Goal: Answer question/provide support: Share knowledge or assist other users

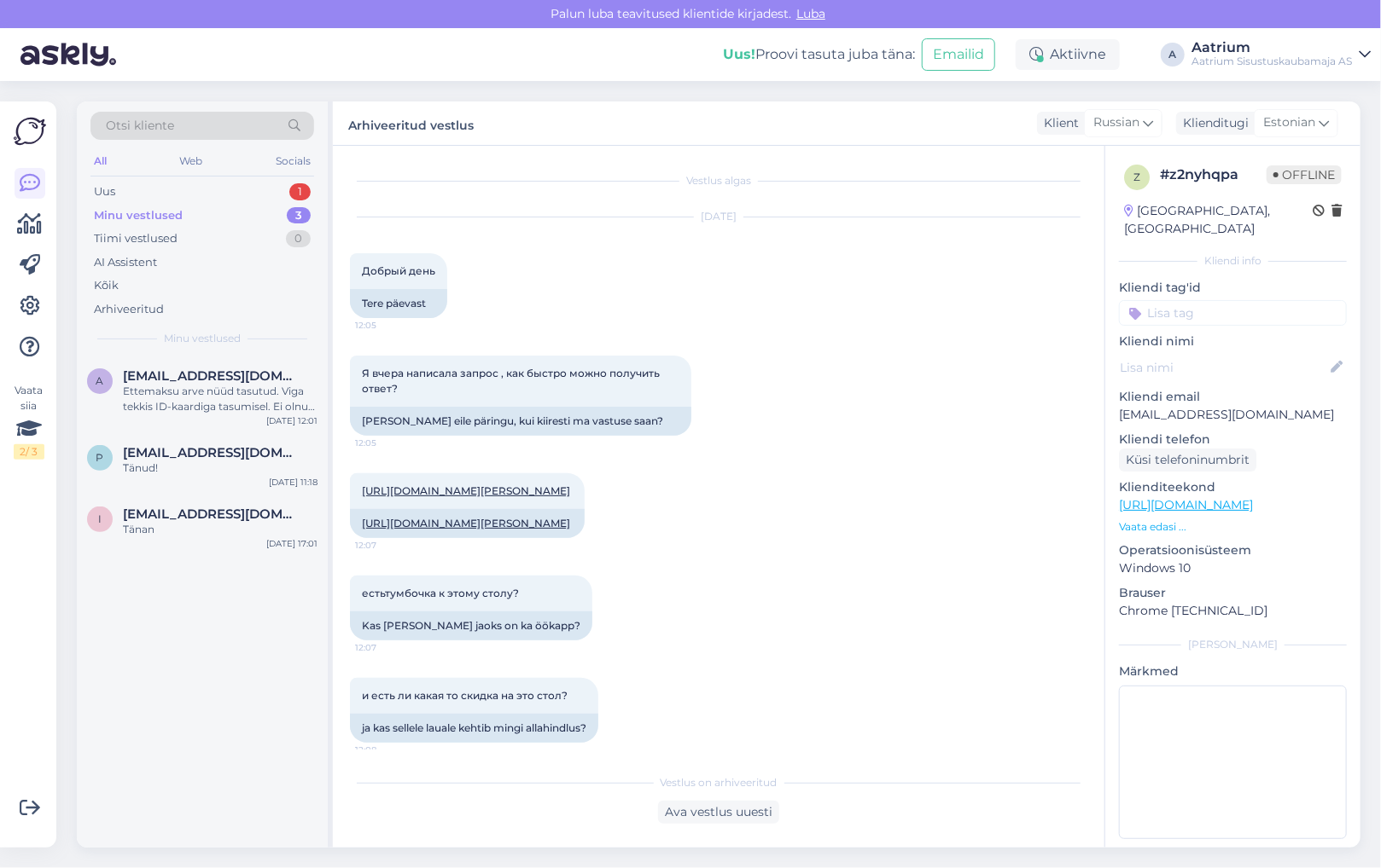
scroll to position [1265, 0]
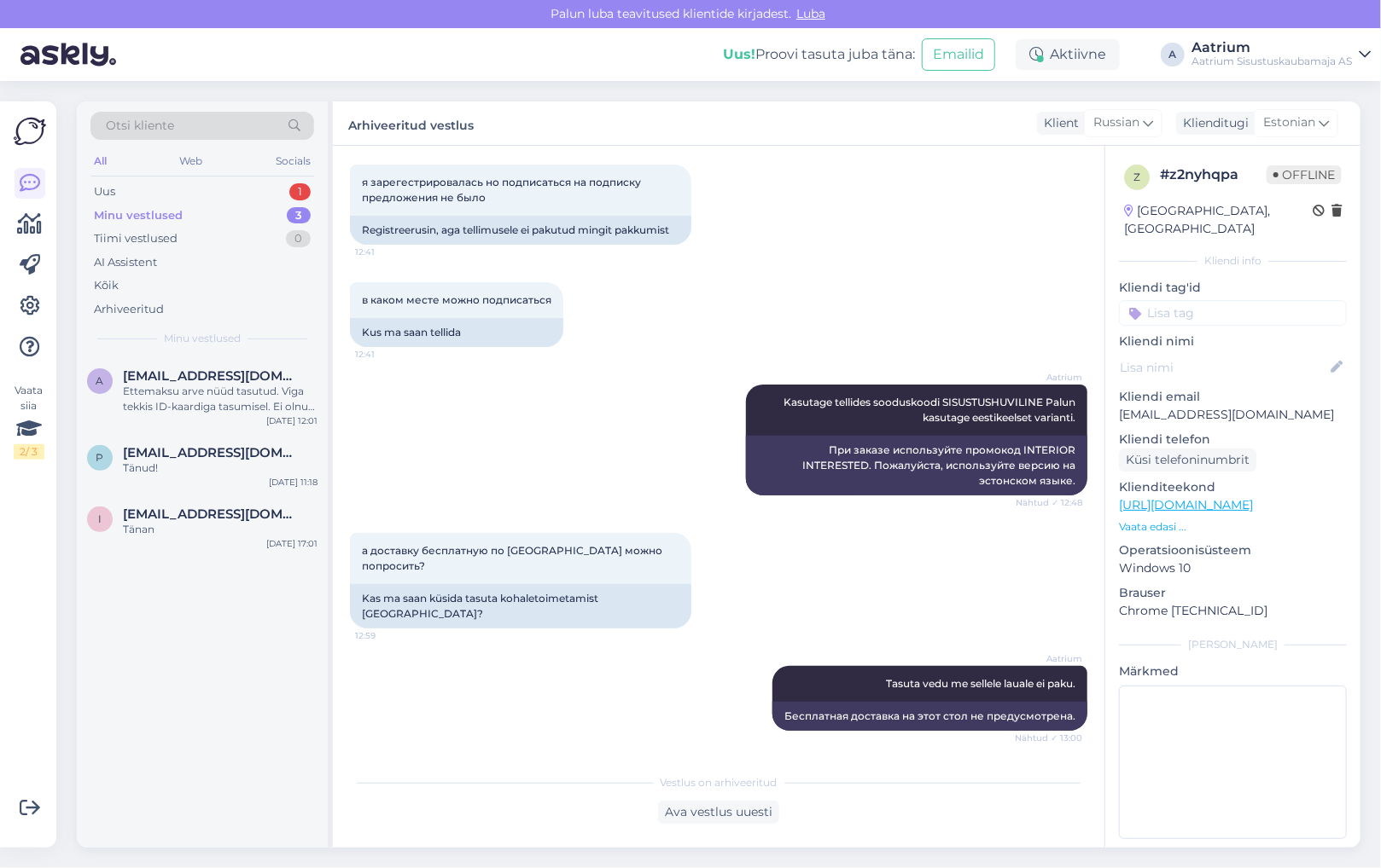
click at [198, 677] on div "a [EMAIL_ADDRESS][DOMAIN_NAME] Ettemaksu arve nüüd tasutud. Viga tekkis ID-kaar…" at bounding box center [202, 602] width 251 height 491
click at [208, 522] on div "Tänan" at bounding box center [220, 529] width 195 height 15
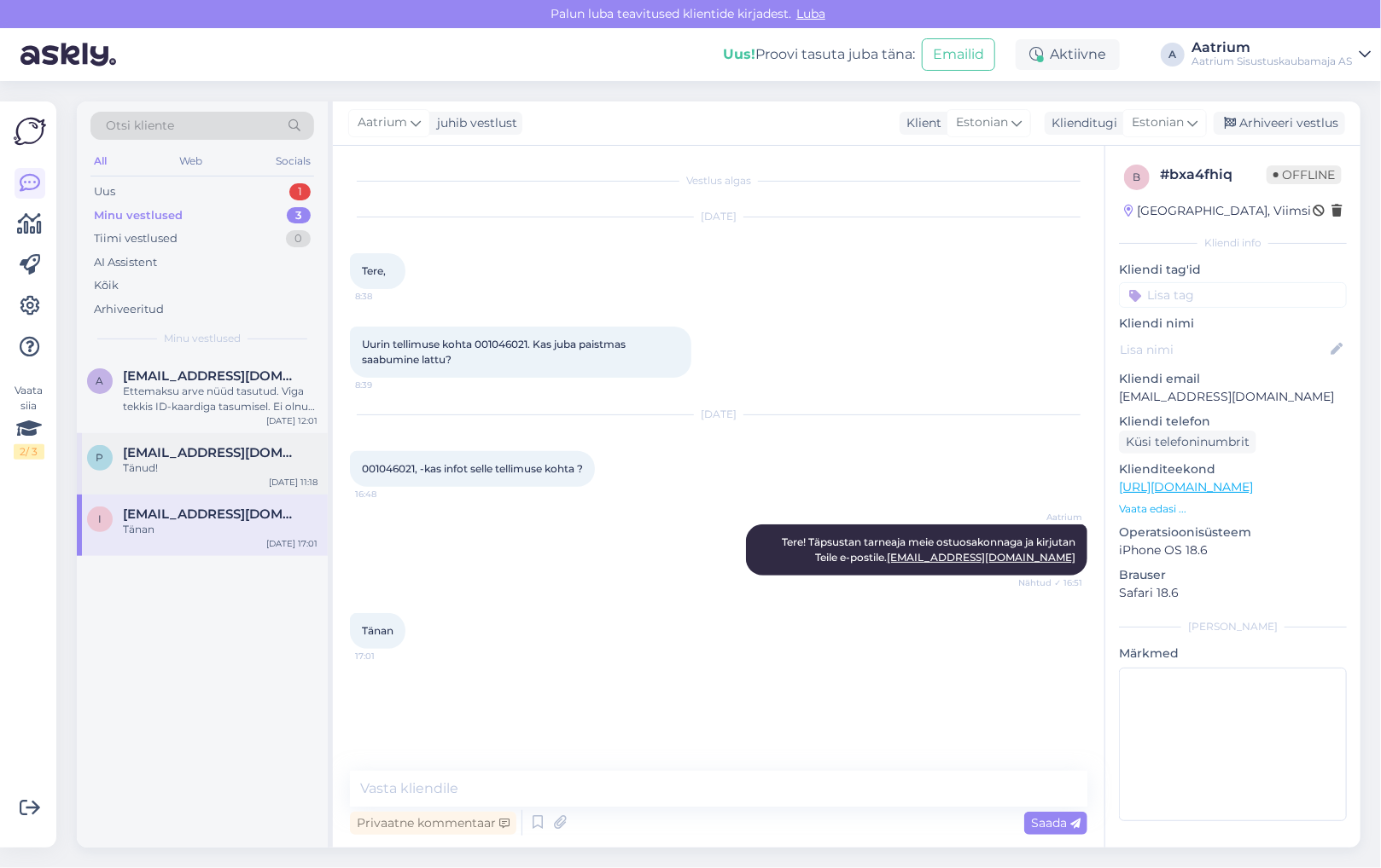
click at [197, 468] on div "Tänud!" at bounding box center [220, 468] width 195 height 15
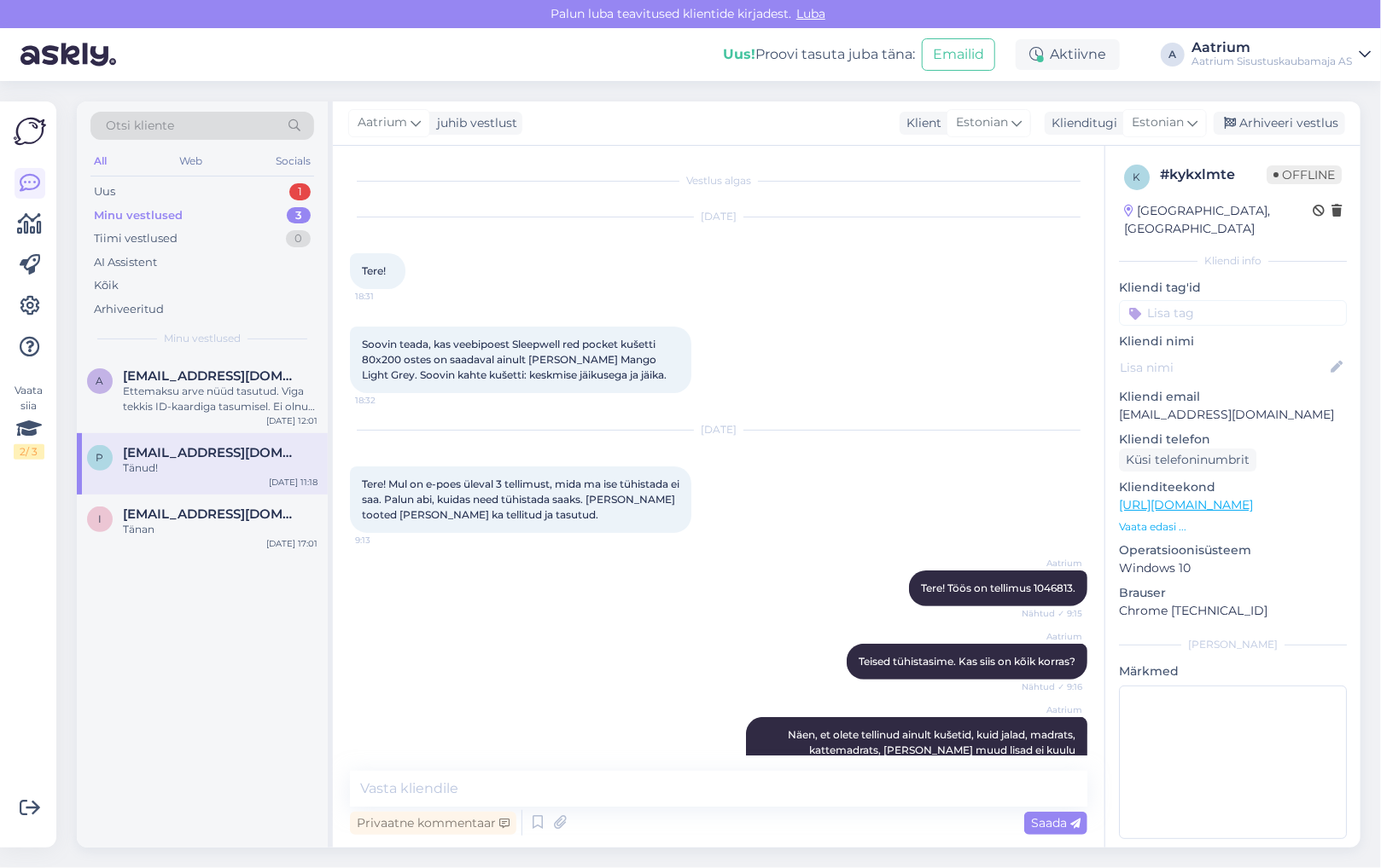
scroll to position [992, 0]
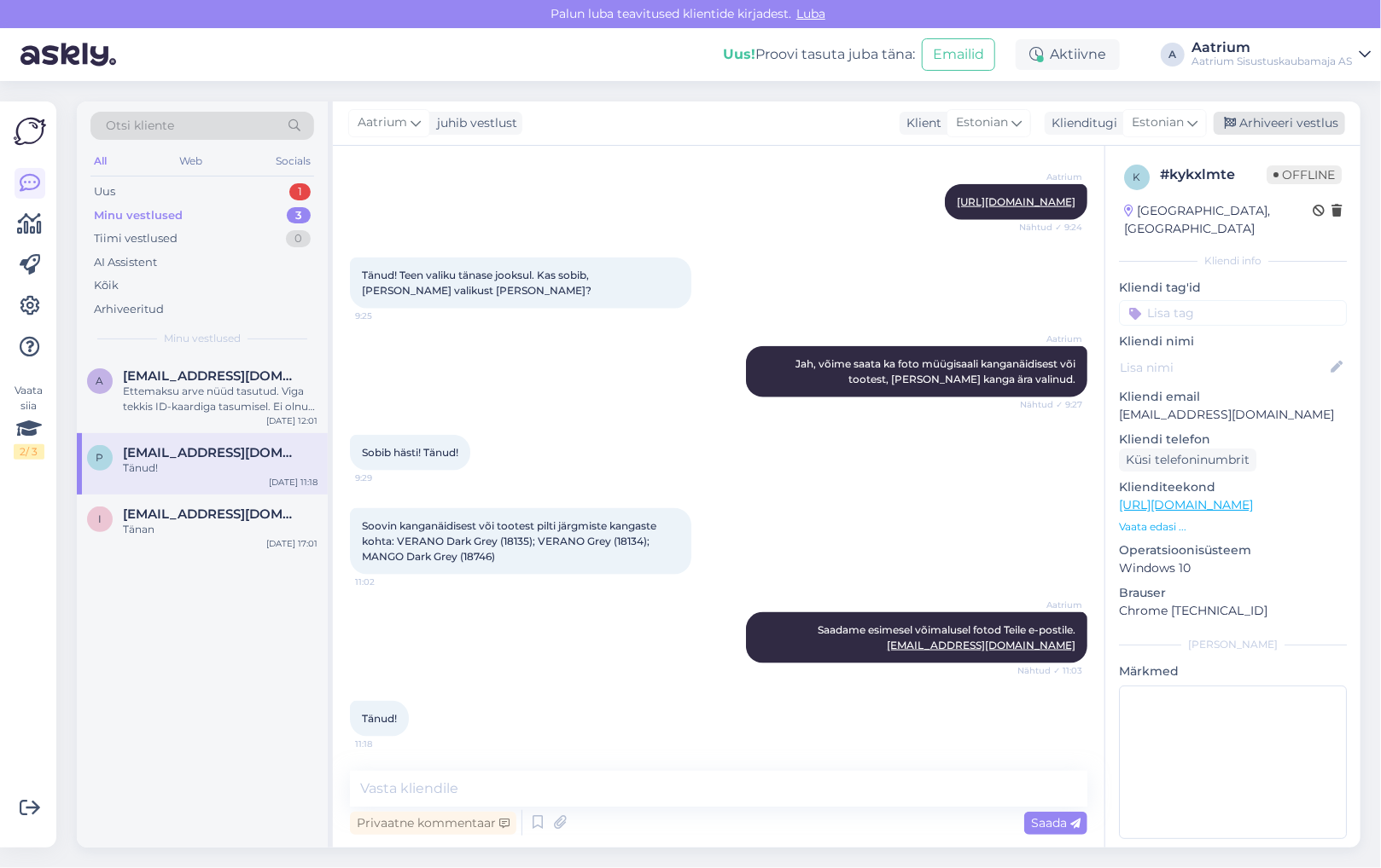
click at [1271, 122] on div "Arhiveeri vestlus" at bounding box center [1279, 123] width 132 height 23
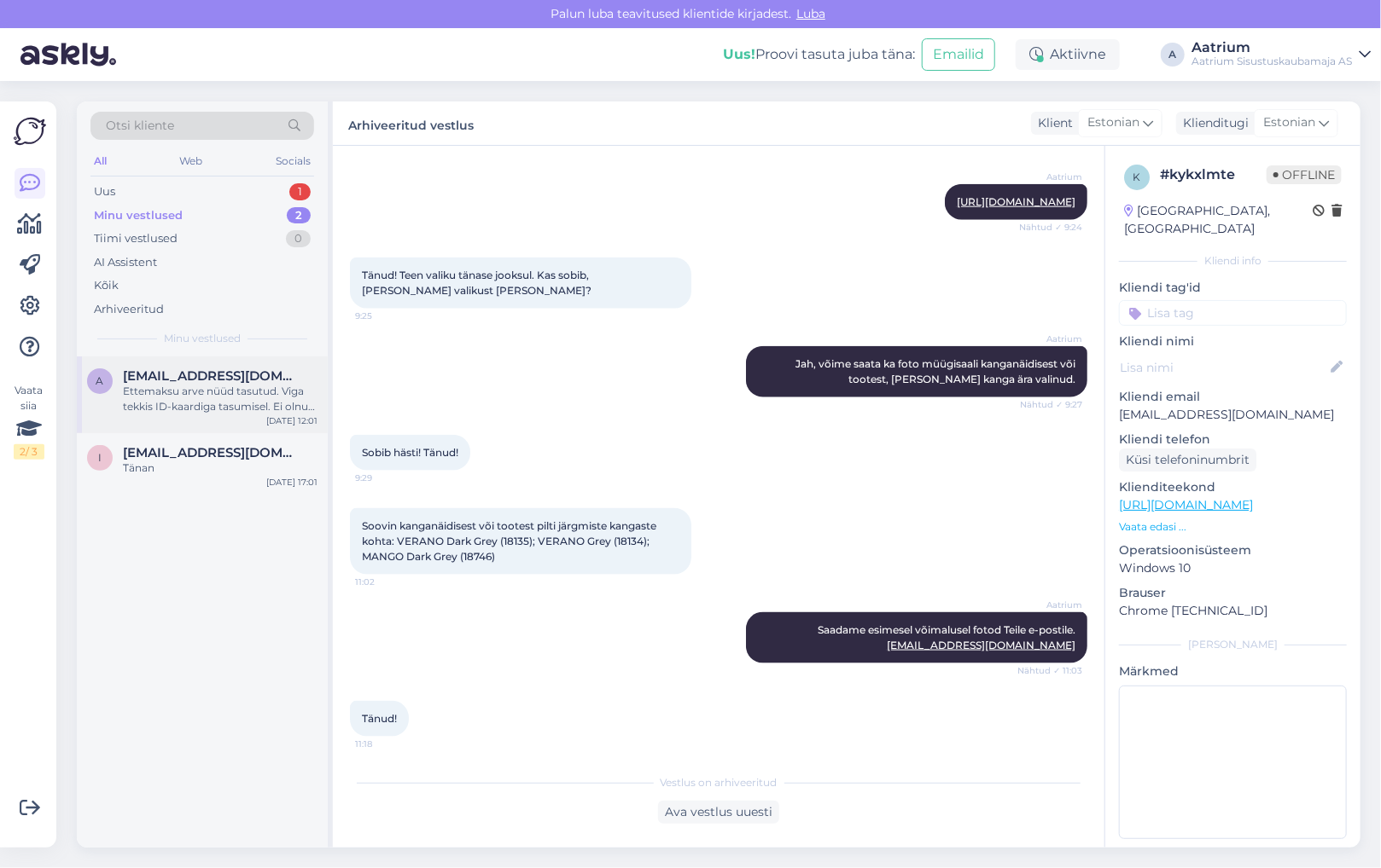
click at [226, 403] on div "Ettemaksu arve nüüd tasutud. Viga tekkis ID-kaardiga tasumisel. Ei olnud pangap…" at bounding box center [220, 398] width 195 height 31
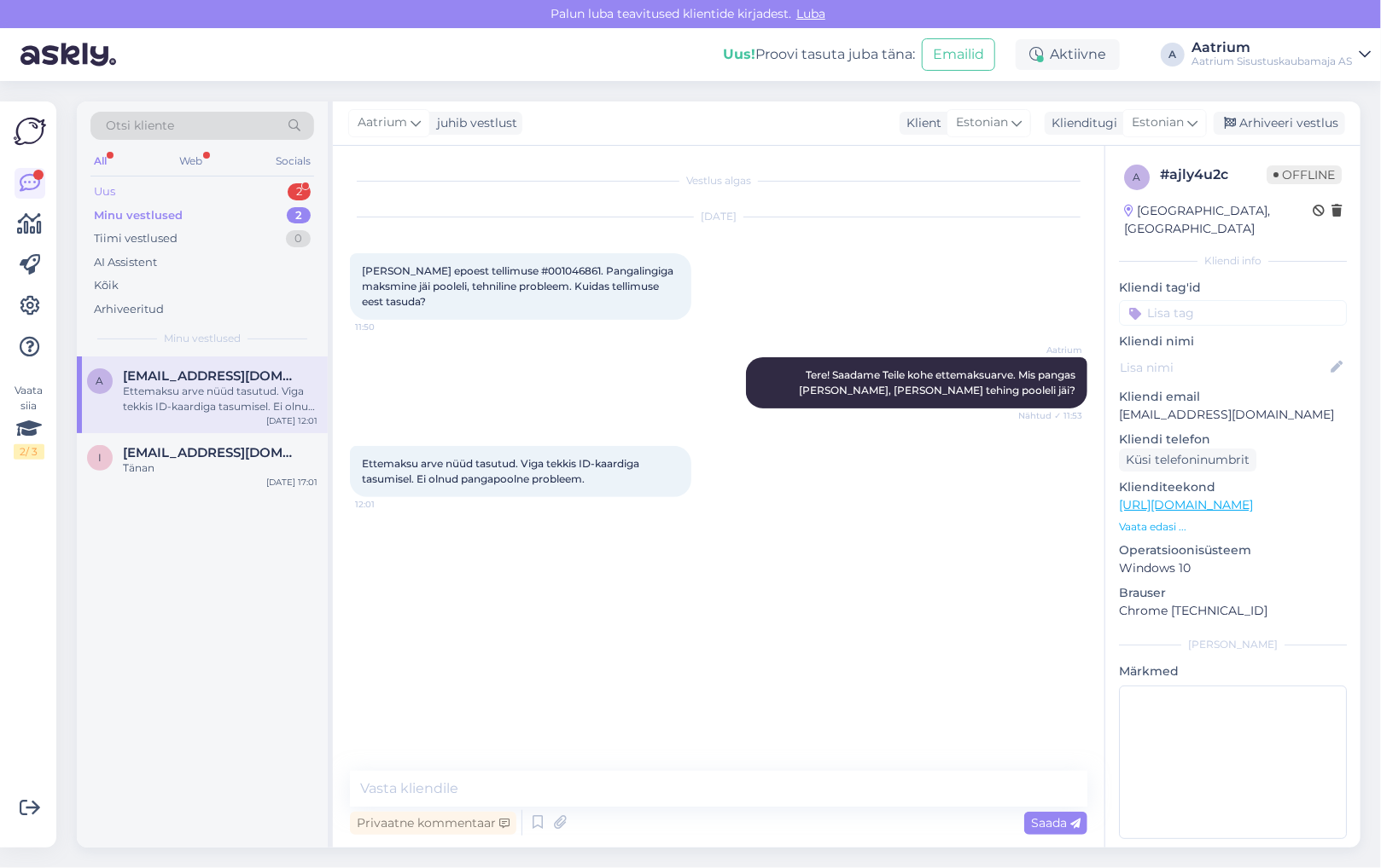
click at [106, 197] on div "Uus" at bounding box center [104, 191] width 21 height 17
click at [138, 402] on div "Hi, I am interested in buying [URL][DOMAIN_NAME]. Do you offer any discount to …" at bounding box center [220, 398] width 195 height 31
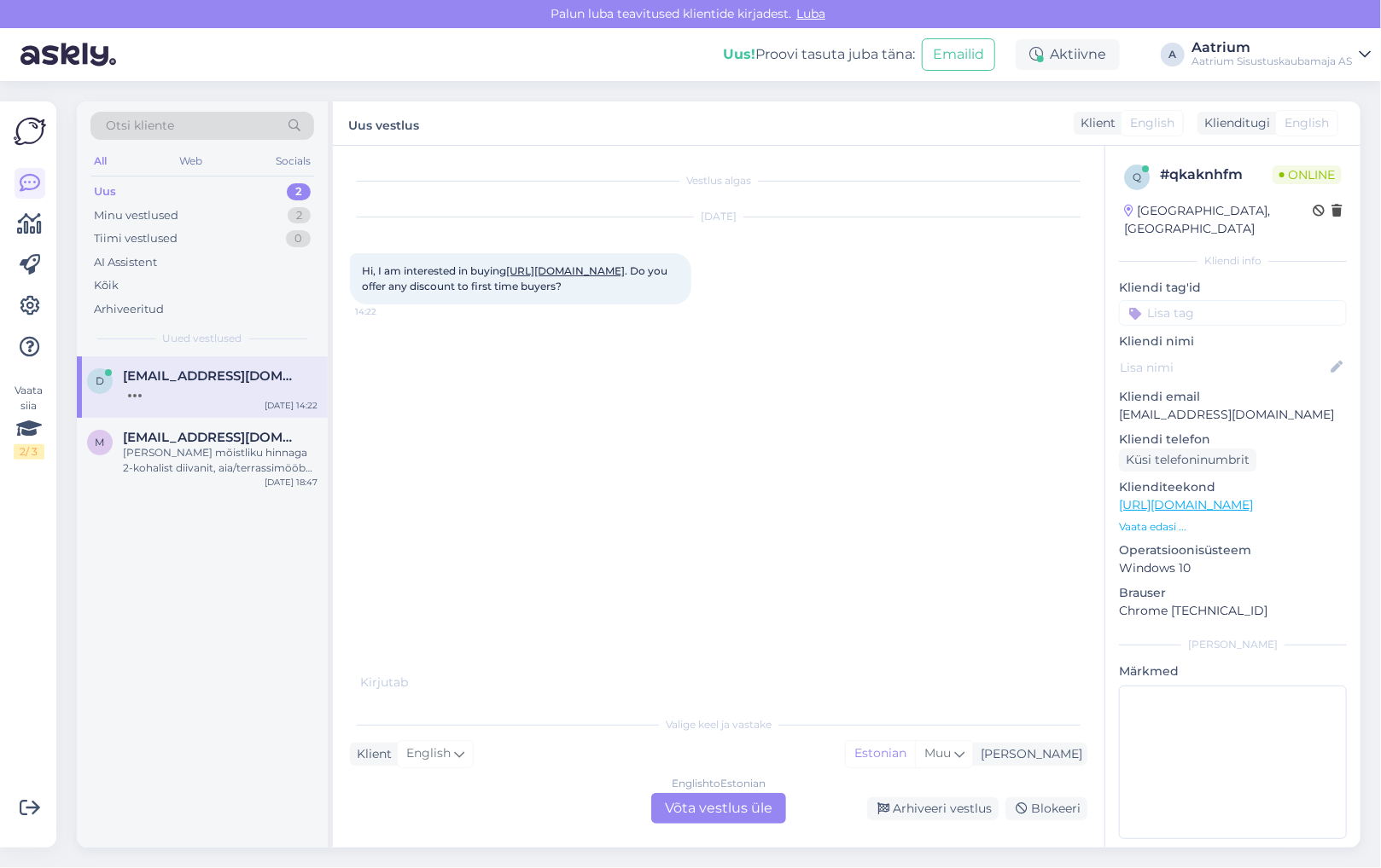
click at [742, 813] on div "English to Estonian Võta vestlus üle" at bounding box center [719, 808] width 135 height 31
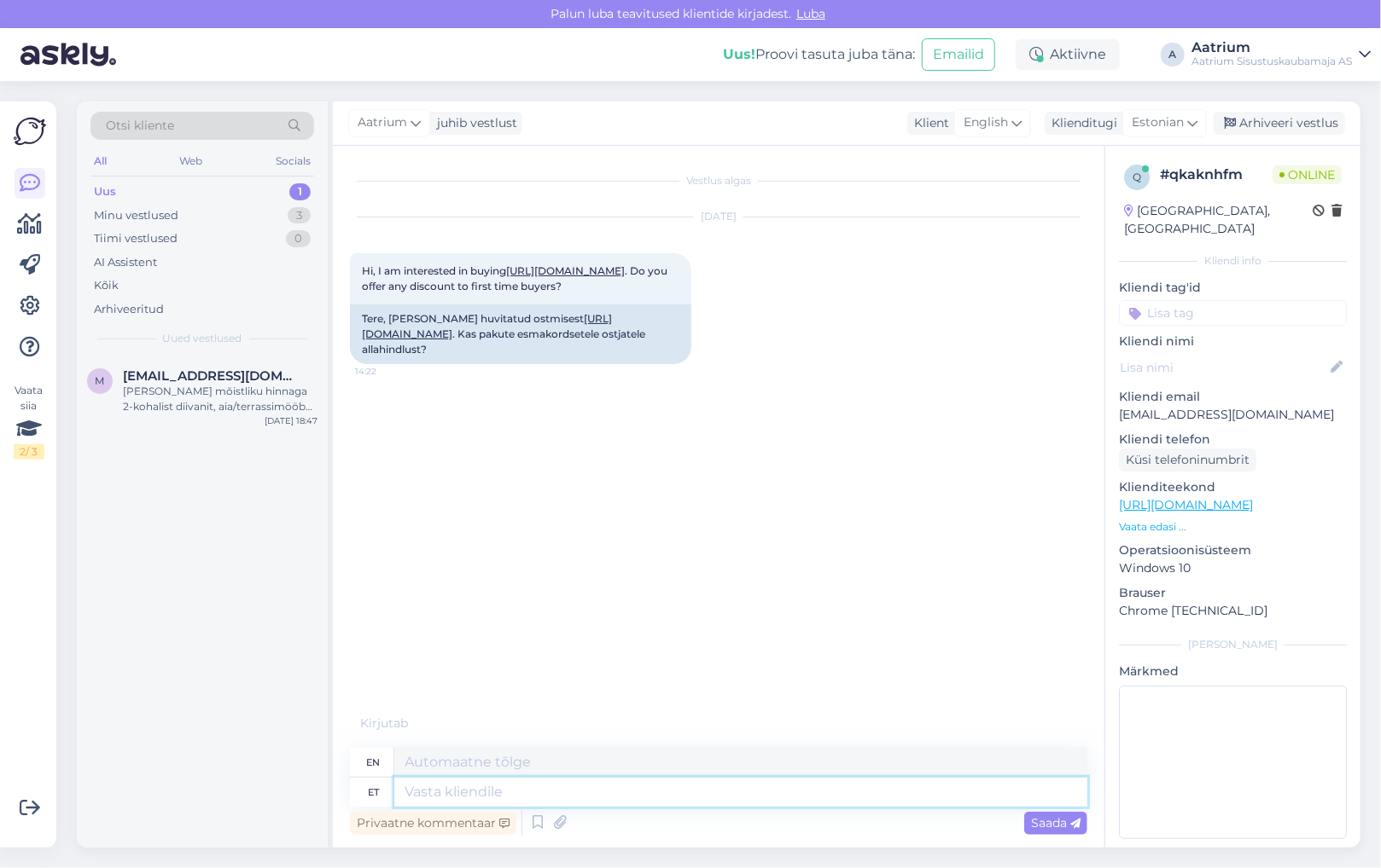
click at [505, 792] on textarea at bounding box center [740, 792] width 693 height 29
type textarea "Tere"
type textarea "Hello"
click at [481, 788] on textarea "Tere" at bounding box center [740, 792] width 693 height 29
type textarea "Tere!"
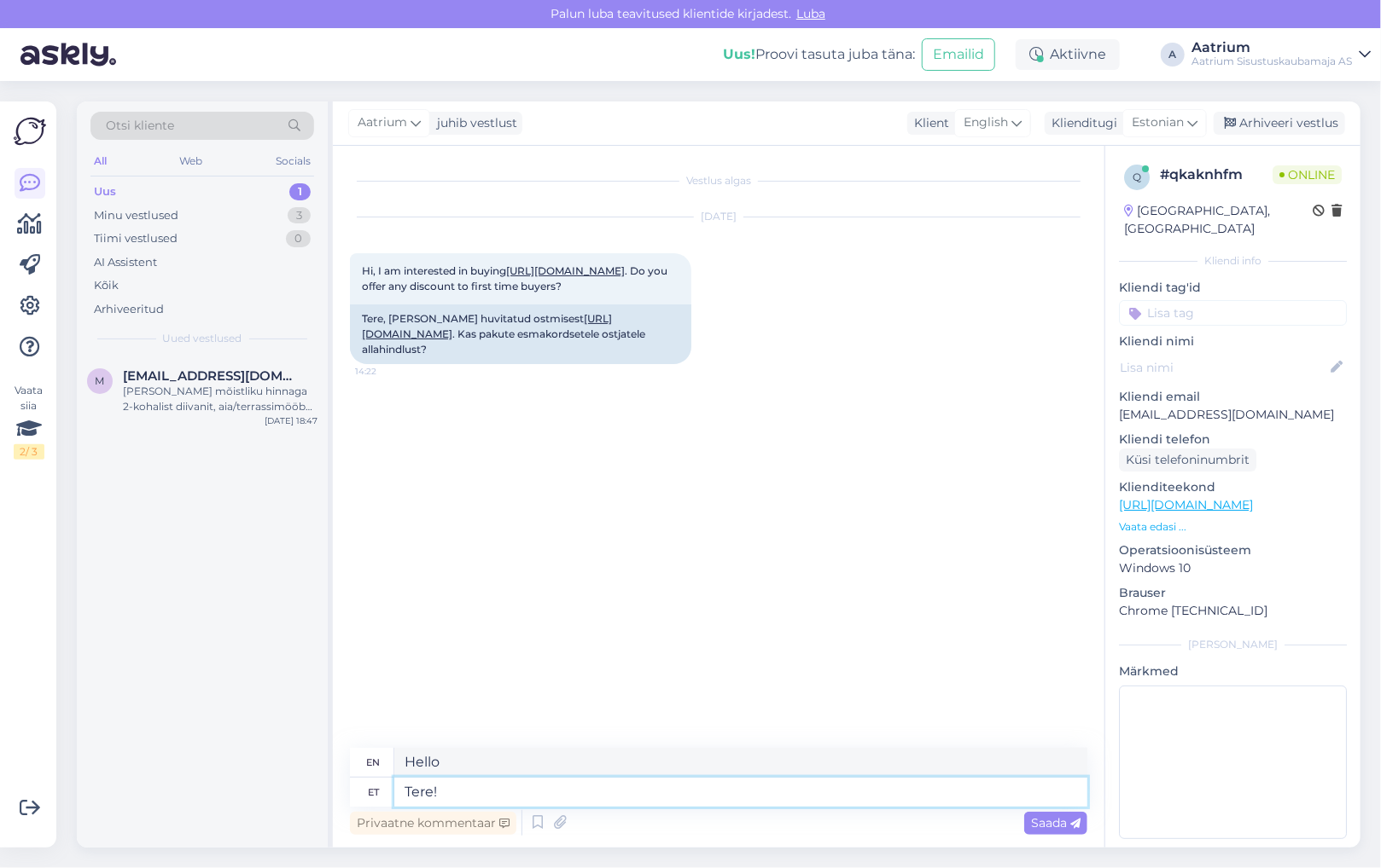
type textarea "Hello!"
type textarea "Tere! Tootele"
type textarea "Hello! To the product"
type textarea "Tere! Tootel"
type textarea "Hello! On the product"
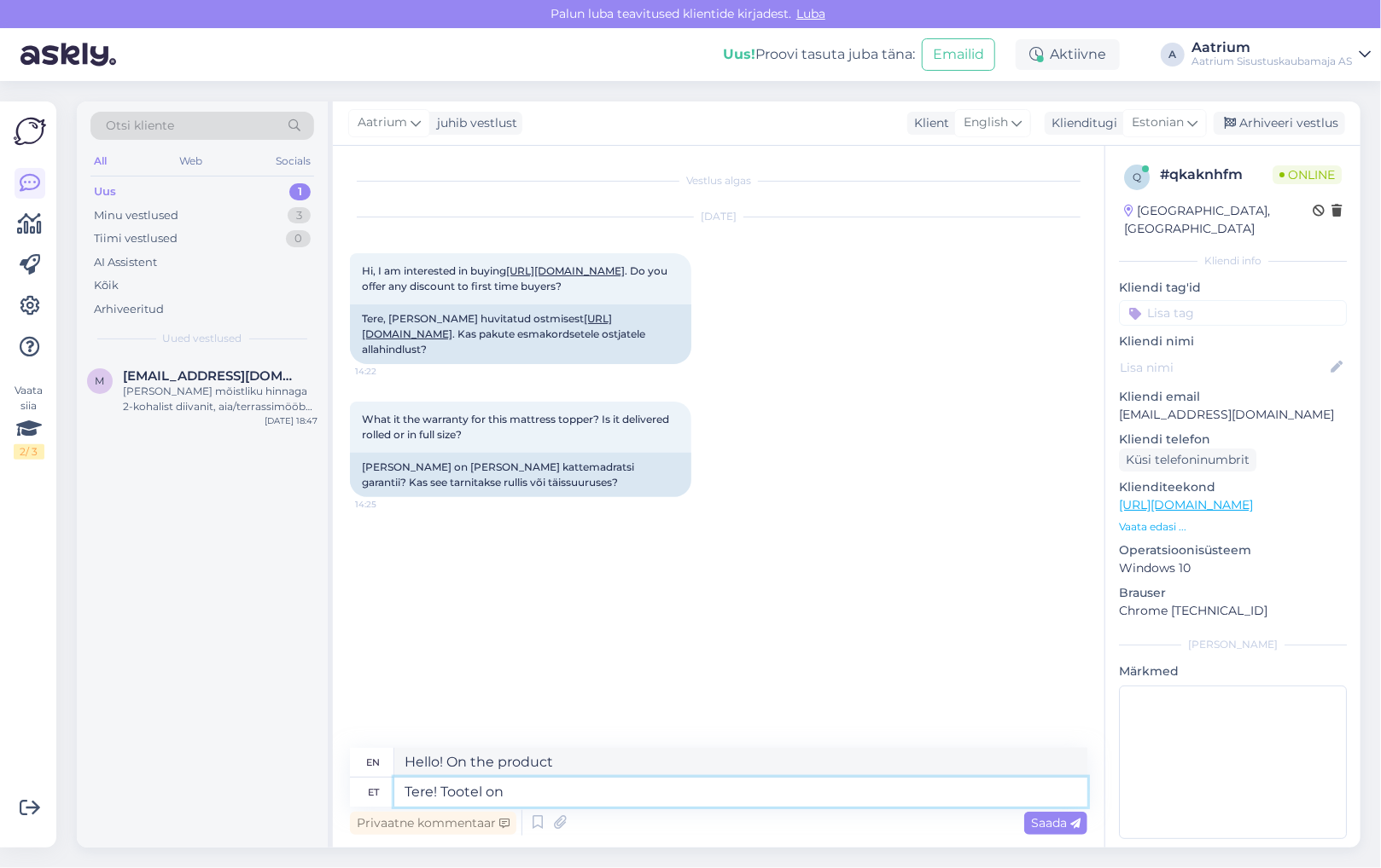
type textarea "Tere! Tootel on"
type textarea "Hello! The product has"
type textarea "Tere! Tootel on juba"
type textarea "Hello! The product already has"
type textarea "Tere! Tootel on juba 20%"
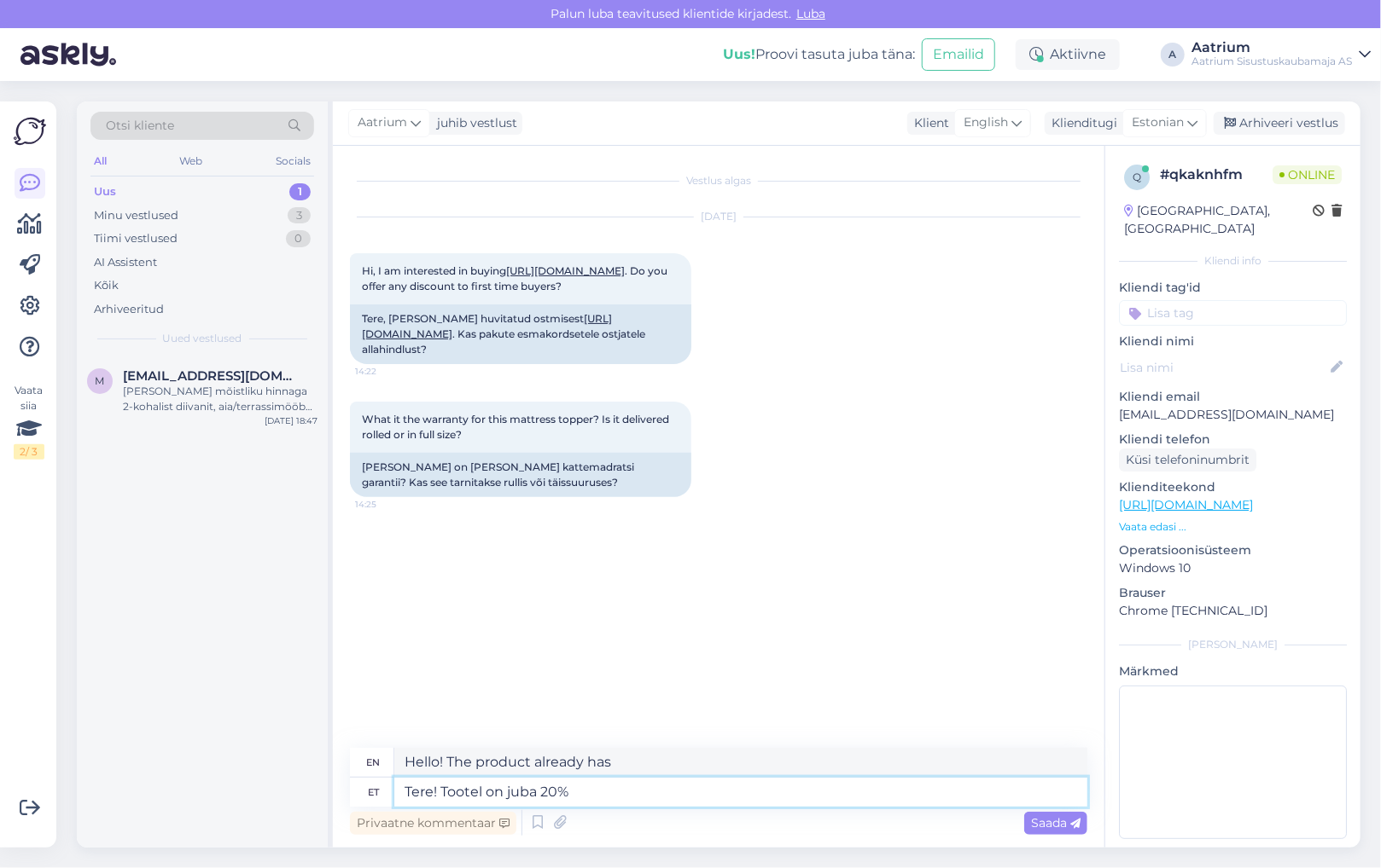
type textarea "Hello! The product already has 20"
type textarea "Tere! Tootel on juba 20%"
type textarea "Hello! The product is already 20% off"
type textarea "Tere! Tootel on juba 20% soodsutus"
type textarea "Hello! The product already has a 20% discount"
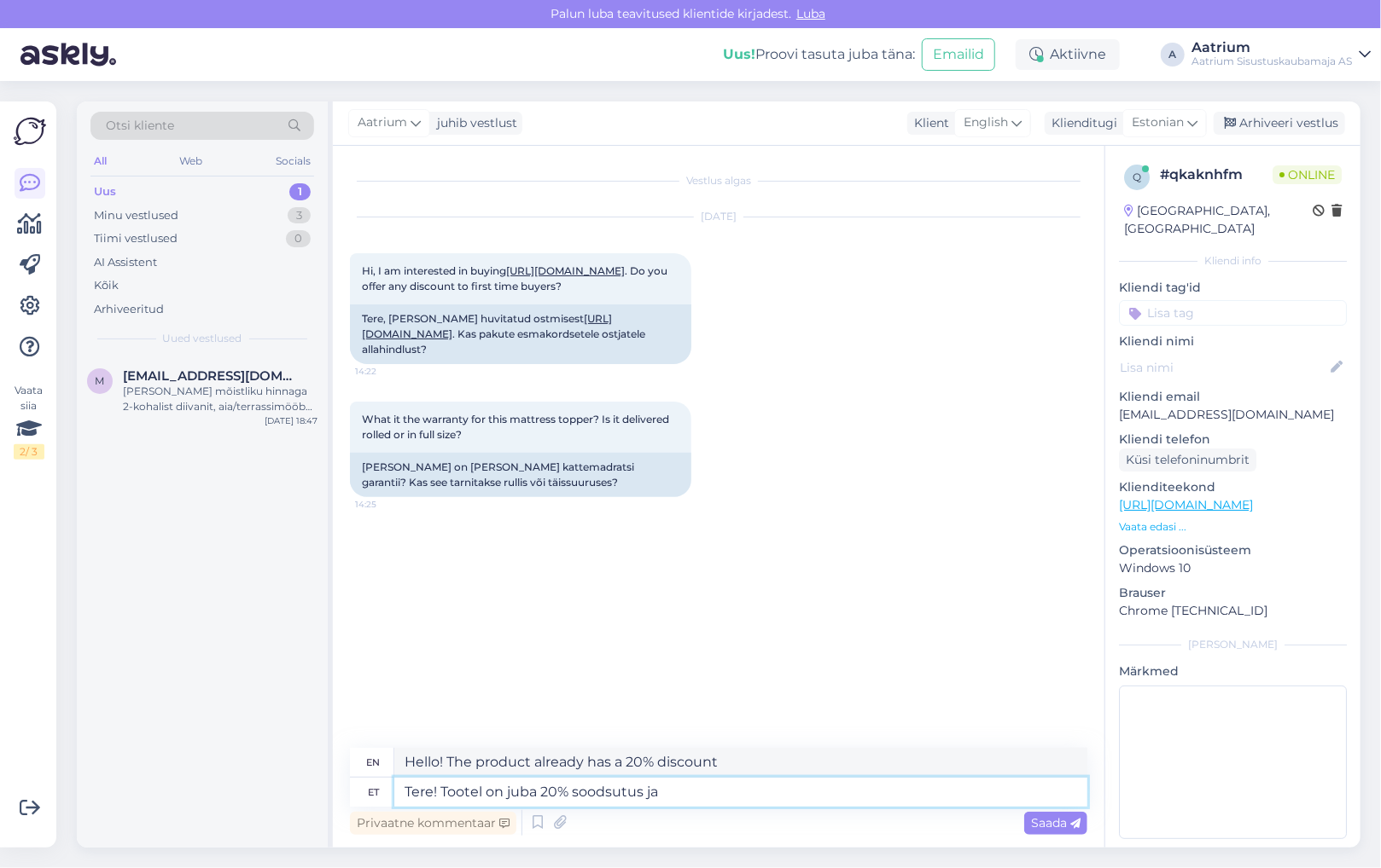
type textarea "Tere! Tootel on juba 20% soodsutus ja s"
type textarea "Hello! The product already has a 20% discount and"
type textarea "Tere! Tootel on juba 20% soodsutus ja sellele lisaallahindust"
type textarea "Hello! The product already has a 20% discount and an additional discount on top…"
type textarea "Tere! Tootel on juba 20% soodsutus ja sellele lisaallahindust ei p"
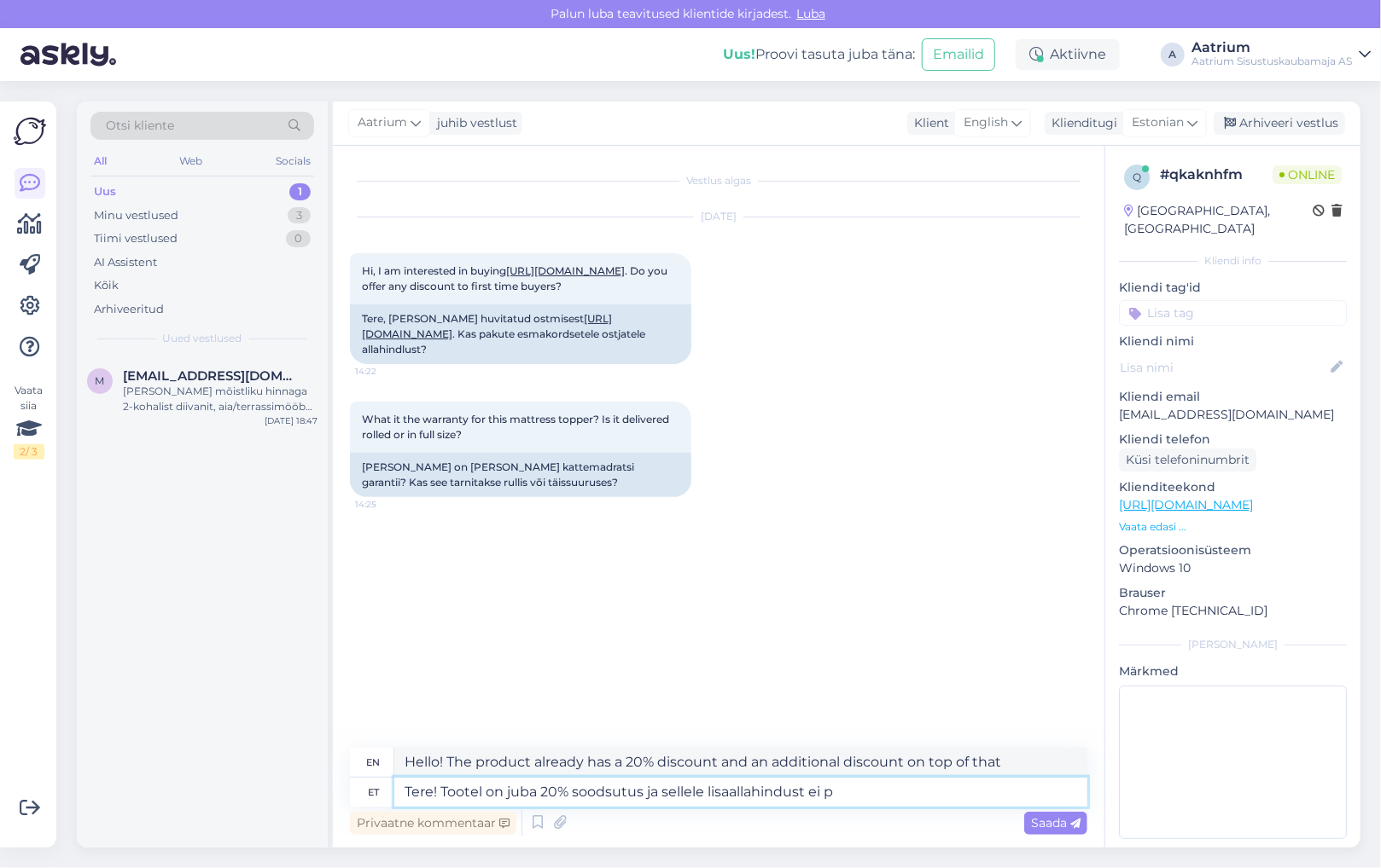
type textarea "Hello! The product already has a 20% discount and there is no additional discou…"
type textarea "Tere! Tootel on juba 20% soodsutus ja sellele lisaallahindust ei paku."
type textarea "Hello! The product is already 20% off and no additional discount is offered."
type textarea "Tere! Tootel on juba 20% soodsutus ja sellele lisaallahindust ei paku."
click at [1045, 820] on span "Saada" at bounding box center [1055, 822] width 49 height 15
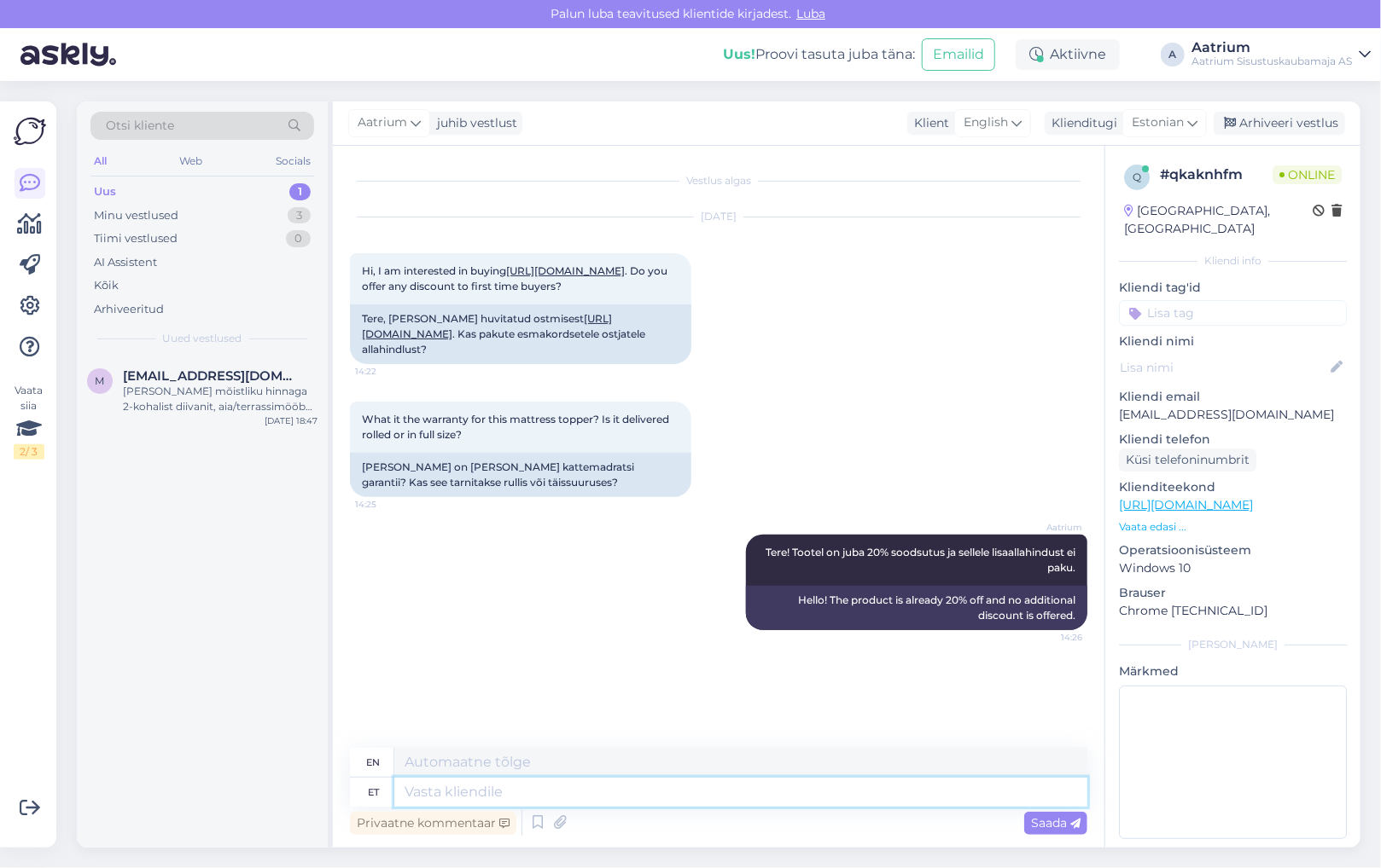
click at [501, 798] on textarea at bounding box center [740, 792] width 693 height 29
type textarea "M"
type textarea "Kattemadrat"
type textarea "Mattress topper"
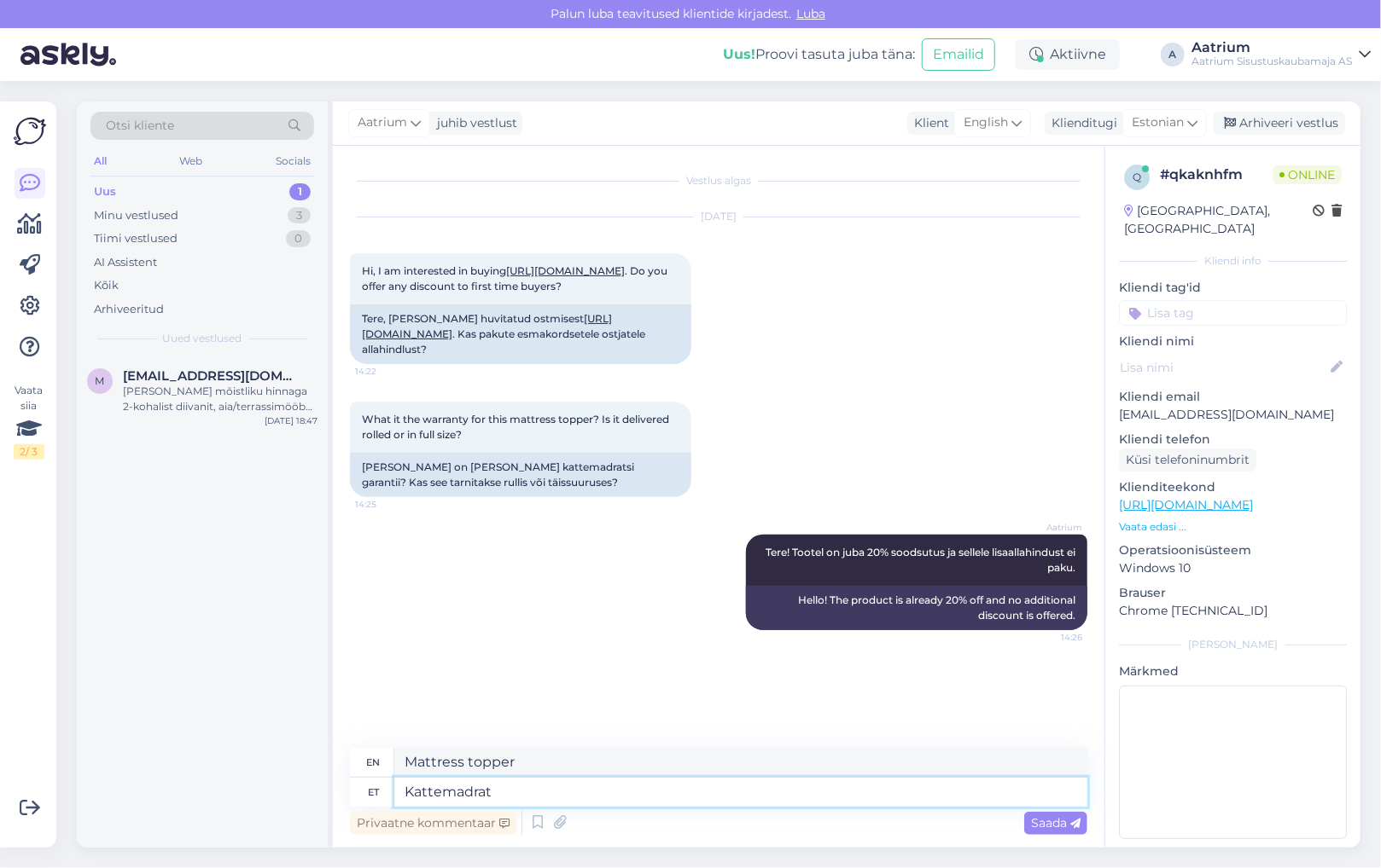
type textarea "Kattemadra"
type textarea "Covering mat"
type textarea "Kattemadrats"
type textarea "Mattress cover"
type textarea "Kattemadrats on"
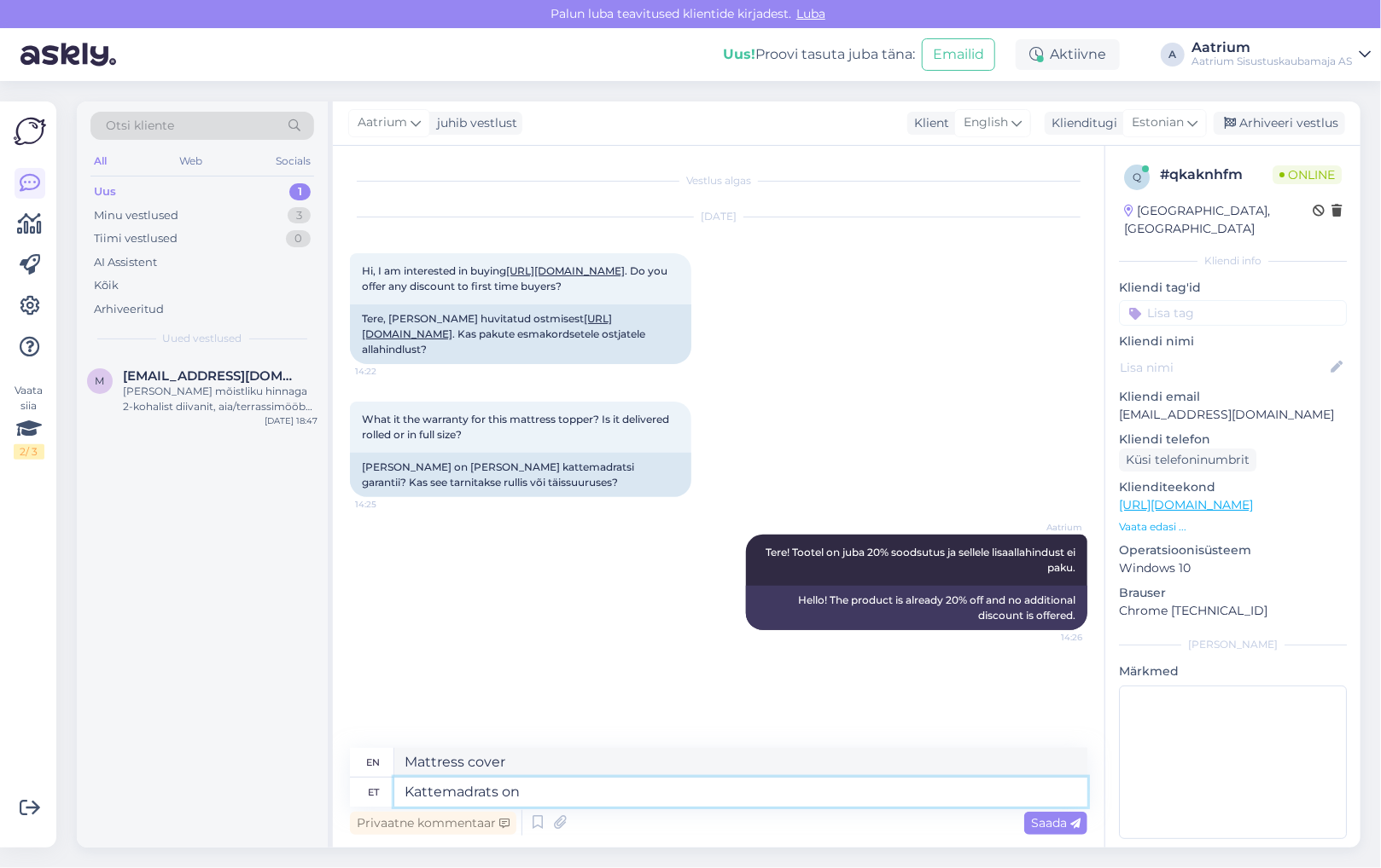
type textarea "The mattress topper is"
type textarea "Kattemadrats on [PERSON_NAME]"
type textarea "The mattress cover is rolled up."
type textarea "Kattemadrats on [PERSON_NAME] keeratud"
type textarea "The mattress topper is rolled up."
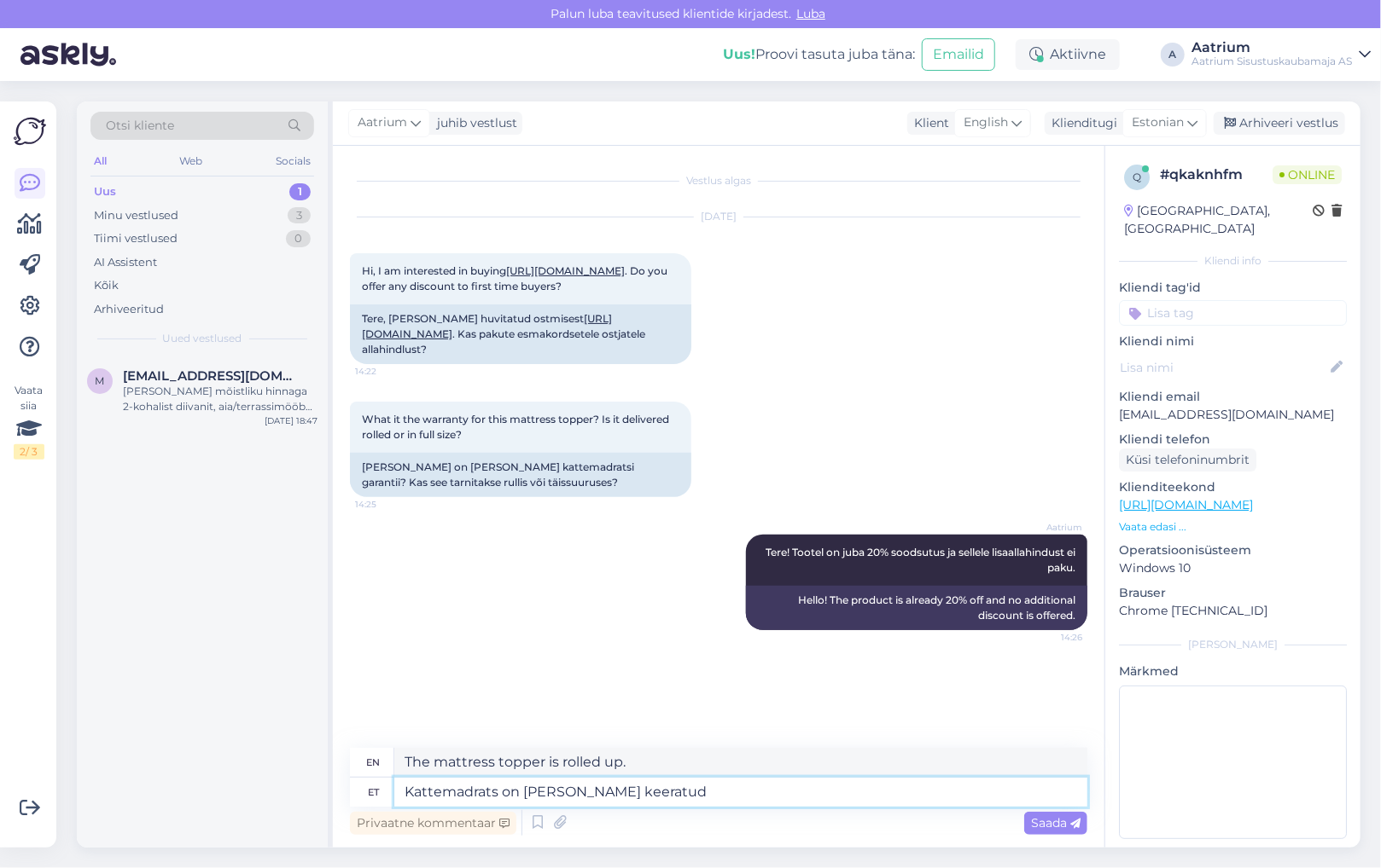
click at [521, 793] on textarea "Kattemadrats on [PERSON_NAME] keeratud" at bounding box center [740, 792] width 693 height 29
type textarea "Kattemadrats [PERSON_NAME] keeratud"
type textarea "Mattress cover rolled up"
type textarea "Kattemadrats peaks [PERSON_NAME] keeratud"
type textarea "The mattress topper should be rolled up."
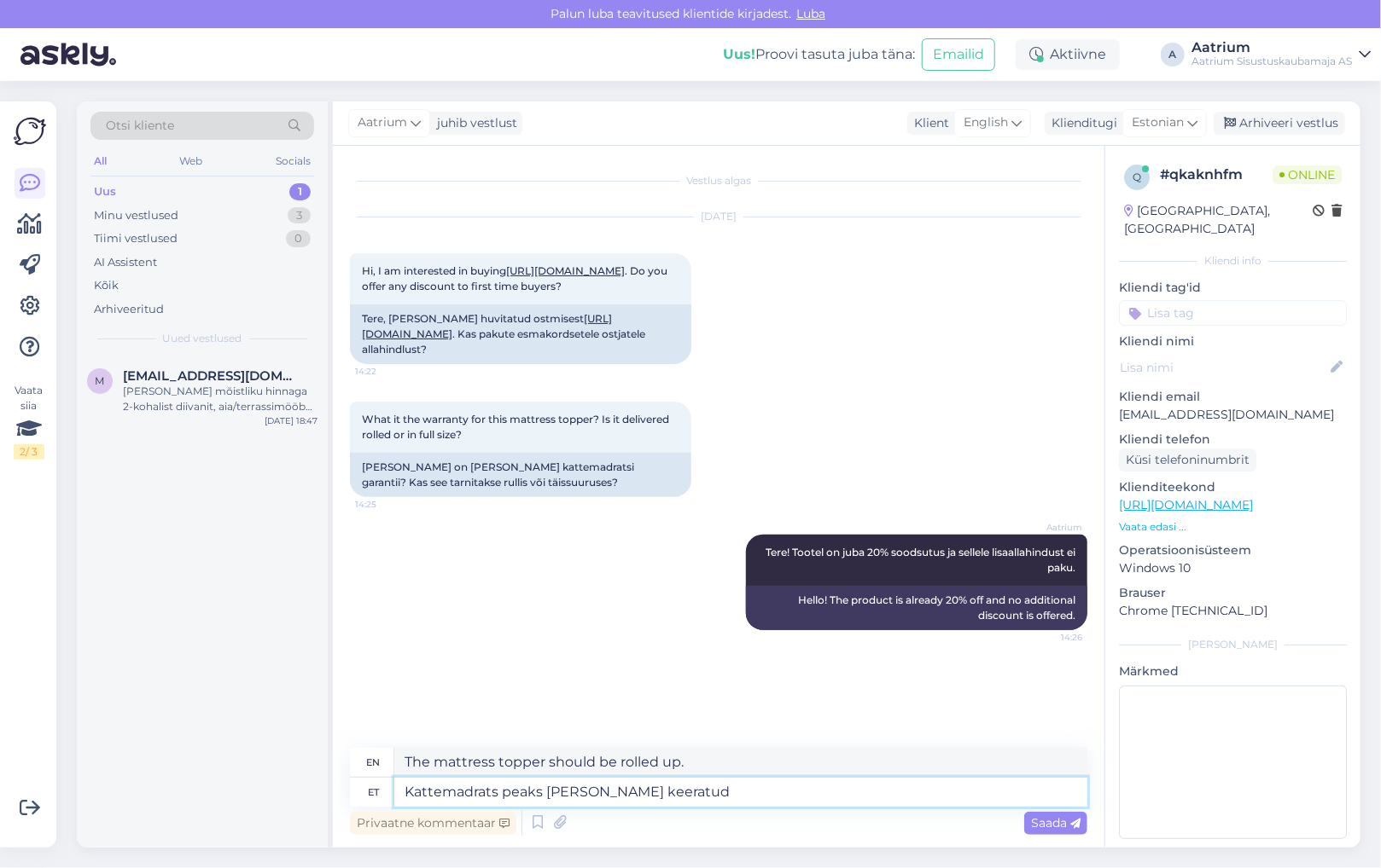
click at [684, 798] on textarea "Kattemadrats peaks [PERSON_NAME] keeratud" at bounding box center [740, 792] width 693 height 29
click at [406, 794] on textarea "Kattemadrats peaks [PERSON_NAME]." at bounding box center [740, 792] width 693 height 29
type textarea "TooKattemadrats peaks [PERSON_NAME]."
type textarea "The mattress cover should be rolled up."
type textarea "TootKattemadrats peaks [PERSON_NAME]."
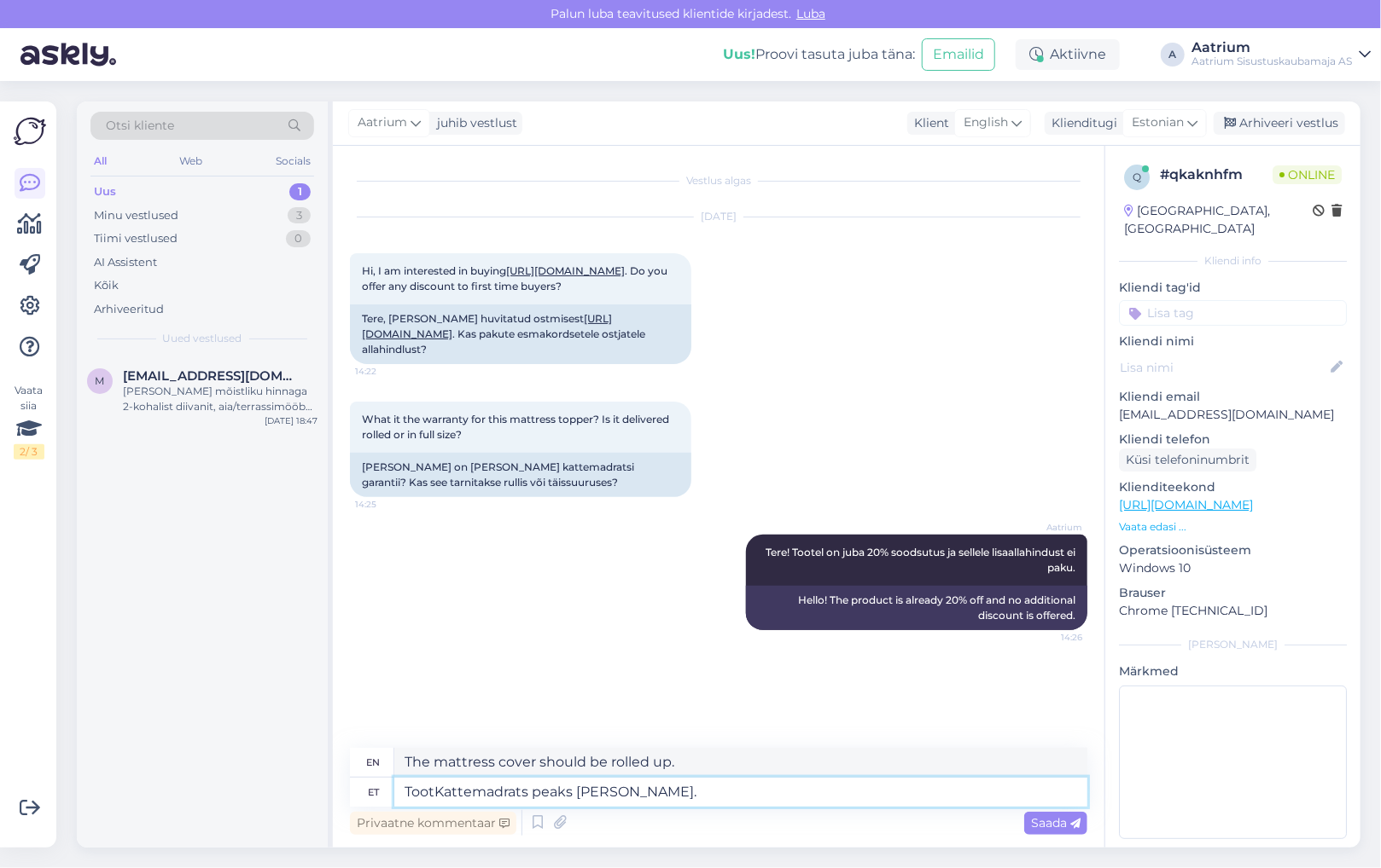
type textarea "ProductThe mattress cover should be rolled up."
type textarea "TooteKattemadrats peaks [PERSON_NAME]."
type textarea "The product cover mattress should be rolled up."
type textarea "TooteleKattemadrats peaks [PERSON_NAME]."
type textarea "The productThe mattress cover should be rolled up."
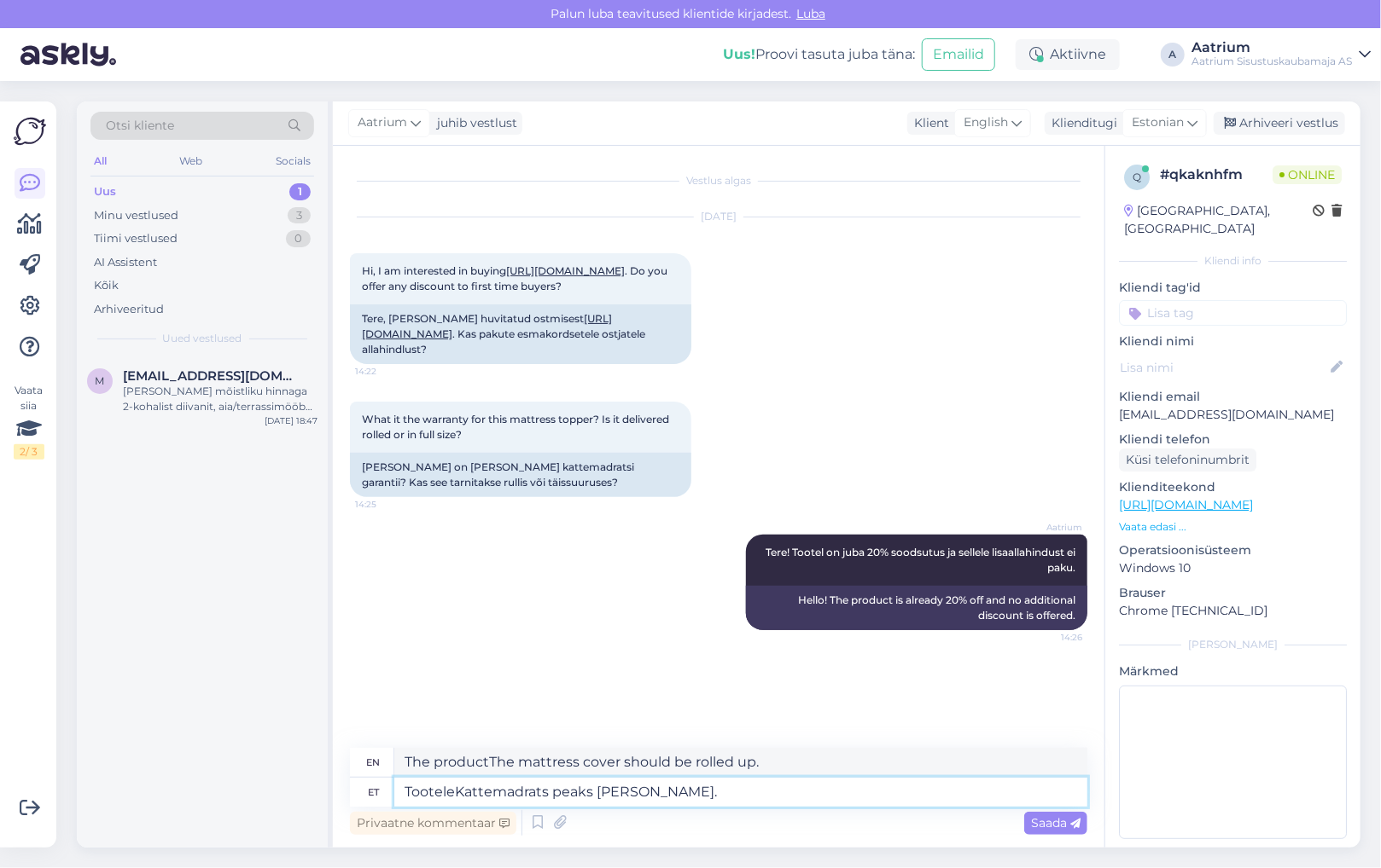
type textarea "Tootele Kattemadrats peaks [PERSON_NAME]."
type textarea "The product The mattress cover should be rolled up."
type textarea "Tootele oKattemadrats peaks [PERSON_NAME]."
type textarea "The product should be rolled up."
type textarea "Tootele onKattemadrats peaks [PERSON_NAME]."
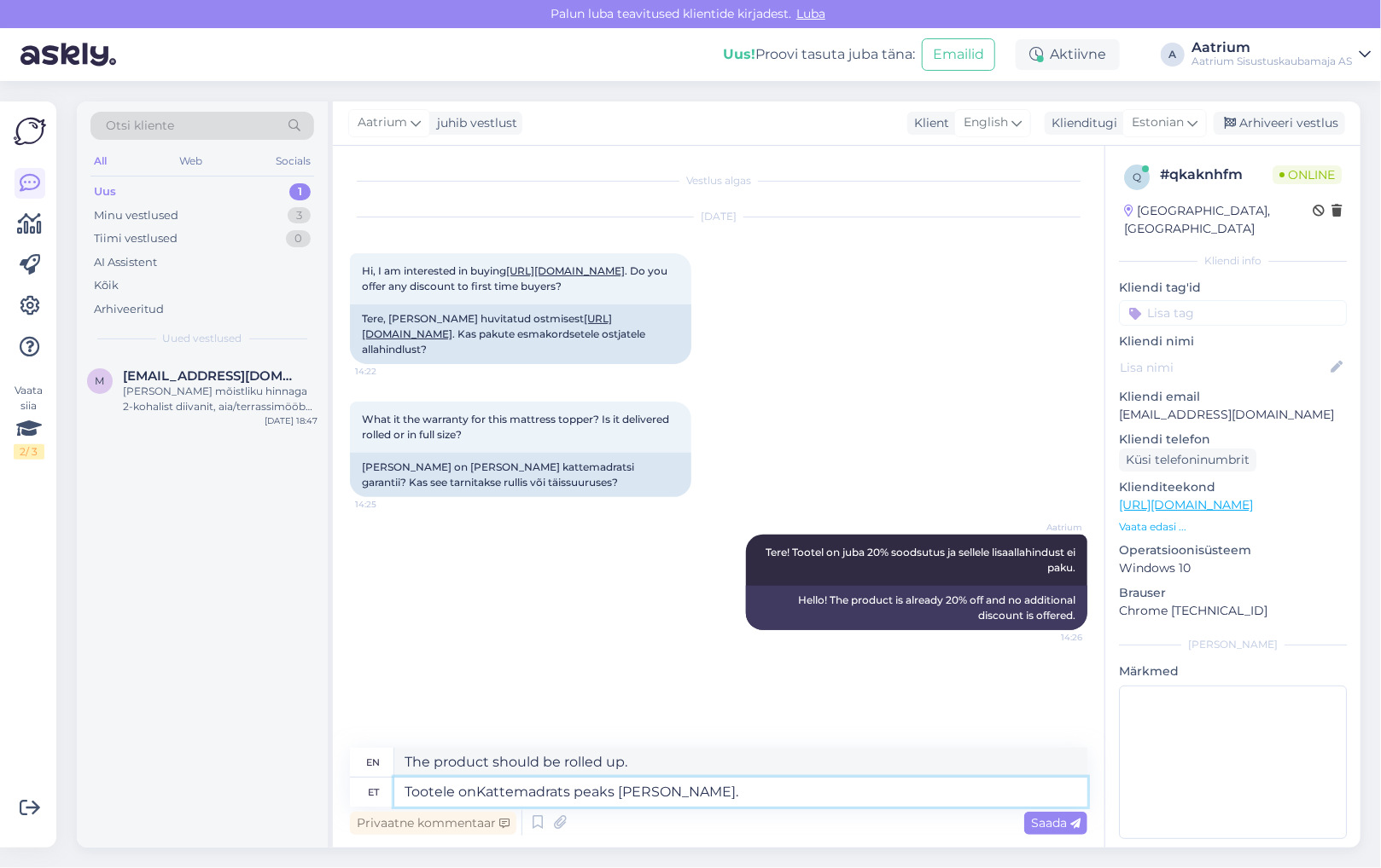
type textarea "The product has a mattress cover that should be rolled up."
type textarea "Tootele on 2Kattemadrats peaks [PERSON_NAME]."
type textarea "The product has 2The mattress cover should be rolled up."
type textarea "Tootele on 2aKattemadrats peaks [PERSON_NAME]."
type textarea "The product has 2aThe mattress cover should be rolled up."
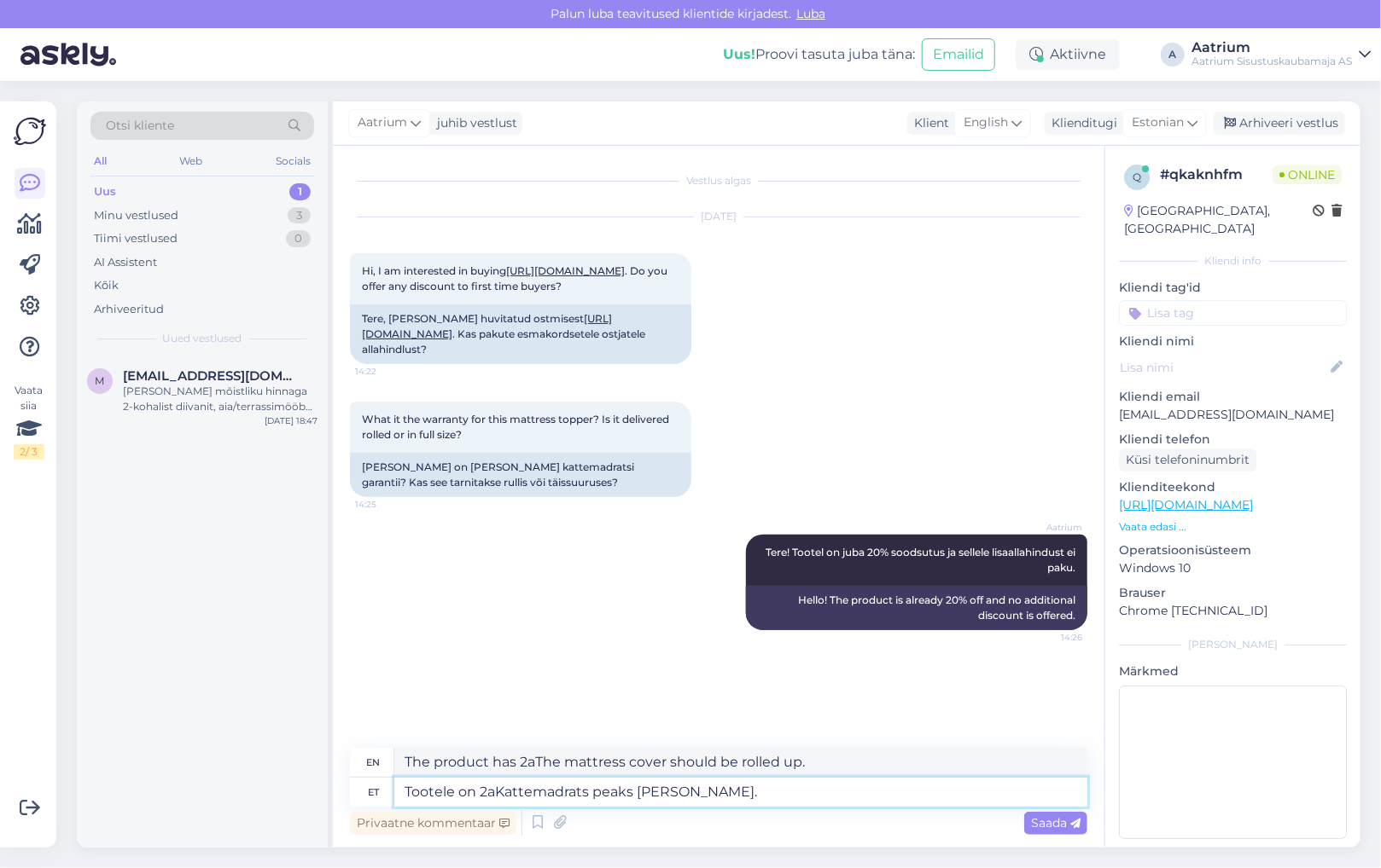
type textarea "Tootele on 2a.Kattemadrats peaks [PERSON_NAME]."
type textarea "The product is 2a.Kattemadrats The mattress cover should be rolled up."
type textarea "Tootele on 2a. Kattemadrats peaks [PERSON_NAME]."
type textarea "The product is [DEMOGRAPHIC_DATA]. The mattress cover should be rolled up."
type textarea "Tootele on 2a. prKattemadrats peaks [PERSON_NAME]."
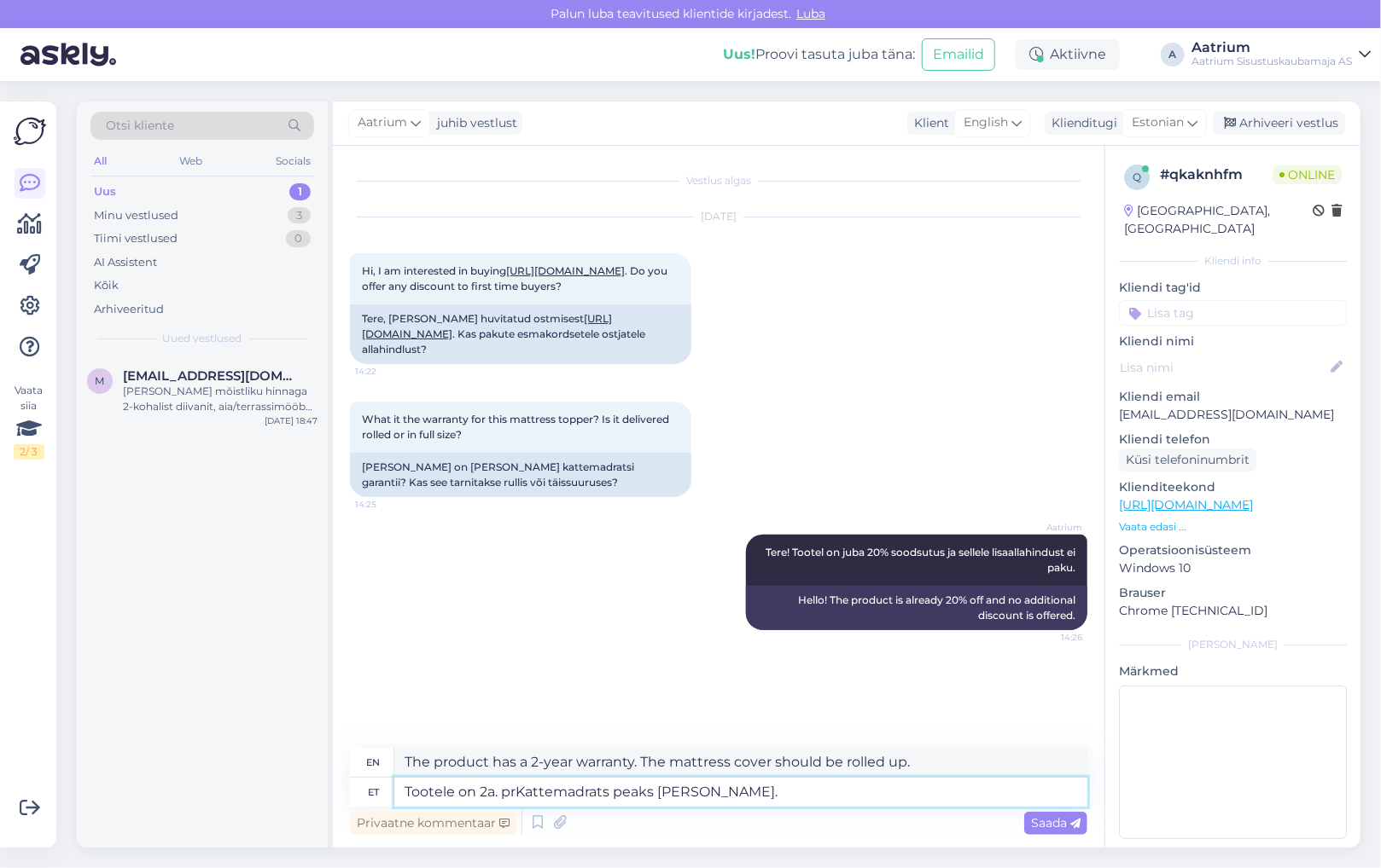
type textarea "The product is [DEMOGRAPHIC_DATA]. The mattress cover should be rolled up."
type textarea "Tootele on 2a. pretKattemadrats peaks [PERSON_NAME]."
type textarea "The product has a 2-year warranty. The mattress cover should be rolled up."
type textarea "Tootele on 2a. pretensioonidKattemadrats peaks [PERSON_NAME]."
type textarea "The product has a 2-year warranty. The mattress topper should be rolled up."
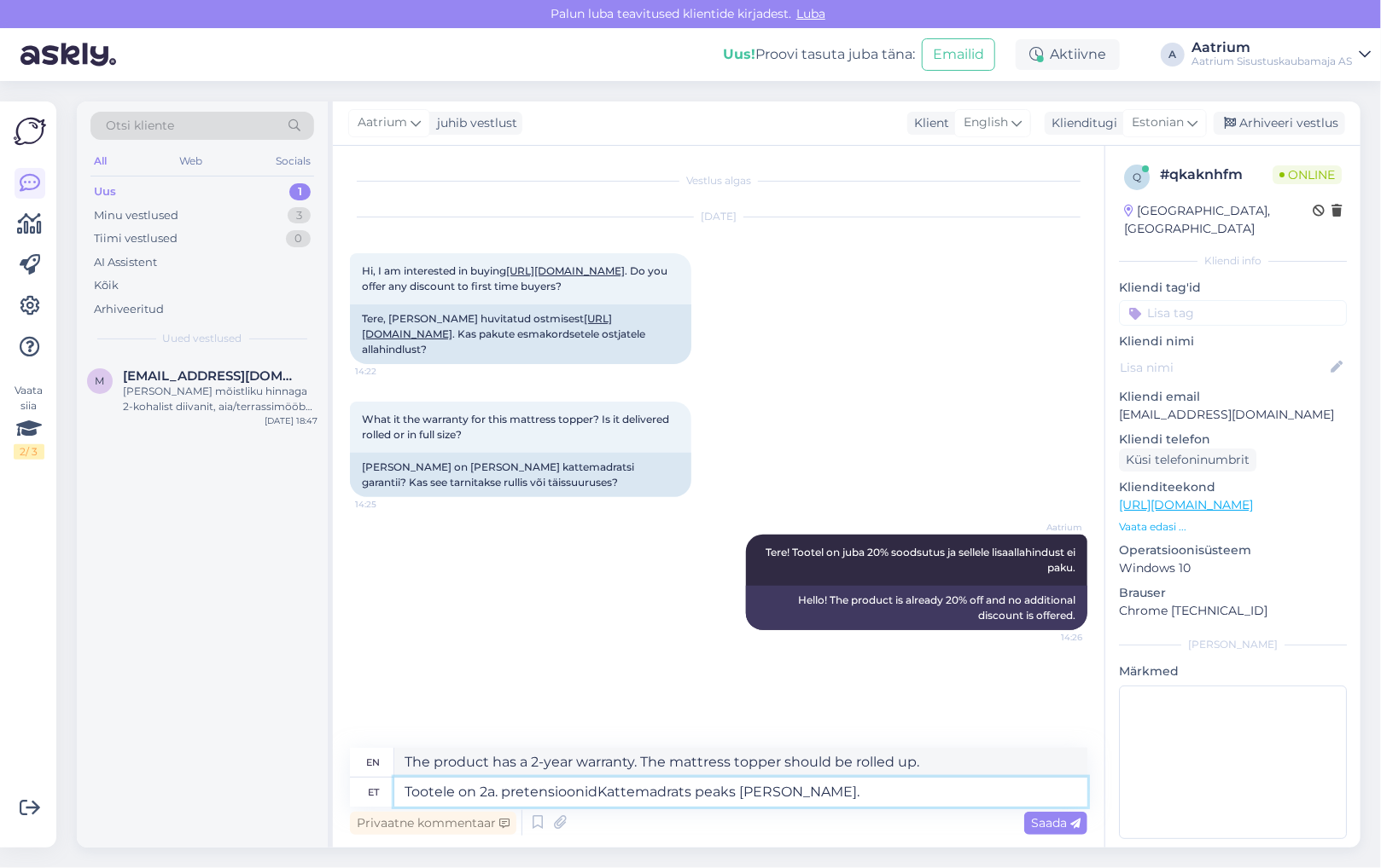
type textarea "Tootele on 2a. pretensioonideKattemadrats peaks [PERSON_NAME]."
type textarea "The product has a 2-year warranty. The mattress cover should be rolled up."
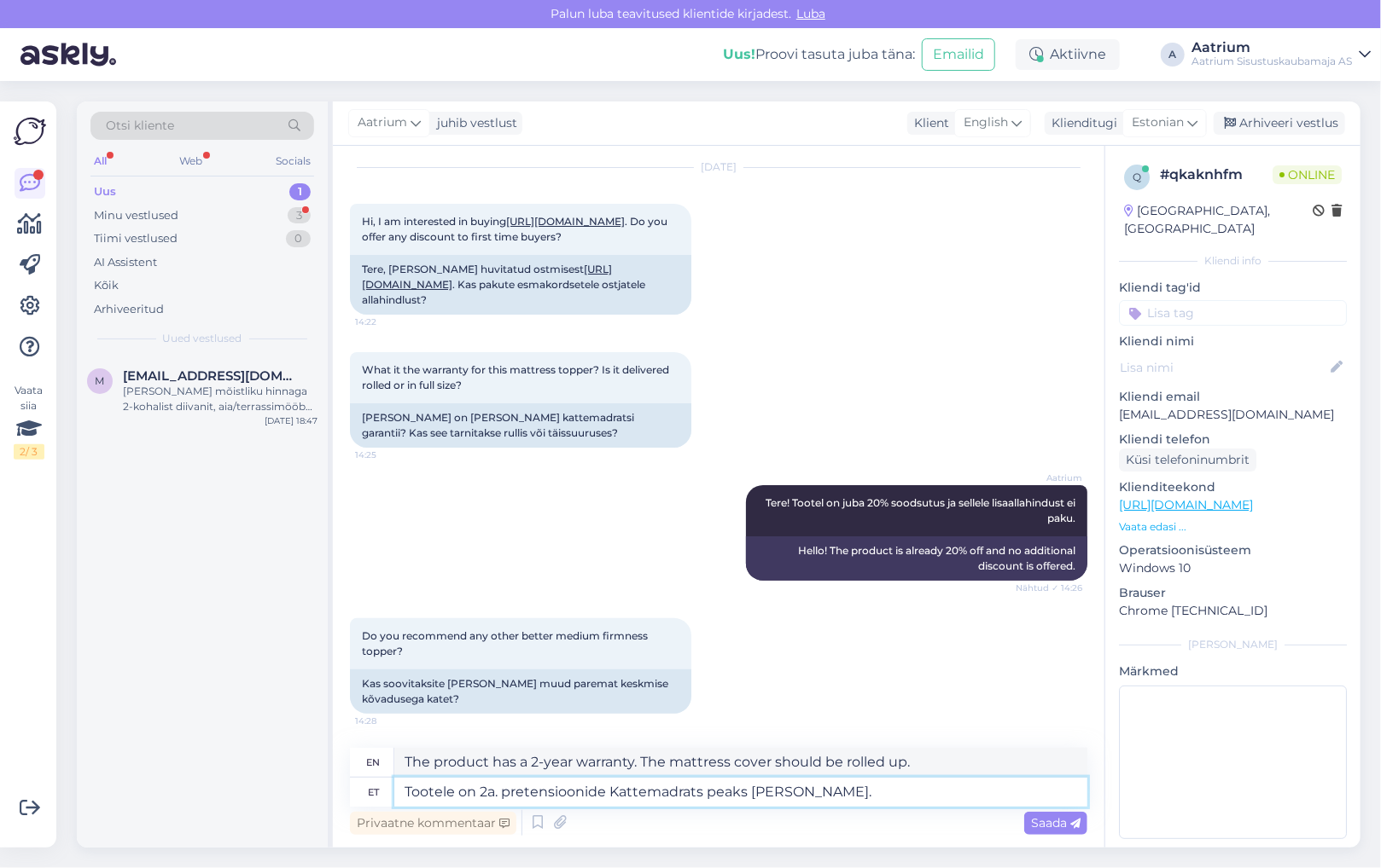
click at [499, 791] on textarea "Tootele on 2a. pretensioonide Kattemadrats peaks [PERSON_NAME]." at bounding box center [740, 792] width 693 height 29
type textarea "Tootele on 2a. [PERSON_NAME] pretensioonide Kattemadrats peaks [PERSON_NAME]."
type textarea "The product has a 2-year warranty against claims. The mattress cover should be …"
type textarea "Tootele on 2a. preten pretensioonide Kattemadrats peaks [PERSON_NAME]."
type textarea "The product has a 2-year warranty. The mattress cover should be rolled up."
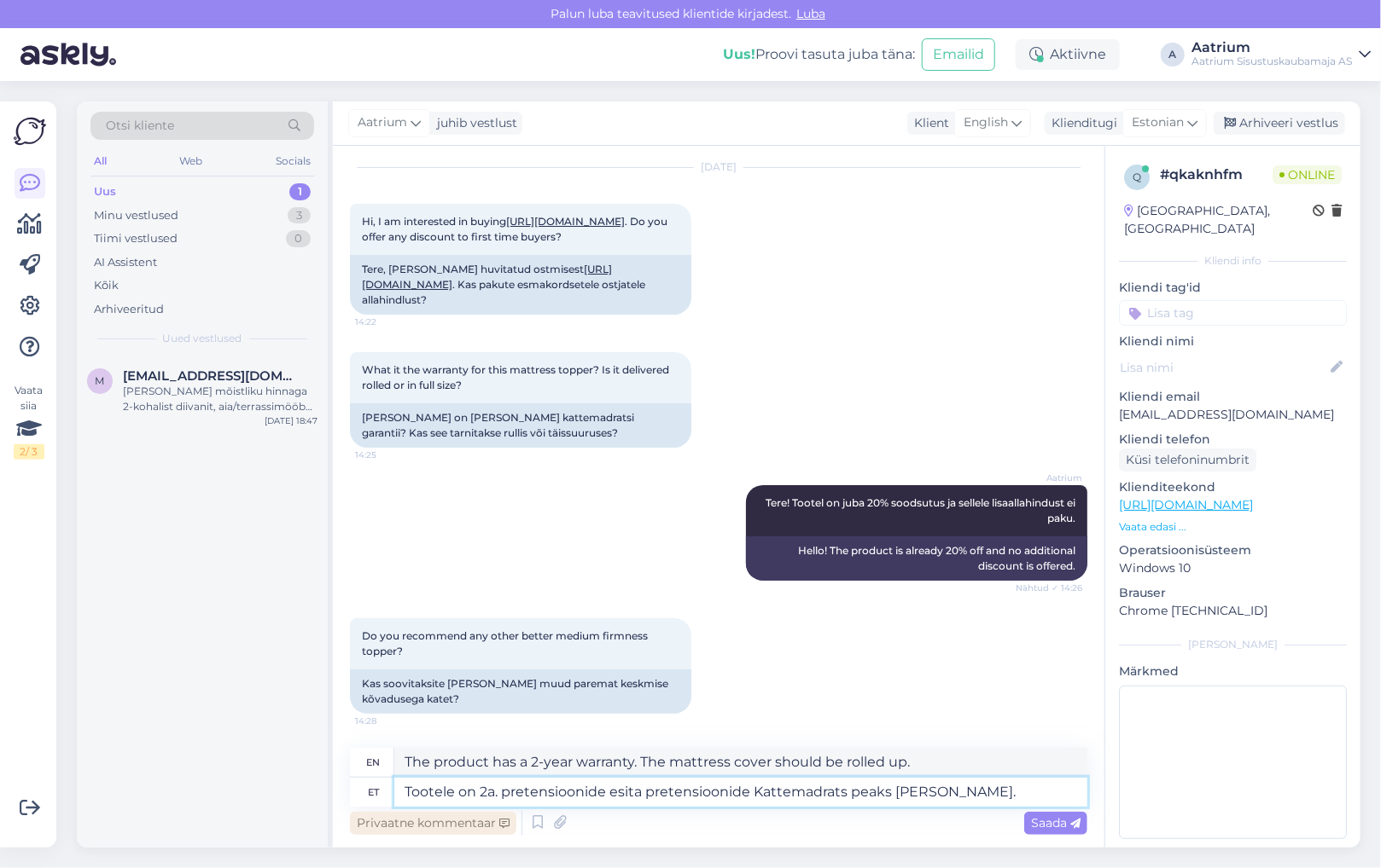
type textarea "Tootele on 2a. pretensioonide esitam pretensioonide Kattemadrats peaks [PERSON_…"
type textarea "The product has a 2-year warranty. Submit a claim. The mattress cover should be…"
type textarea "Tootele on 2a. pretensioonide esitami pretensioonide Kattemadrats peaks [PERSON…"
type textarea "The product has a 2-year warranty. The mattress cover should be rolled up."
type textarea "Tootele on 2a. pretensioonide esitamis pretensioonide Kattemadrats peaks [PERSO…"
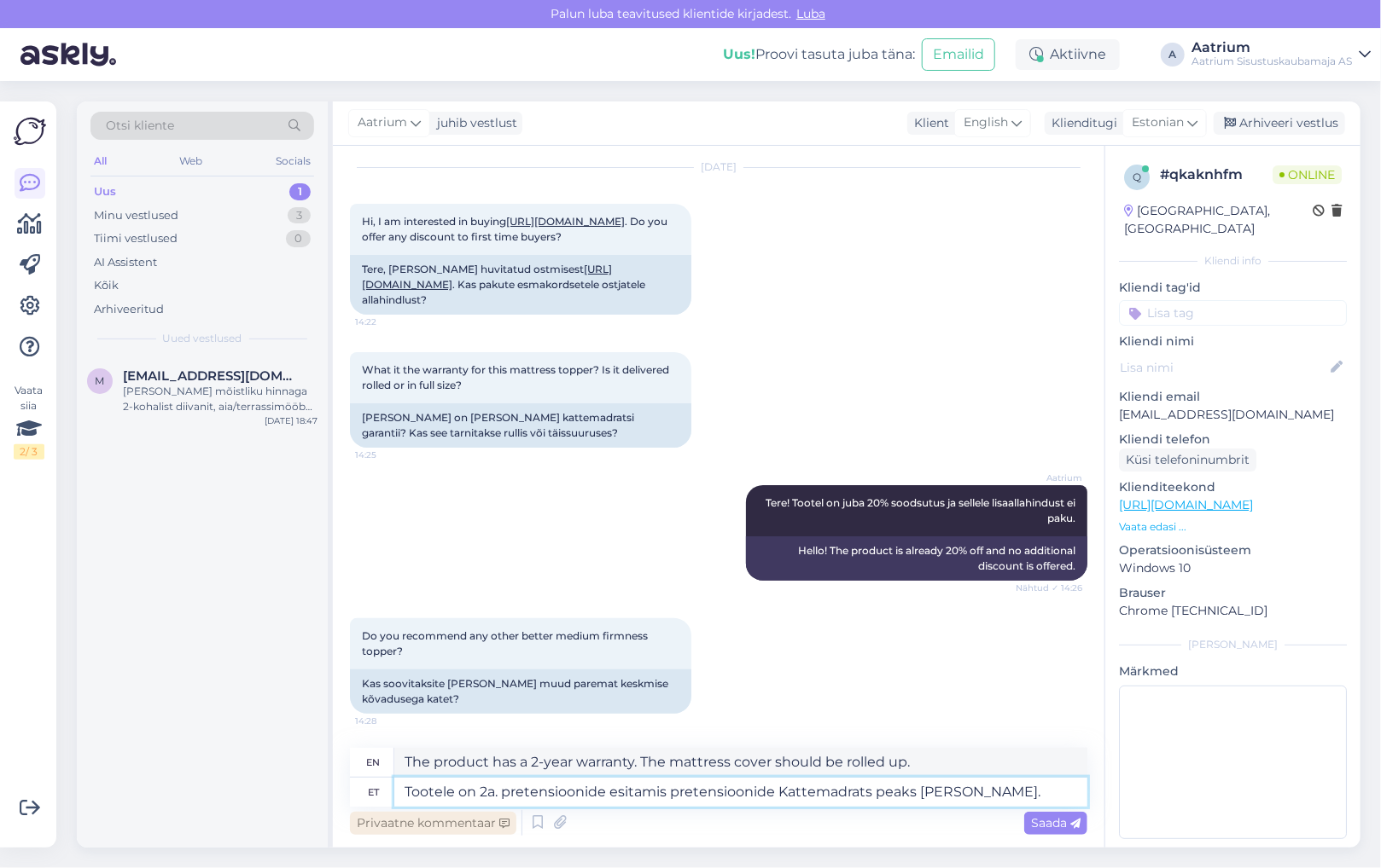
type textarea "The product has a 2-year warranty for submitting claims. The mattress cover sho…"
type textarea "Tootele on 2a. pretensioonide esitamise õi pretensioonide Kattemadrats peaks [P…"
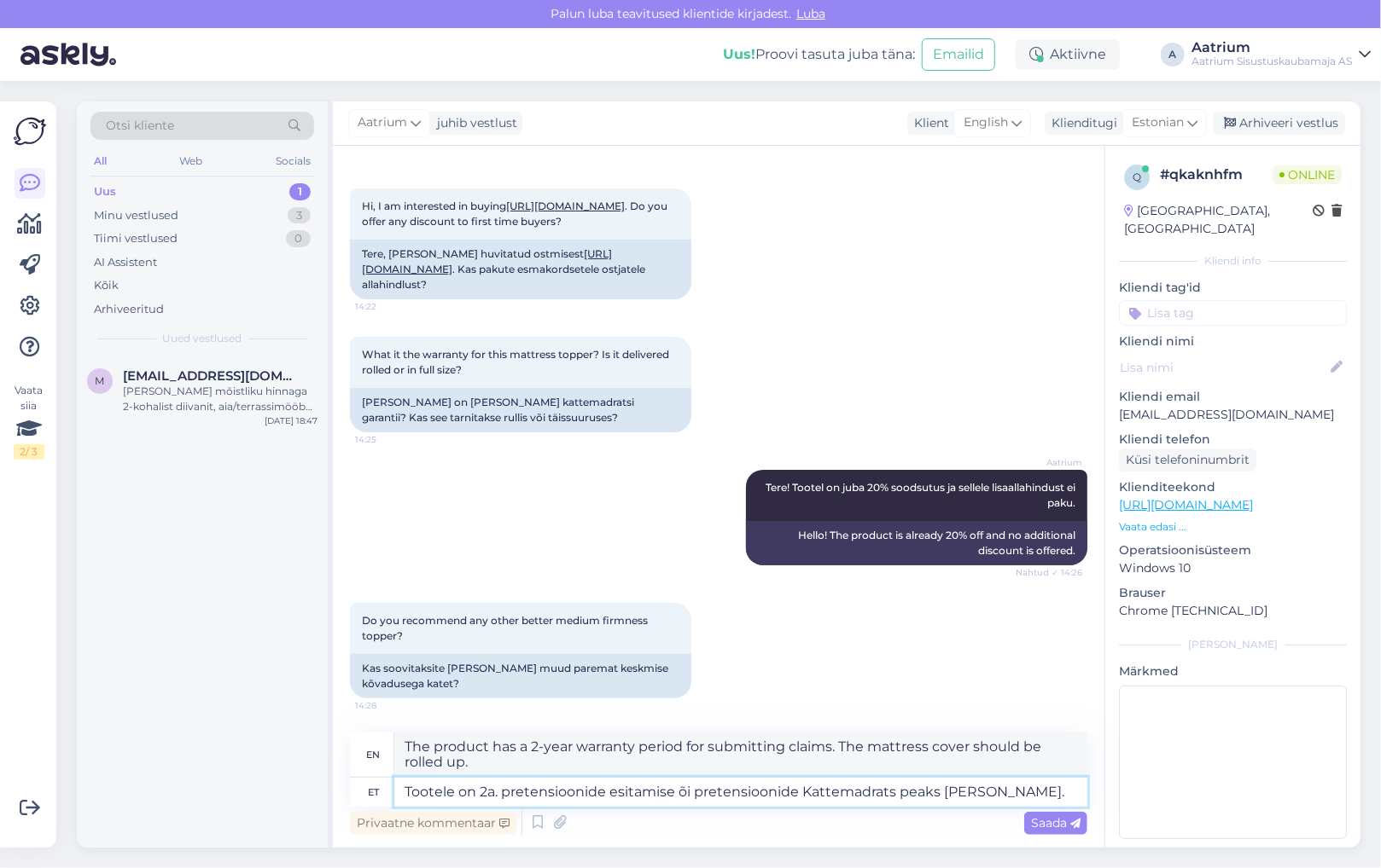
type textarea "The product has a 2-year warranty period for submitting claims or complaints. T…"
type textarea "Tootele on 2a. pretensioonide esitamise õig pretensioonide Kattemadrats peaks […"
type textarea "The product has a 2-year warranty period. The mattress cover should be rolled u…"
type textarea "Tootele on 2a. pretensioonide esitamise õige pretensioonide Kattemadrats peaks …"
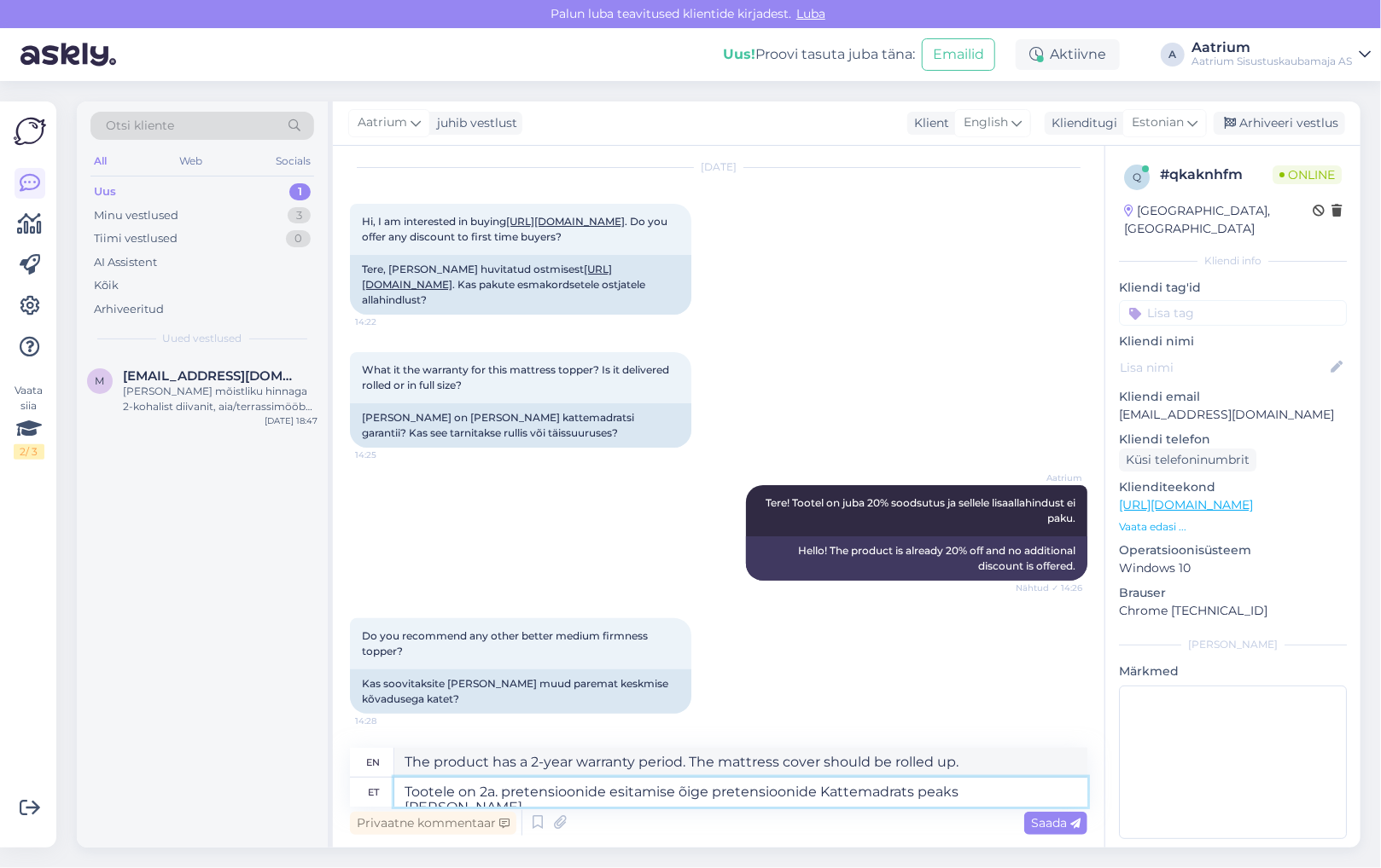
type textarea "The product has a 2-year warranty. The mattress cover should be rolled up."
type textarea "Tootele on 2a. pretensioonide esitamise õiges pretensioonide Kattemadrats peaks…"
type textarea "The product has a 2-year warranty period. The mattress cover should be rolled u…"
type textarea "Tootele on 2a. pretensioonide esitamise õiges. pretensioonide Kattemadrats peak…"
type textarea "The product has a 2-year warranty period for submitting claims. The mattress co…"
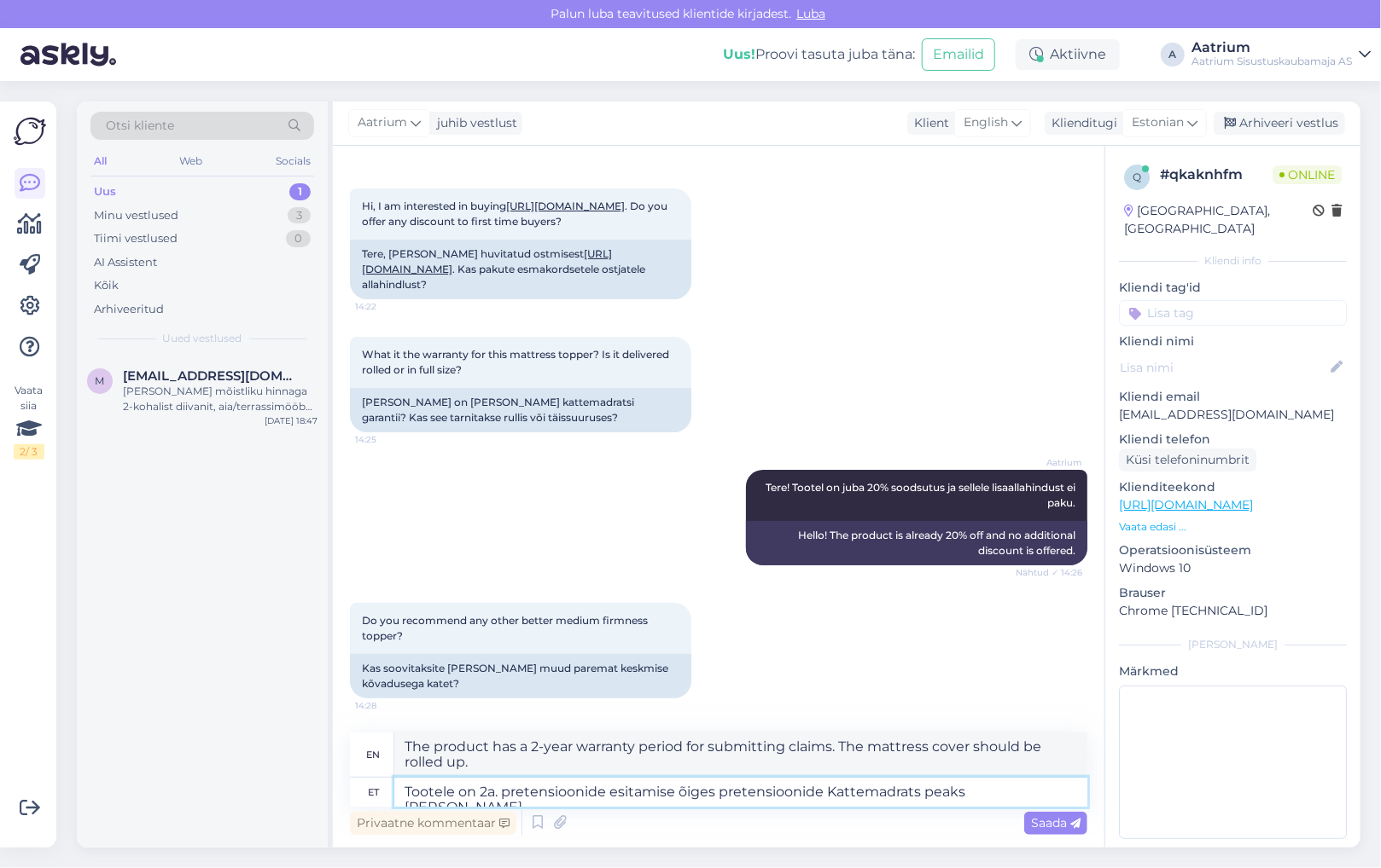
type textarea "Tootele on 2a. pretensioonide esitamise õige pretensioonide Kattemadrats peaks …"
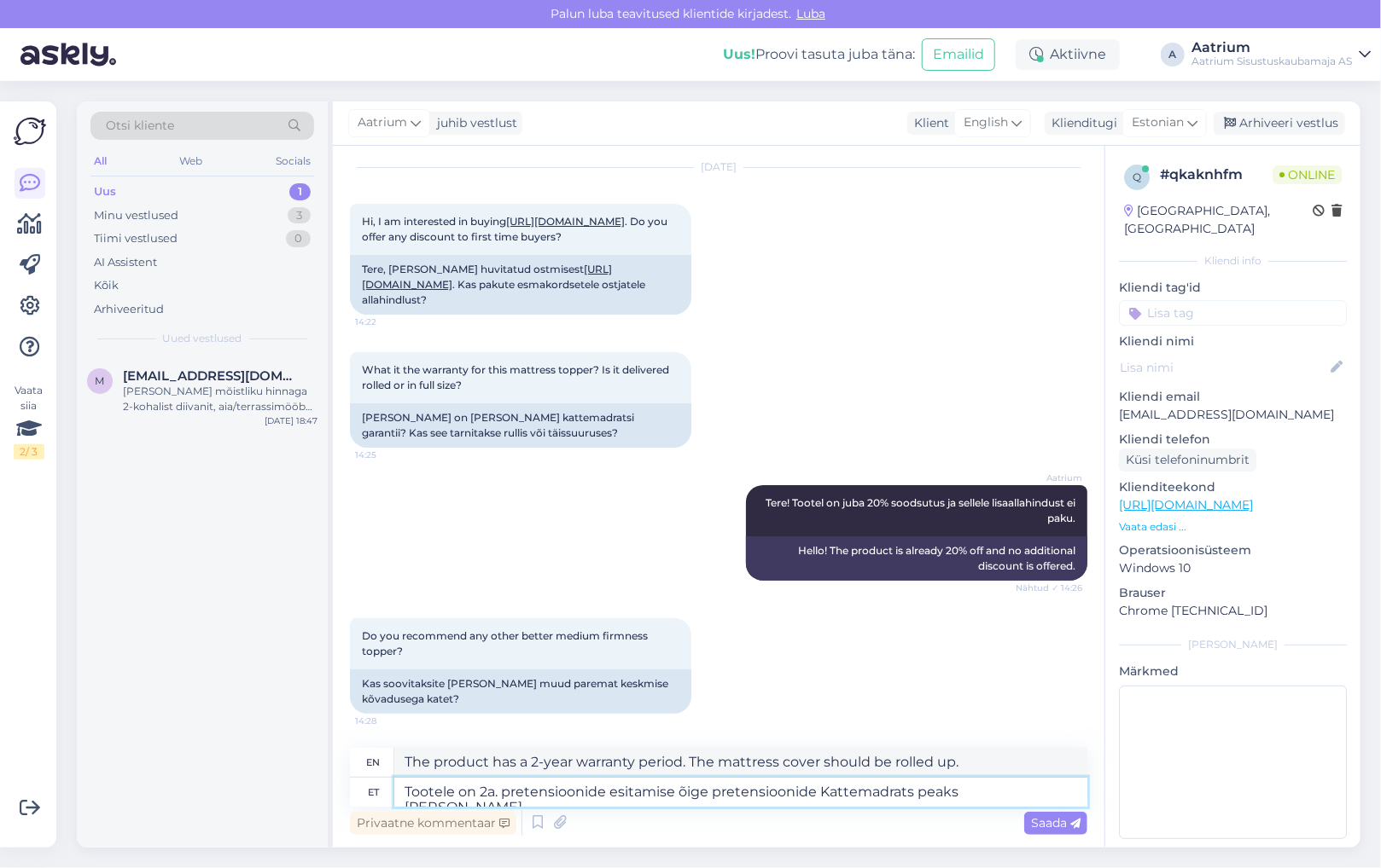
type textarea "The product has a 2-year warranty. The mattress cover should be rolled up."
type textarea "Tootele on 2a. pretensioonide esitamise õig pretensioonide Kattemadrats peaks […"
type textarea "The product has a 2-year warranty period. The mattress cover should be rolled u…"
type textarea "Tootele on 2a. pretensioonide esitamise õigus. pretensioonide Kattemadrats peak…"
type textarea "The product has a 2-year warranty. The mattress cover should be rolled up."
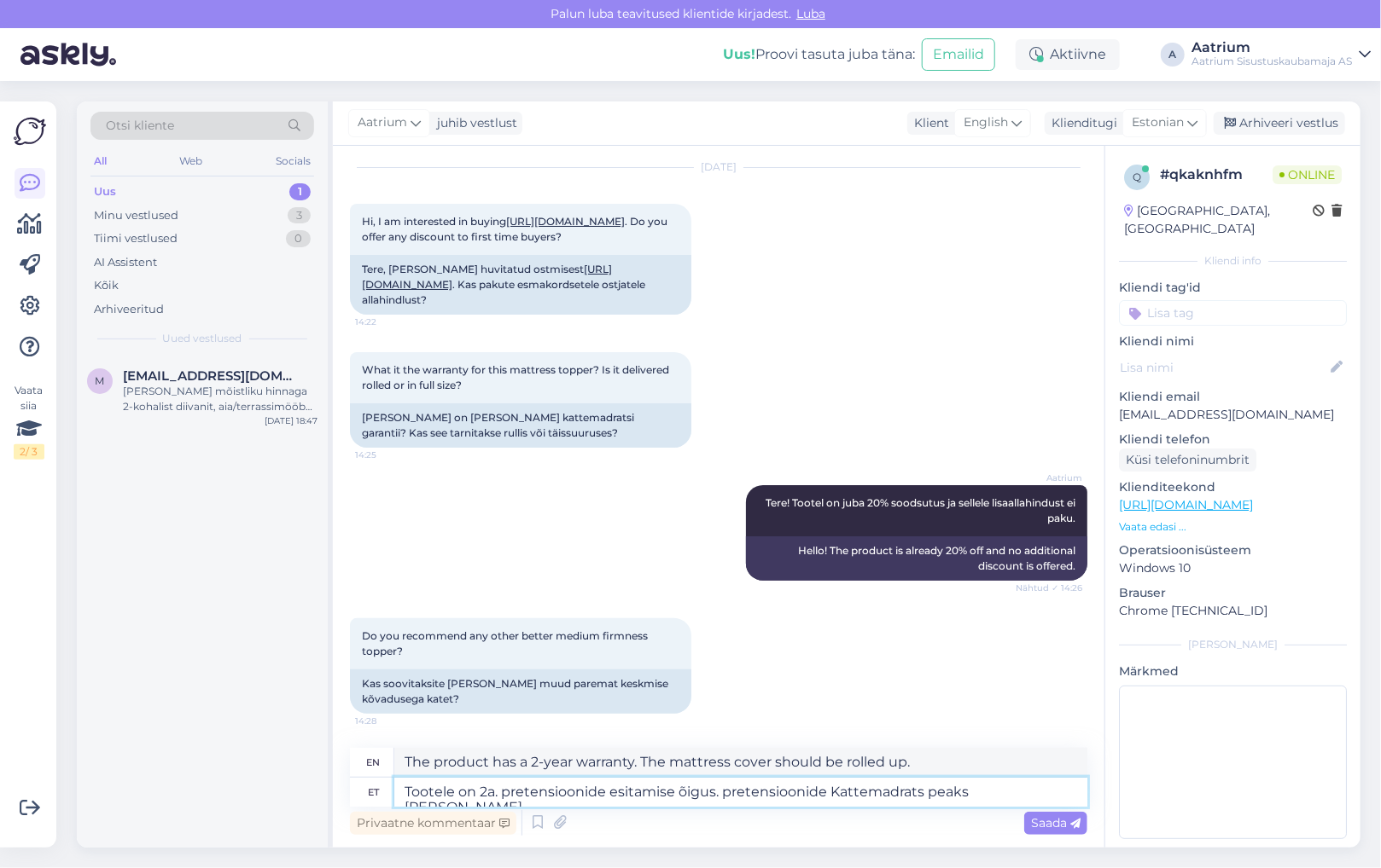
type textarea "Tootele on 2a. pretensioonide esitamise õigus pretensioonide Kattemadrats peaks…"
type textarea "The product has a 2-year warranty period. The mattress cover should be rolled u…"
click at [822, 789] on textarea "Tootele on 2a. pretensioonide esitamise õigus pretensioonide Kattemadrats peaks…" at bounding box center [740, 792] width 693 height 29
type textarea "Tootele on 2a. pretensioonide esitamise õigus p Kattemadrats peaks [PERSON_NAME…"
type textarea "The product has a 2-year warranty period. The mattress topper should be rolled …"
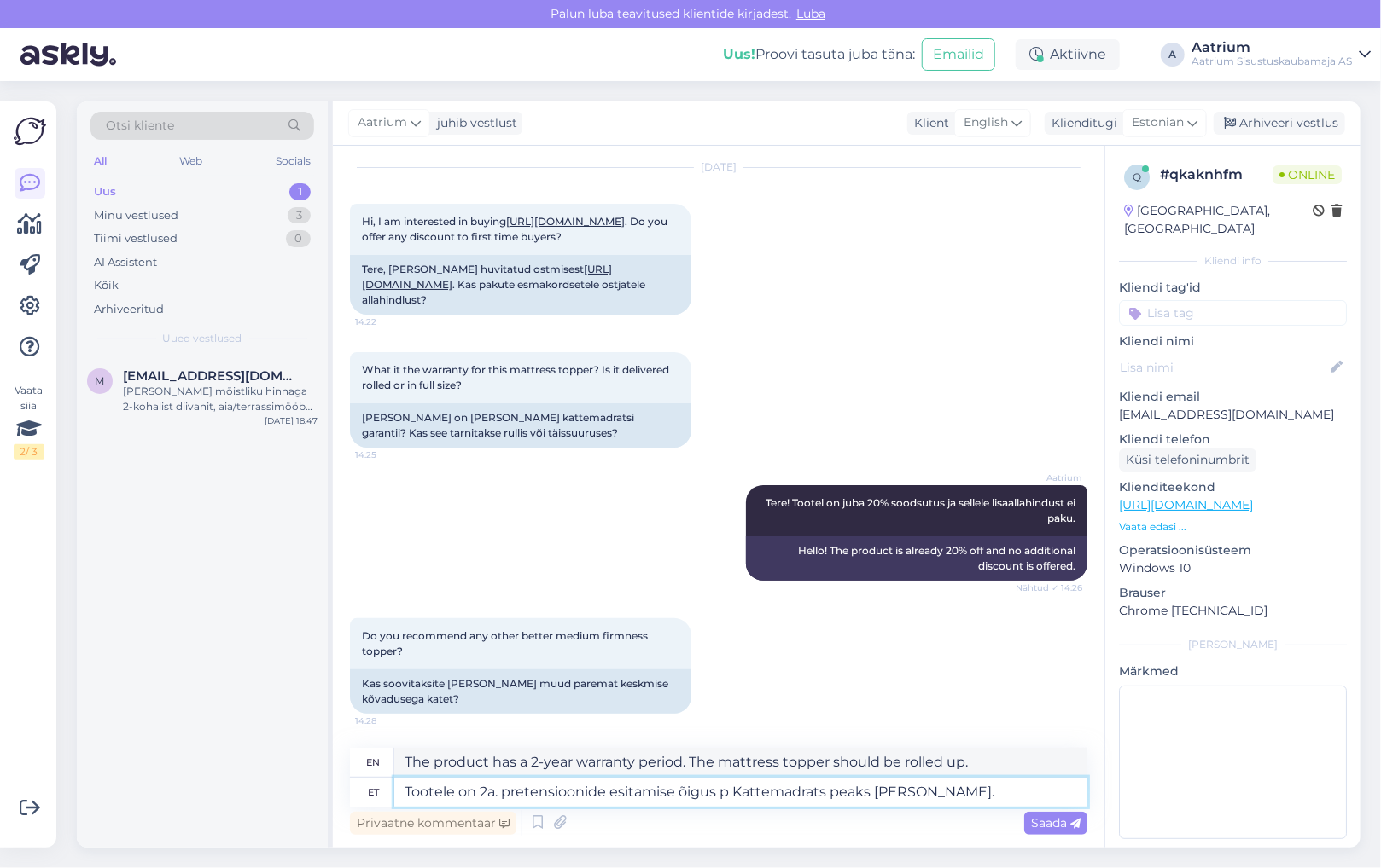
type textarea "Tootele on 2a. pretensioonide esitamise õigus Kattemadrats peaks [PERSON_NAME]."
type textarea "The product has a 2-year warranty. The mattress topper should be rolled up."
type textarea "Tootele on 2a. pretensioonide esitamise õigus. Kattemadrats peaks [PERSON_NAME]."
type textarea "The product has a 2-year warranty. The mattress cover should be rolled up."
click at [455, 796] on textarea "Tootele on 2a. pretensioonide esitamise õigus. Kattemadrats peaks [PERSON_NAME]." at bounding box center [740, 792] width 693 height 29
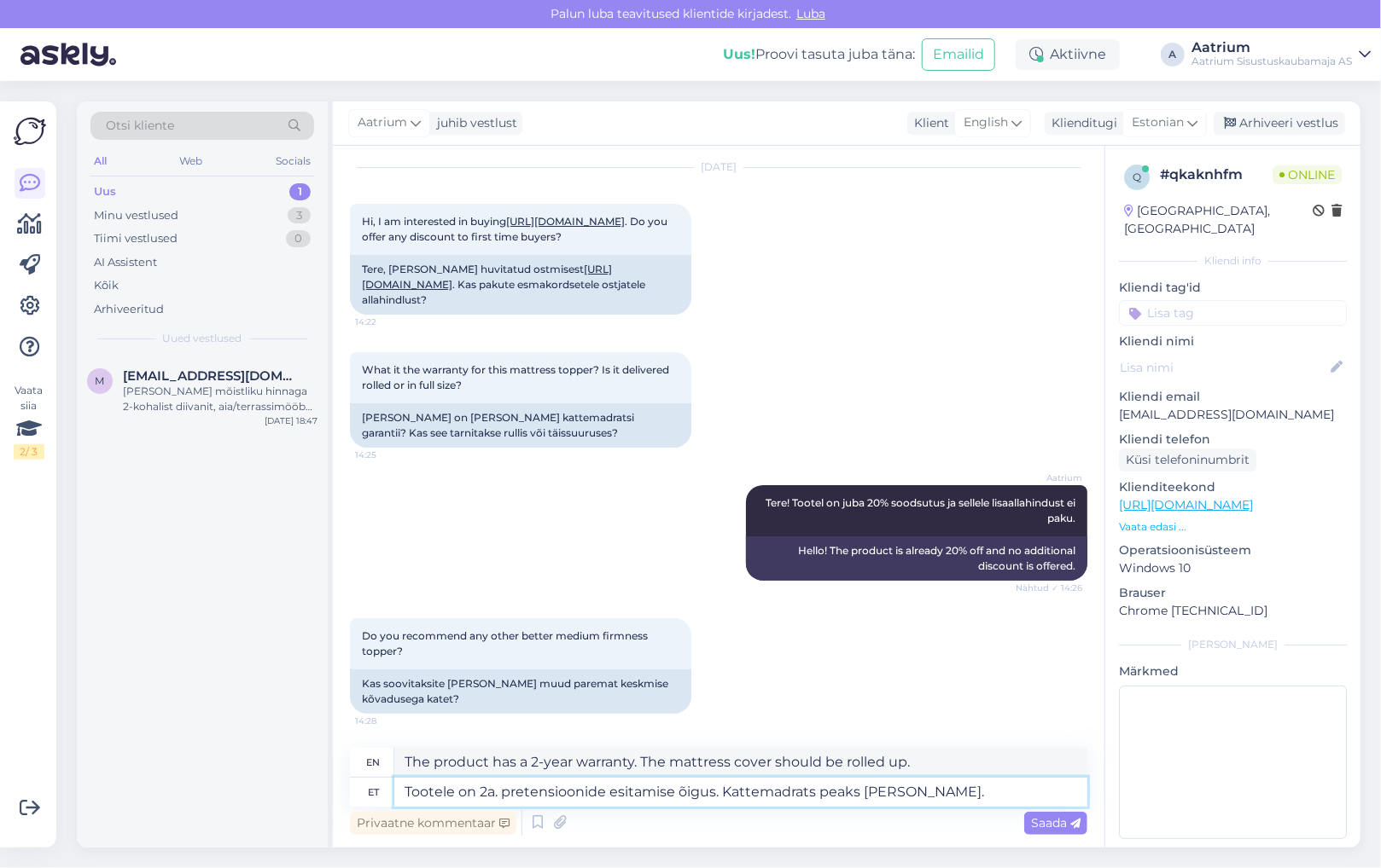
type textarea "Tootel on 2a. pretensioonide esitamise õigus. Kattemadrats peaks [PERSON_NAME]."
type textarea "The product has a 2-year warranty. The mattress topper should be rolled up."
type textarea "Tootel on 2a. pretensioonide esitamise õigus. Kattemadrats peaks [PERSON_NAME]."
click at [1053, 823] on span "Saada" at bounding box center [1055, 822] width 49 height 15
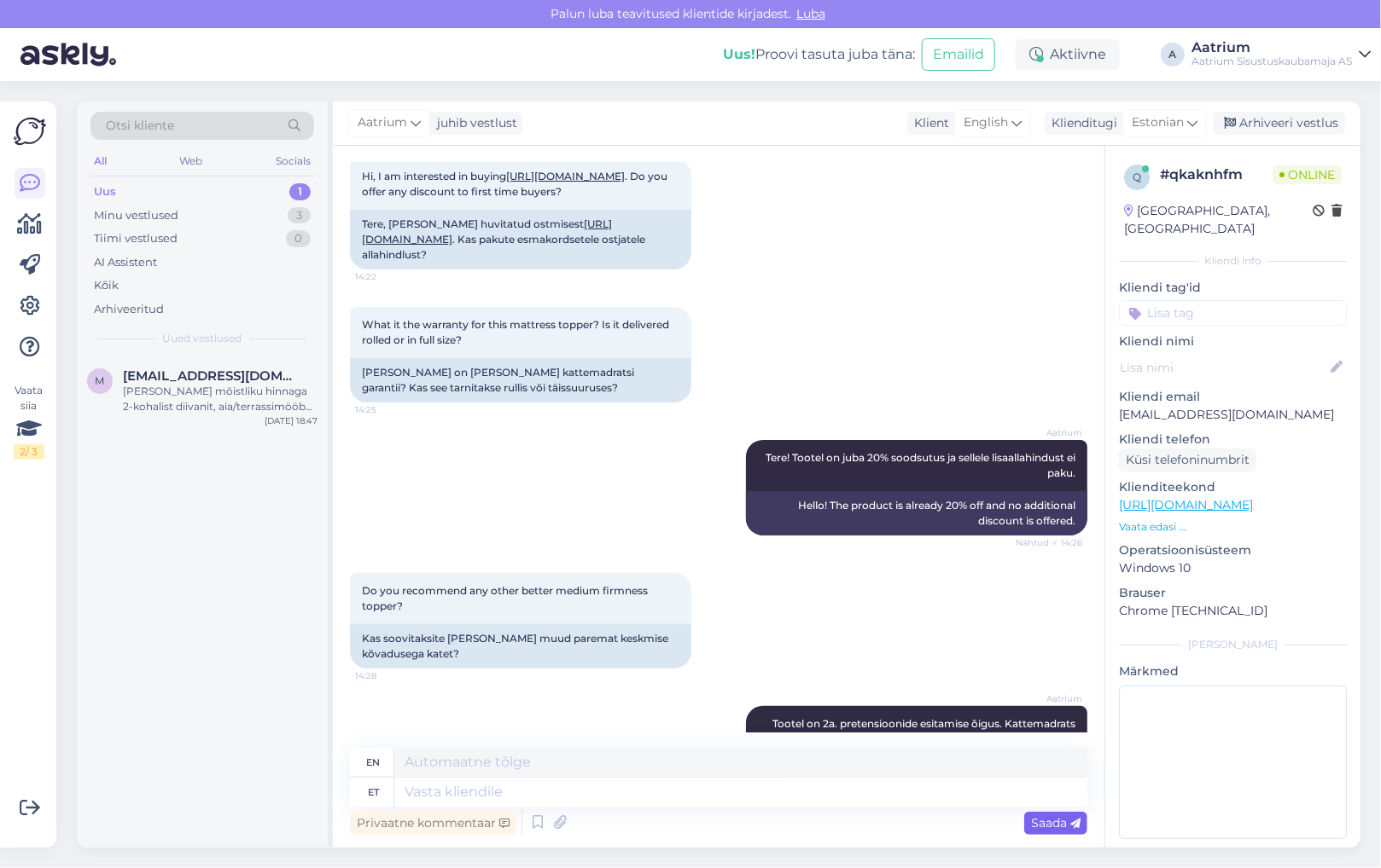
scroll to position [228, 0]
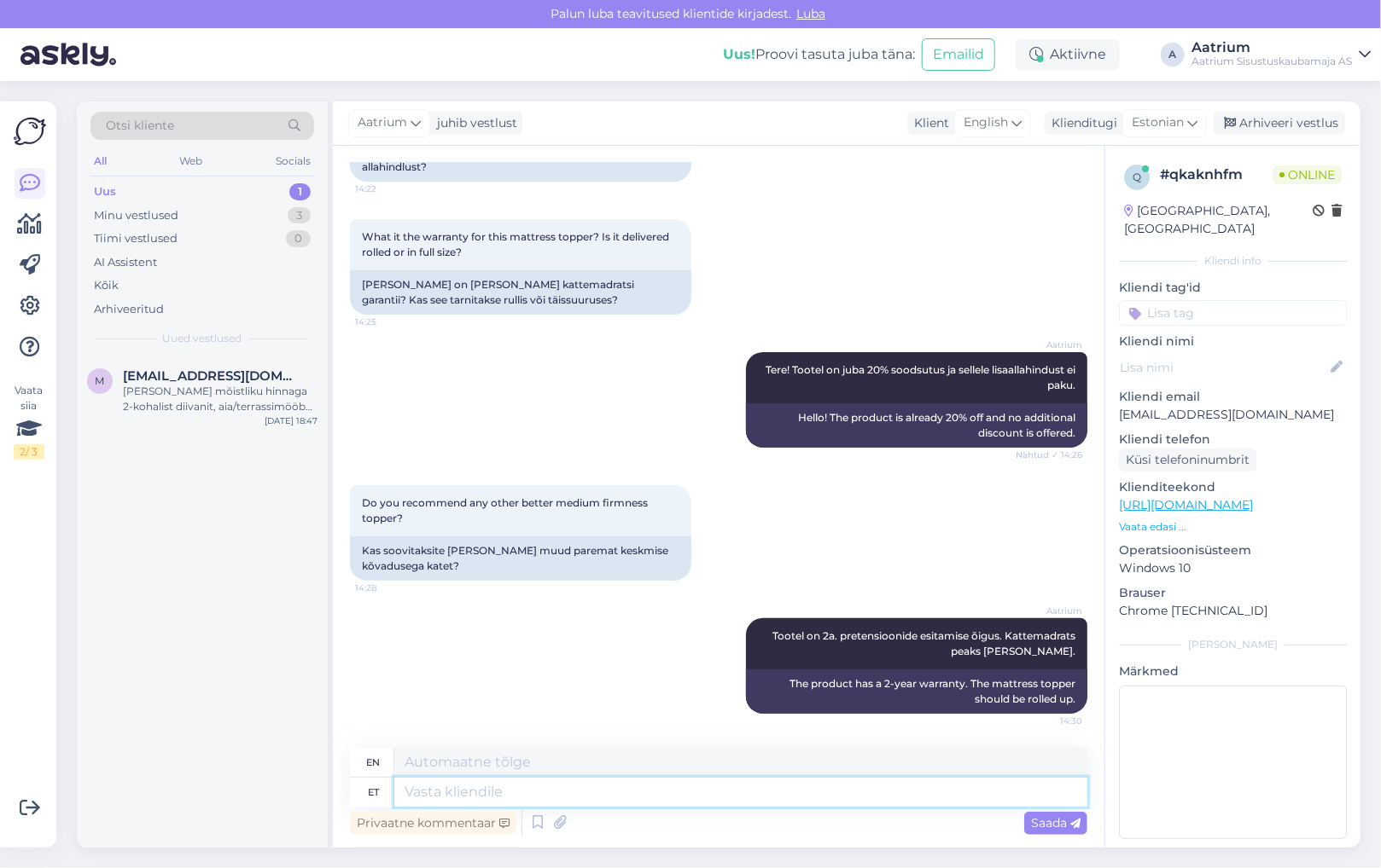
click at [454, 793] on textarea at bounding box center [740, 792] width 693 height 29
type textarea "Soov"
type textarea "Desire"
type textarea "Soovitada"
type textarea "Recommend"
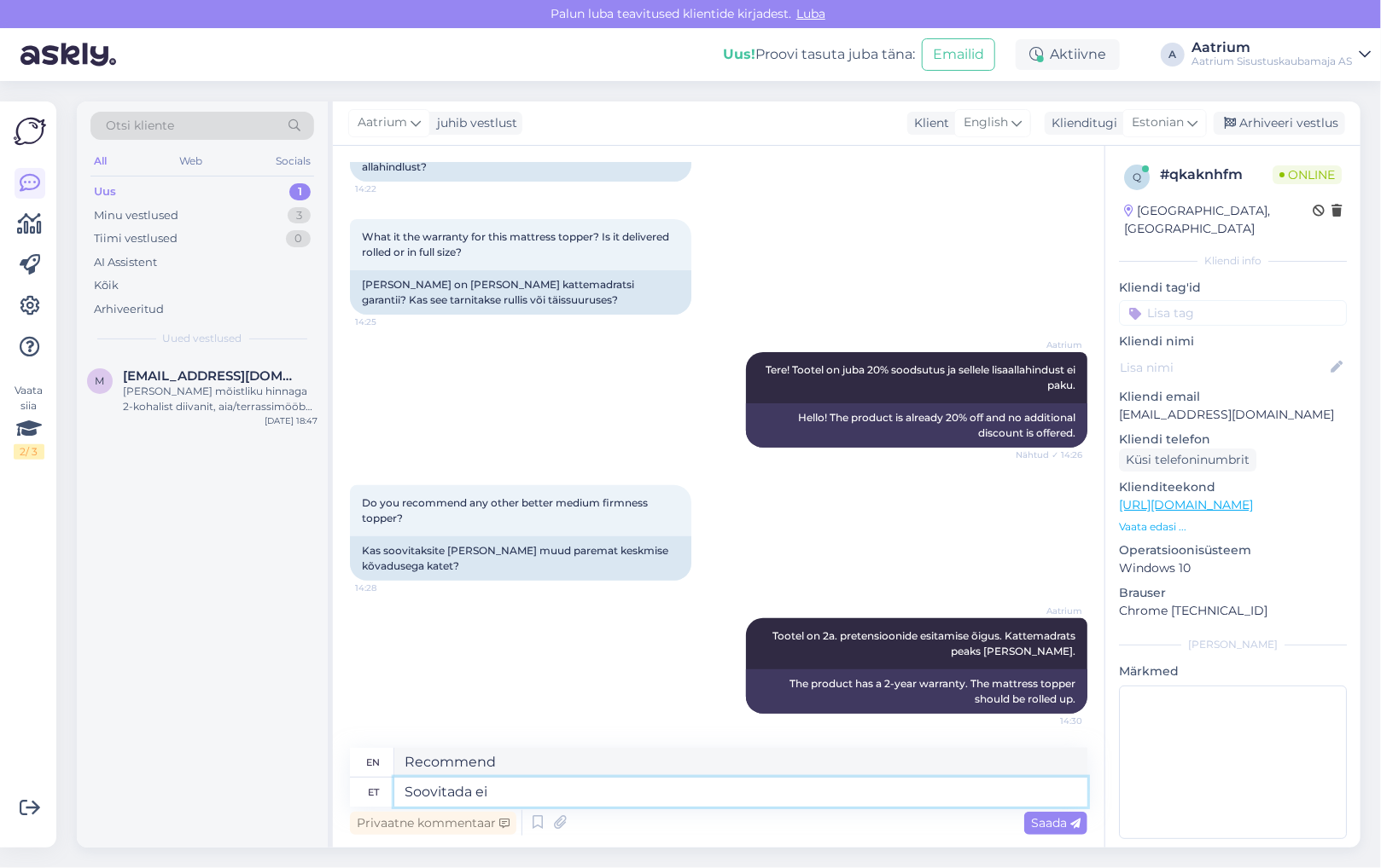
type textarea "Soovitada ei"
type textarea "Not recommended"
type textarea "Soovitada"
type textarea "Recommend"
type textarea "S"
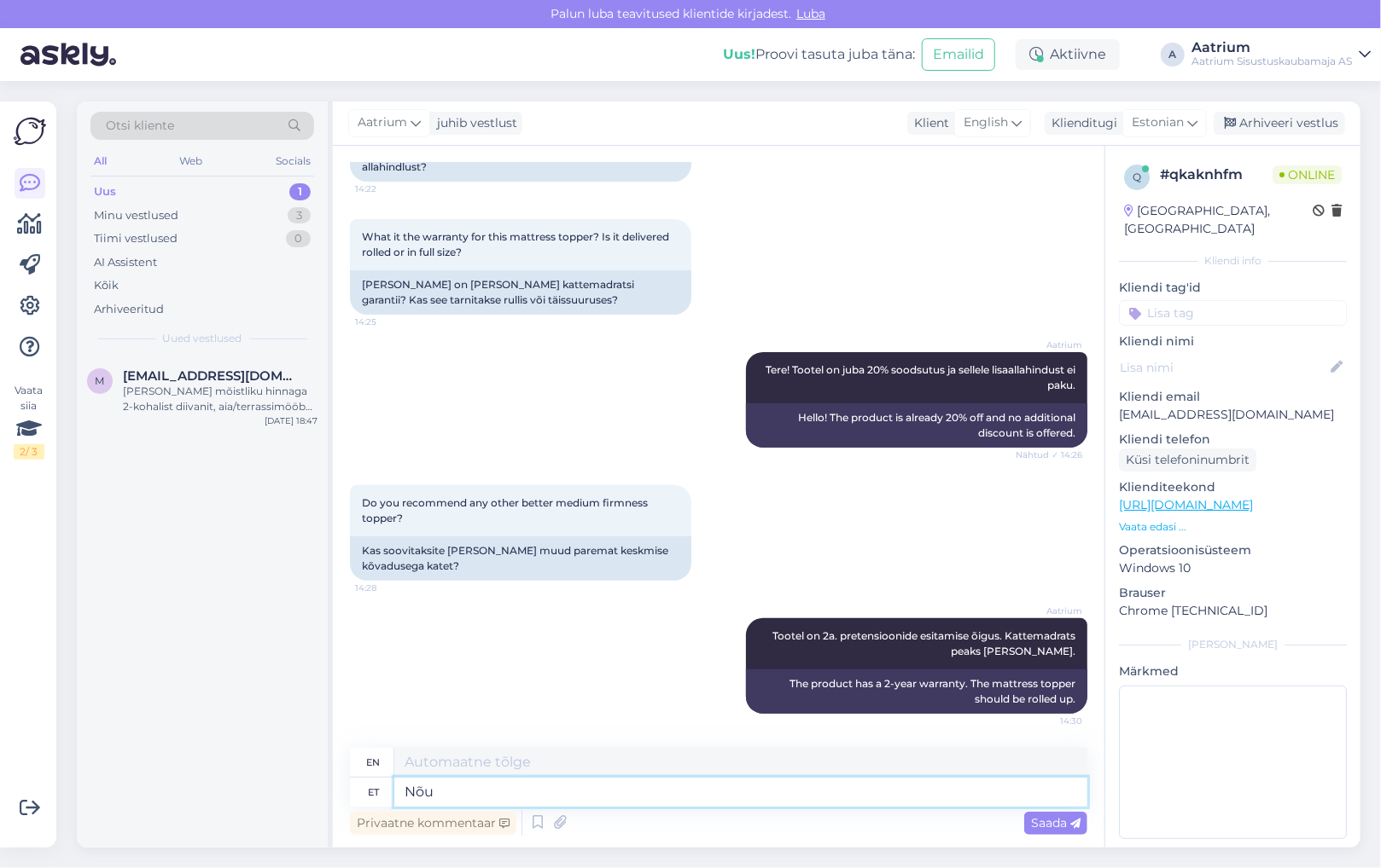
type textarea "Nõu"
type textarea "Dish"
type textarea "Nõu küsimiseks"
type textarea "To ask for advice"
type textarea "Nõu küsimiseks palume"
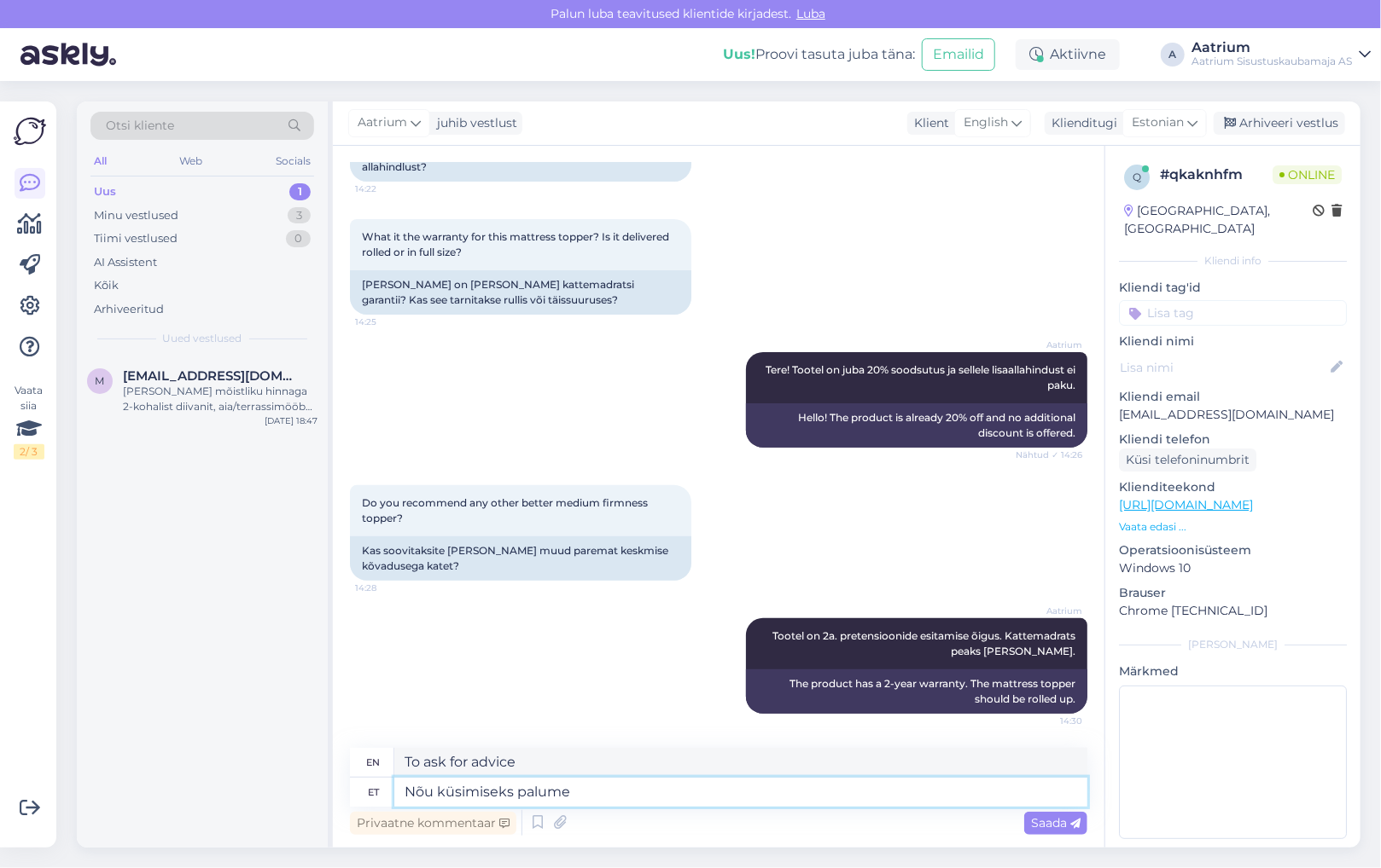
type textarea "For advice, please contact"
type textarea "Nõu küsimiseks palume pöörduda meie"
type textarea "For advice, please contact us."
type textarea "Nõu küsimiseks palume pöörduda meie magamaistoa"
type textarea "For advice, please contact our bedroom."
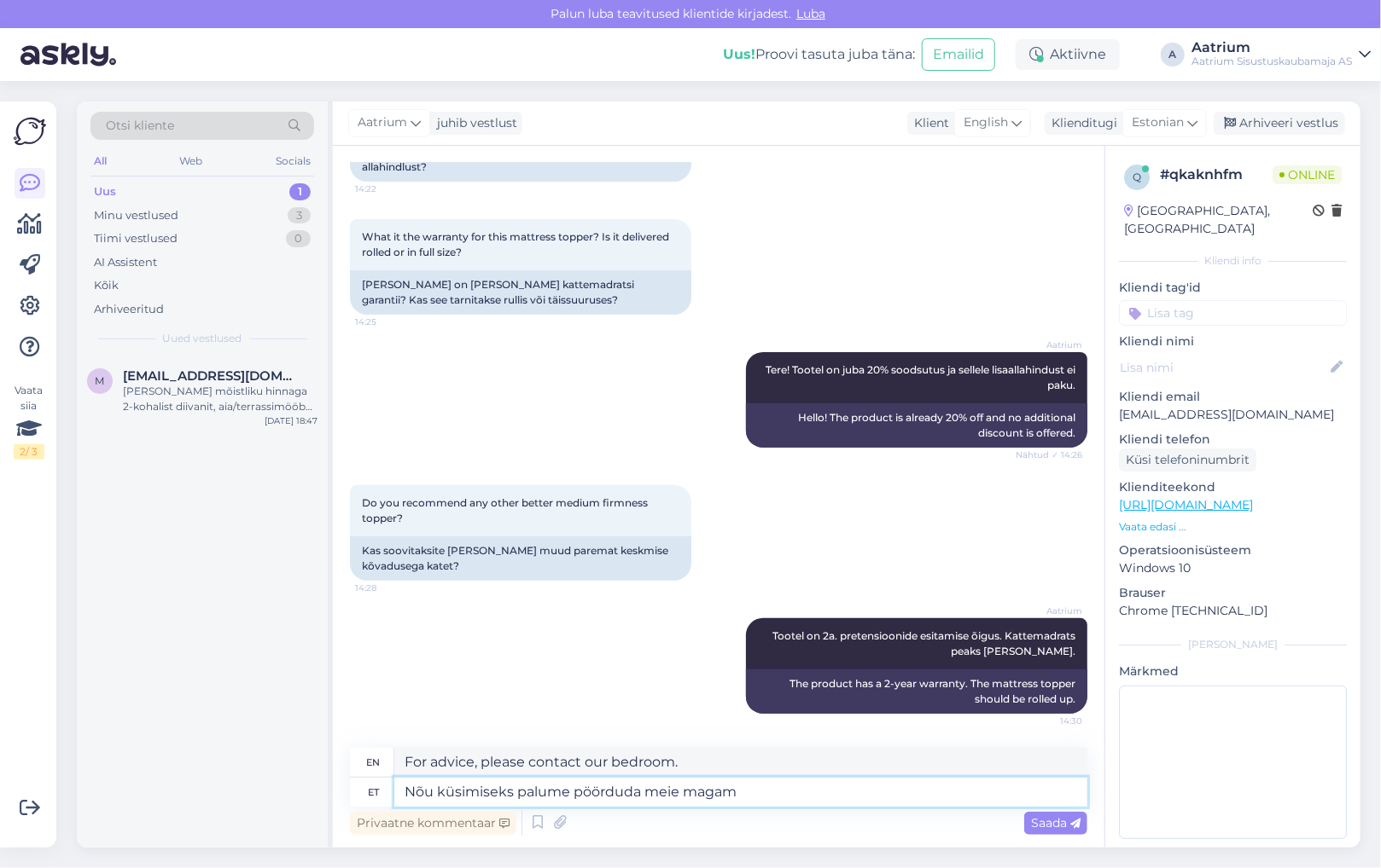
type textarea "Nõu küsimiseks palume pöörduda meie magami"
type textarea "For advice, please contact us."
type textarea "Nõu küsimiseks palume pöörduda meie magamistoa"
type textarea "For advice, please contact our bedroom"
type textarea "Nõu küsimiseks palume pöörduda meie magamistoa osakonna"
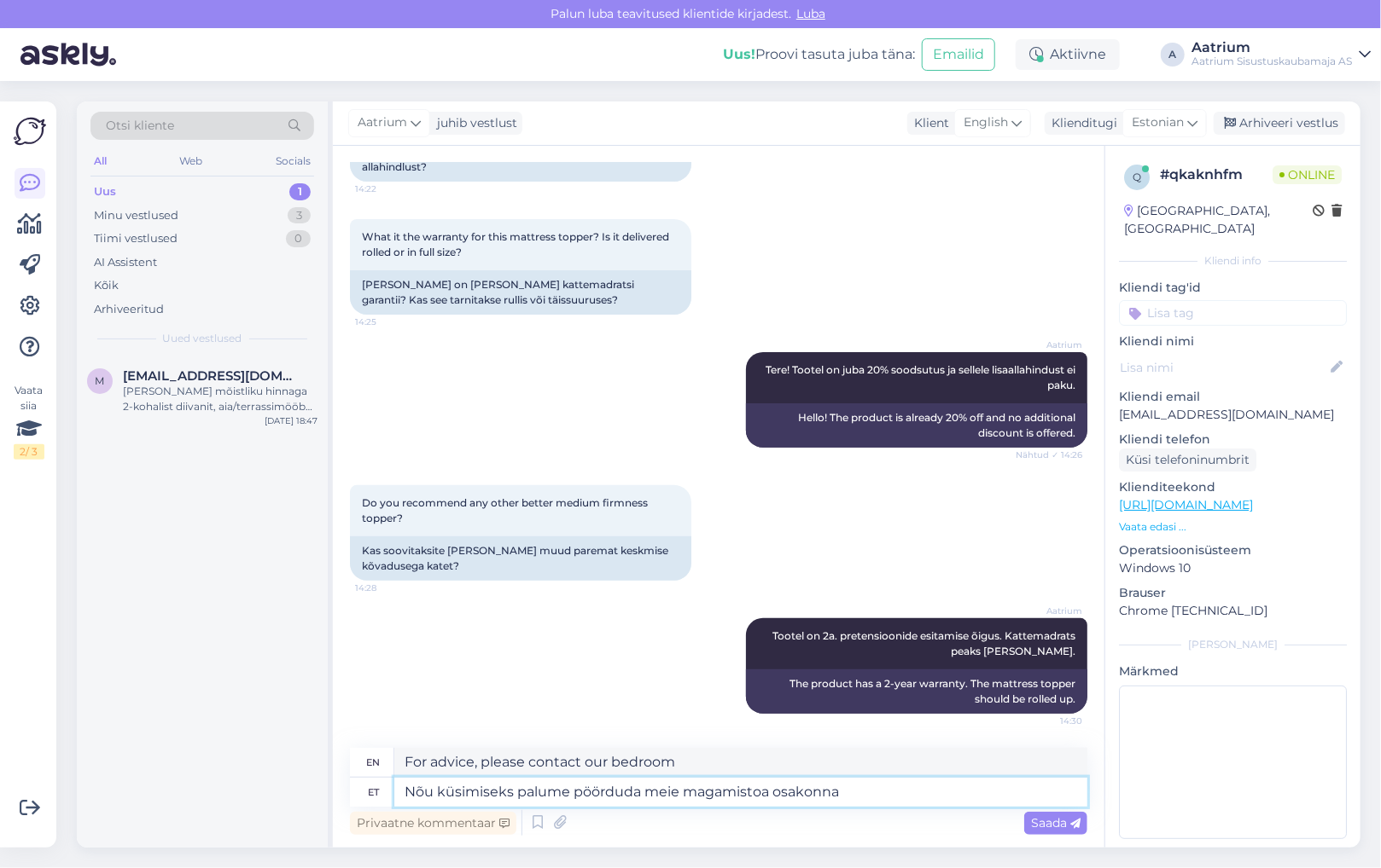
type textarea "For advice, please contact our bedroom department."
click at [901, 800] on textarea "Nõu küsimiseks palume pöörduda meie magamistoa osakonna [PERSON_NAME]" at bounding box center [740, 792] width 693 height 29
paste textarea "[EMAIL_ADDRESS][DOMAIN_NAME] [PHONE_NUMBER]"
type textarea "Nõu küsimiseks palume pöörduda meie magamistoa osakonna [PERSON_NAME] [EMAIL_AD…"
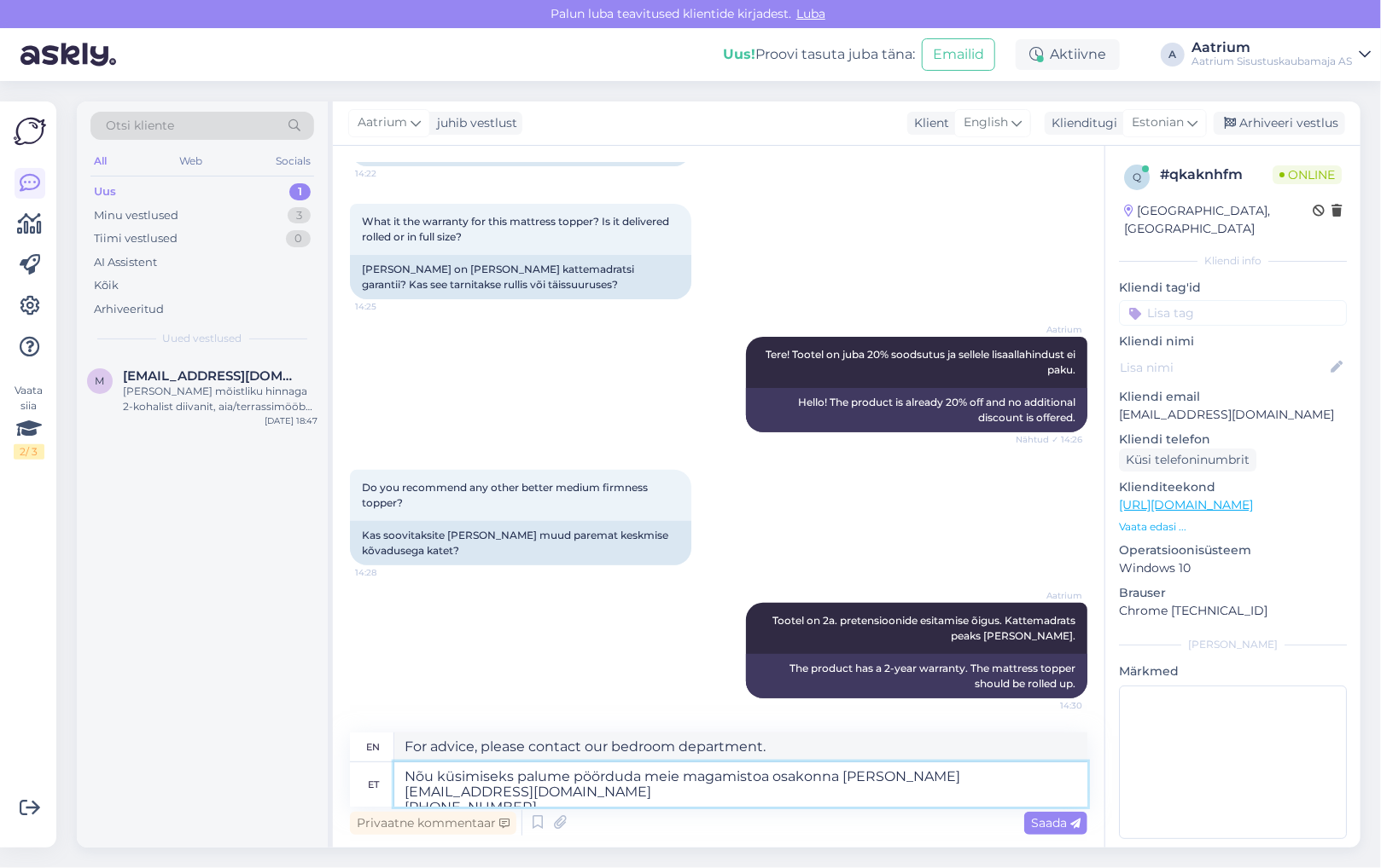
type textarea "For advice, please contact our bedroom department [EMAIL_ADDRESS][DOMAIN_NAME] …"
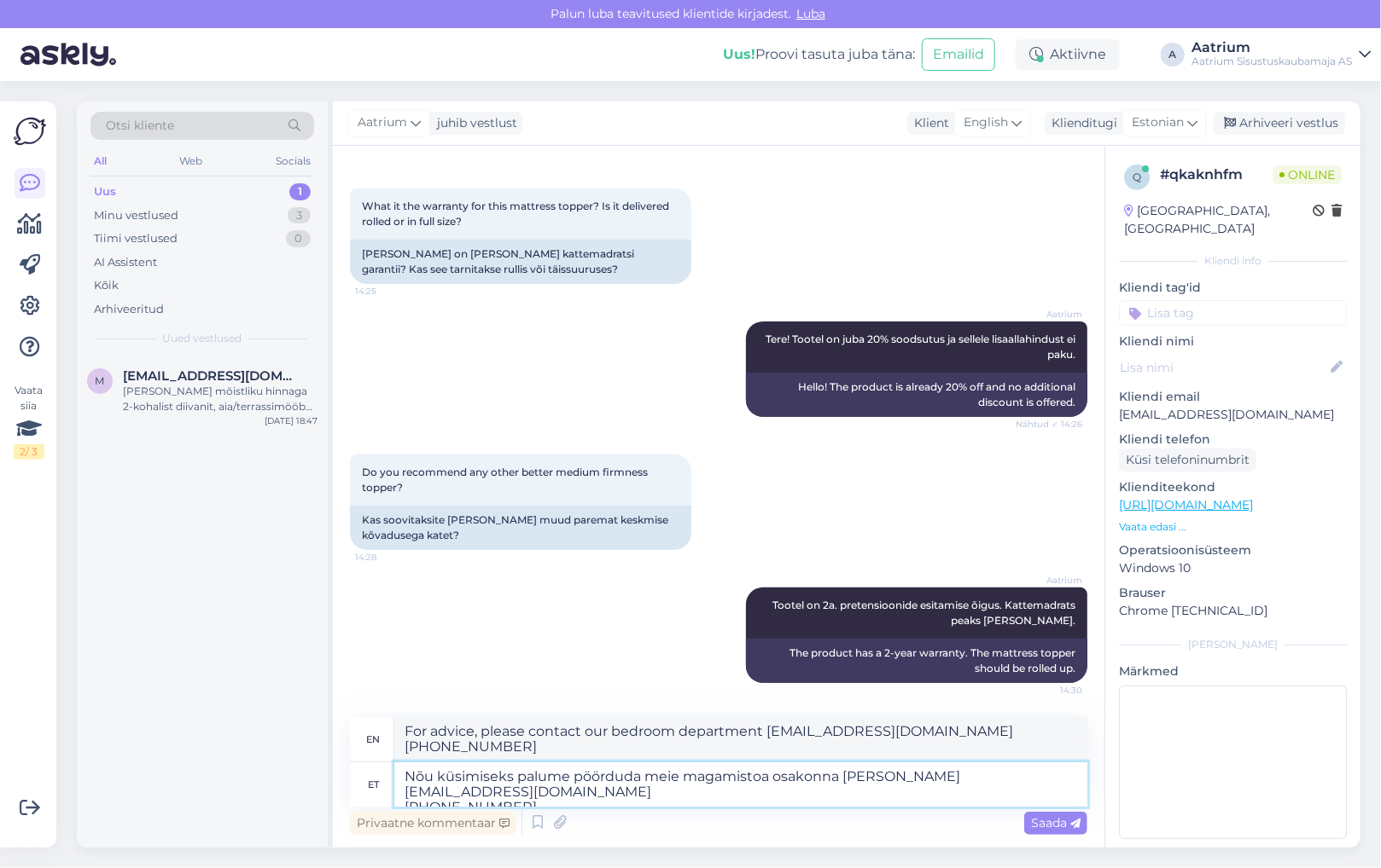
click at [470, 793] on textarea "Nõu küsimiseks palume pöörduda meie magamistoa osakonna [PERSON_NAME] [EMAIL_AD…" at bounding box center [740, 785] width 693 height 45
type textarea "Nõu küsimiseks palume pöörduda meie magamistoa osakonna [PERSON_NAME] [EMAIL_AD…"
type textarea "For advice, please contact our bedroom department [EMAIL_ADDRESS][DOMAIN_NAME] …"
click at [1041, 779] on textarea "Nõu küsimiseks palume pöörduda meie magamistoa osakonna [PERSON_NAME] [EMAIL_AD…" at bounding box center [740, 785] width 693 height 45
type textarea "Nõu küsimiseks palume pöörduda meie magamistoa osakonna [PERSON_NAME] [EMAIL_AD…"
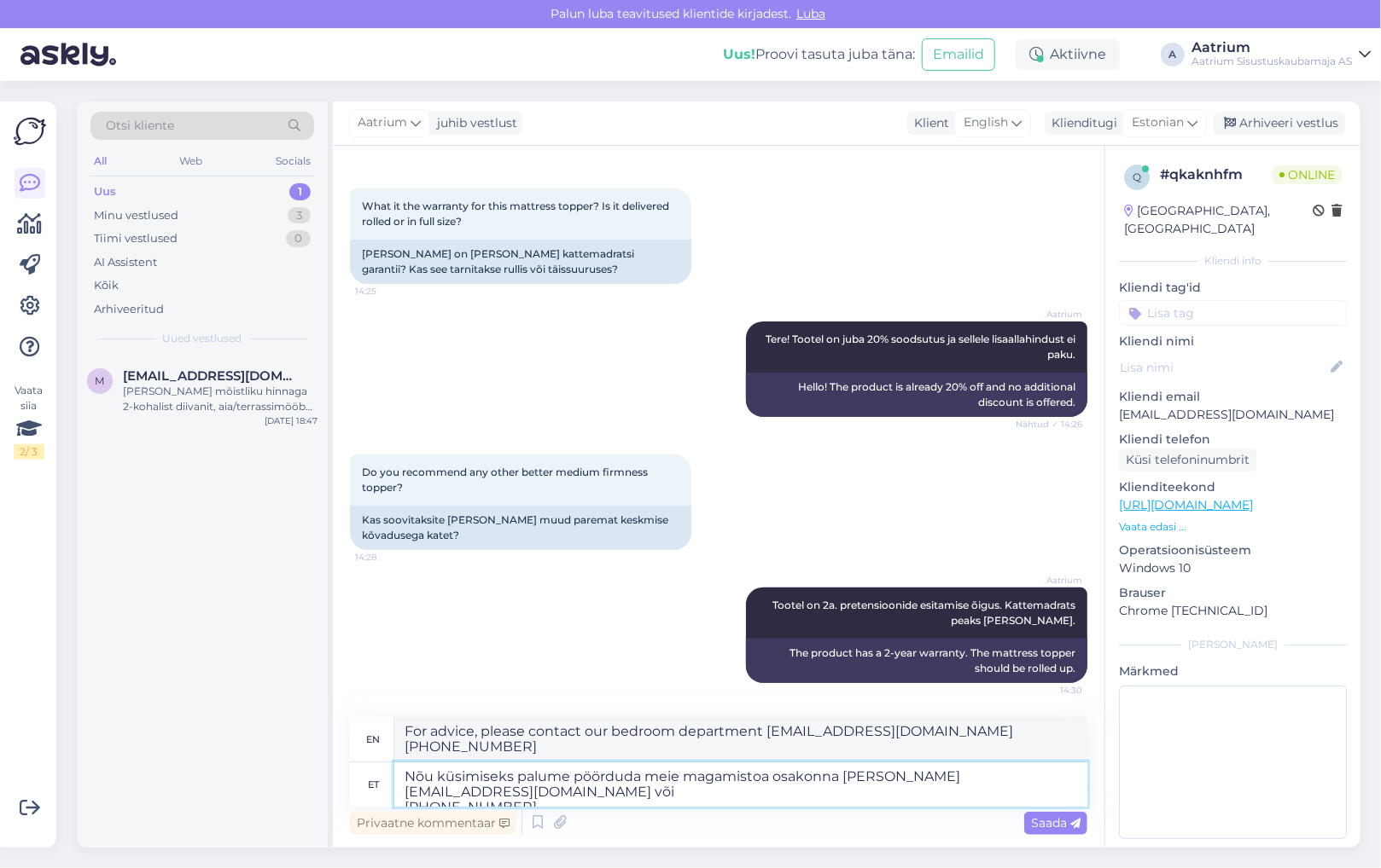
type textarea "For advice, please contact our bedroom department [EMAIL_ADDRESS][DOMAIN_NAME] …"
type textarea "Nõu küsimiseks palume pöörduda meie magamistoa osakonna [PERSON_NAME] [EMAIL_AD…"
click at [1040, 826] on span "Saada" at bounding box center [1055, 822] width 49 height 15
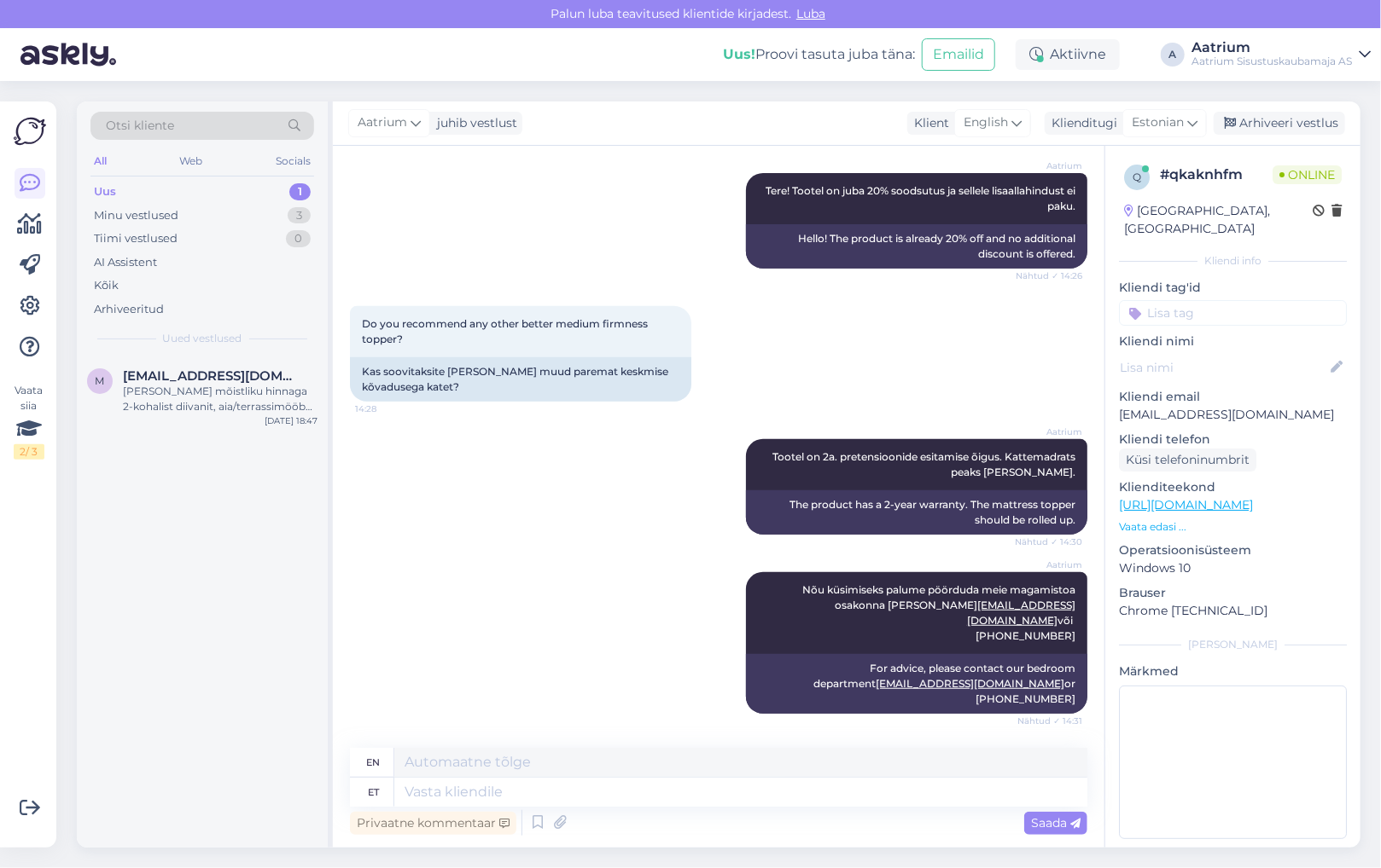
scroll to position [494, 0]
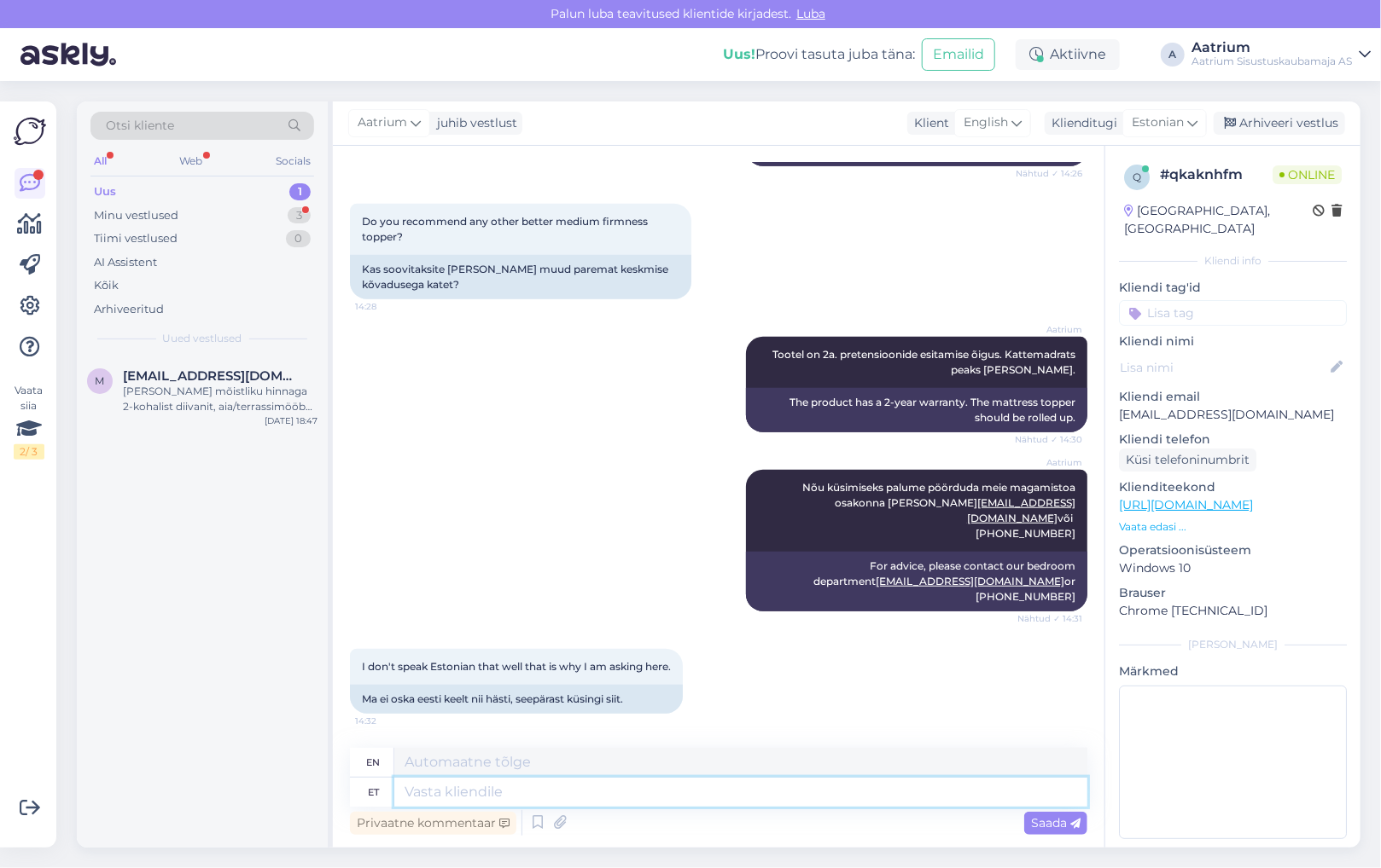
click at [480, 787] on textarea at bounding box center [740, 792] width 693 height 29
type textarea "[PERSON_NAME]"
type textarea "[PERSON_NAME] on"
type textarea "[PERSON_NAME] is"
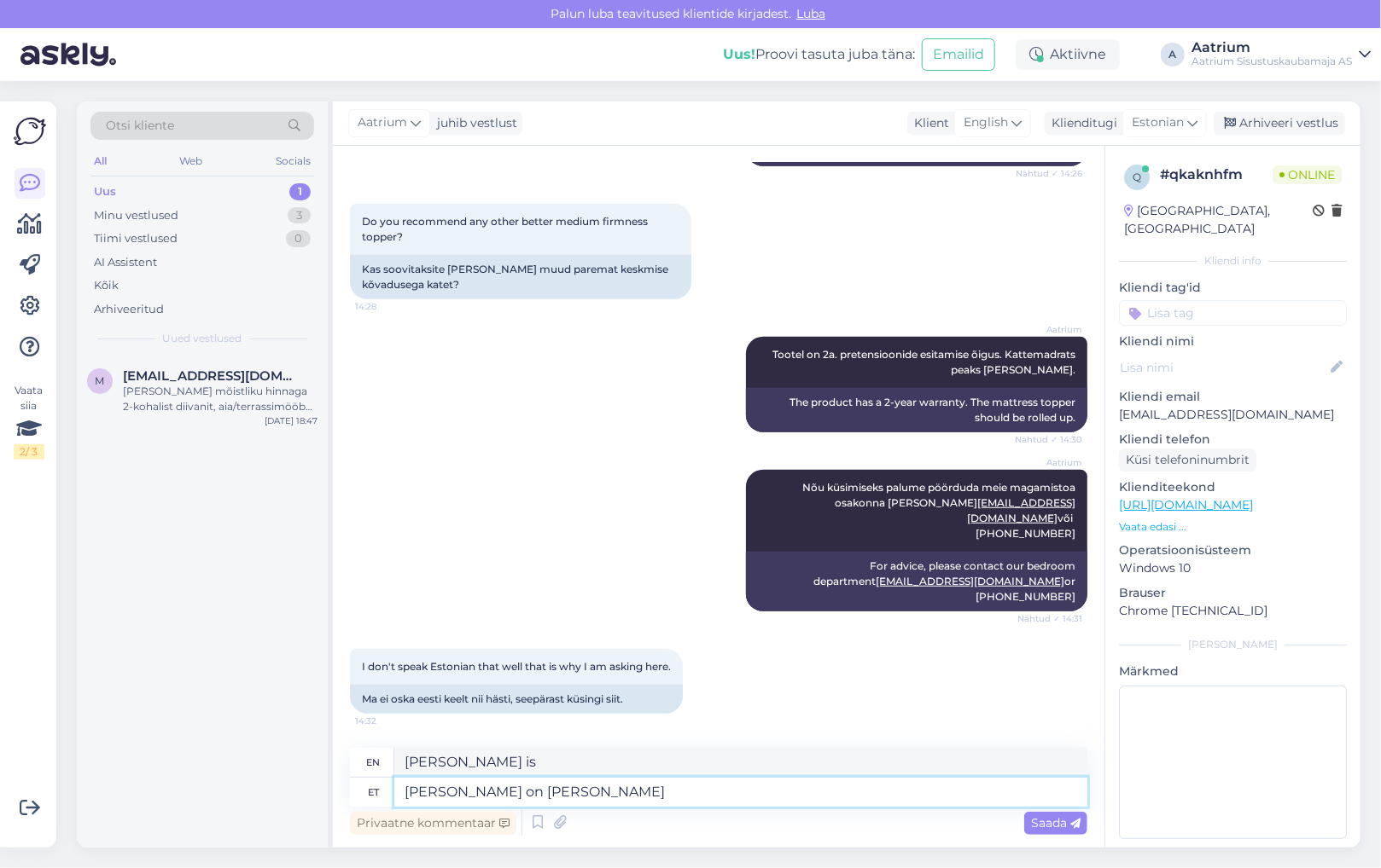
type textarea "[PERSON_NAME] on [PERSON_NAME]"
type textarea "[PERSON_NAME] is [DATE]"
type textarea "[PERSON_NAME] on [PERSON_NAME] tööl"
type textarea "[PERSON_NAME] is at work [DATE]."
type textarea "[PERSON_NAME] on [PERSON_NAME] tööl ja"
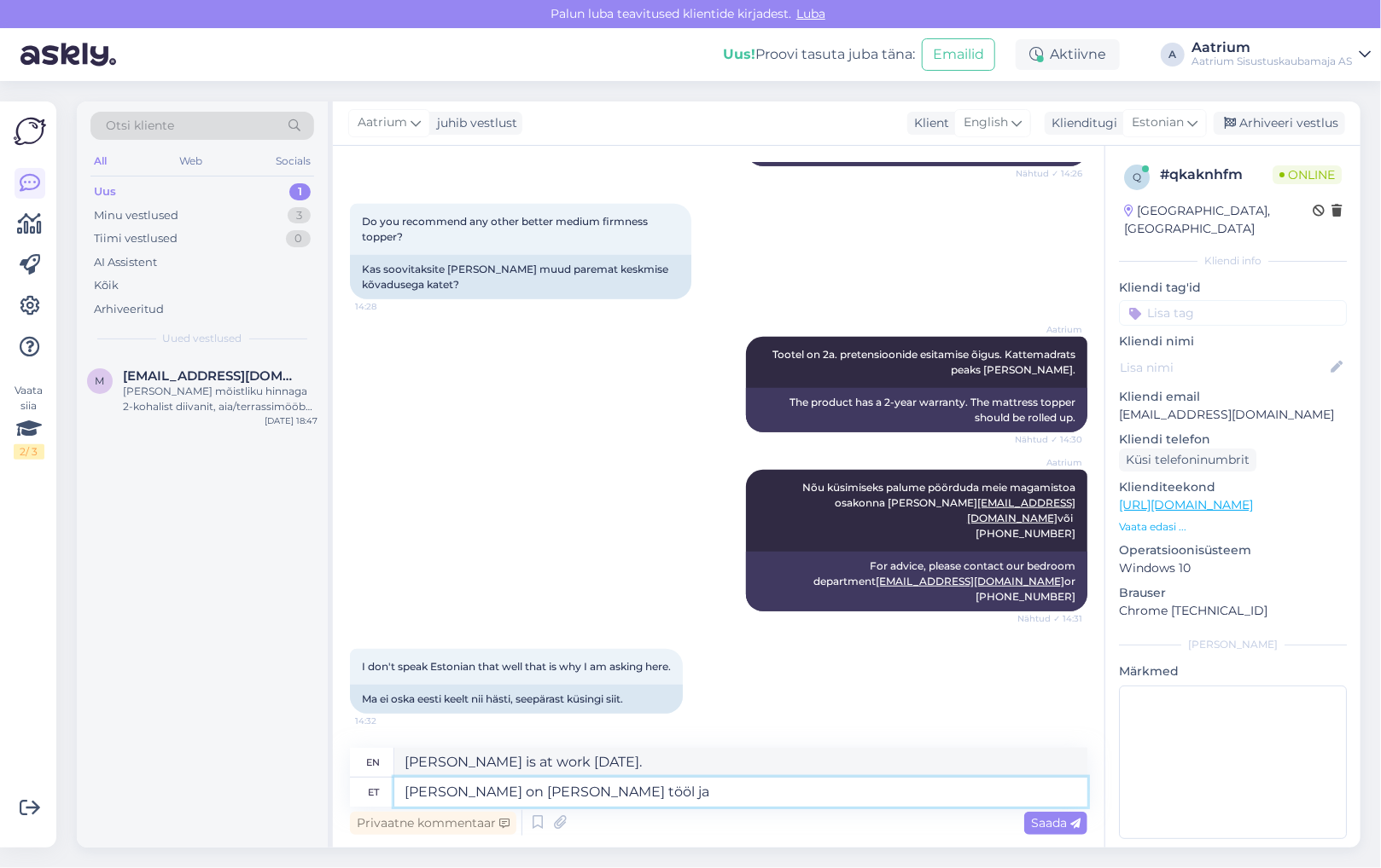
type textarea "[PERSON_NAME] is at work [DATE] and"
type textarea "[PERSON_NAME] on [PERSON_NAME] tööl ja räägib"
type textarea "[PERSON_NAME] is at work [DATE] and is talking"
type textarea "[PERSON_NAME] on [PERSON_NAME] tööl ja räägib inglise"
type textarea "[PERSON_NAME] is at work [DATE] and speaks English."
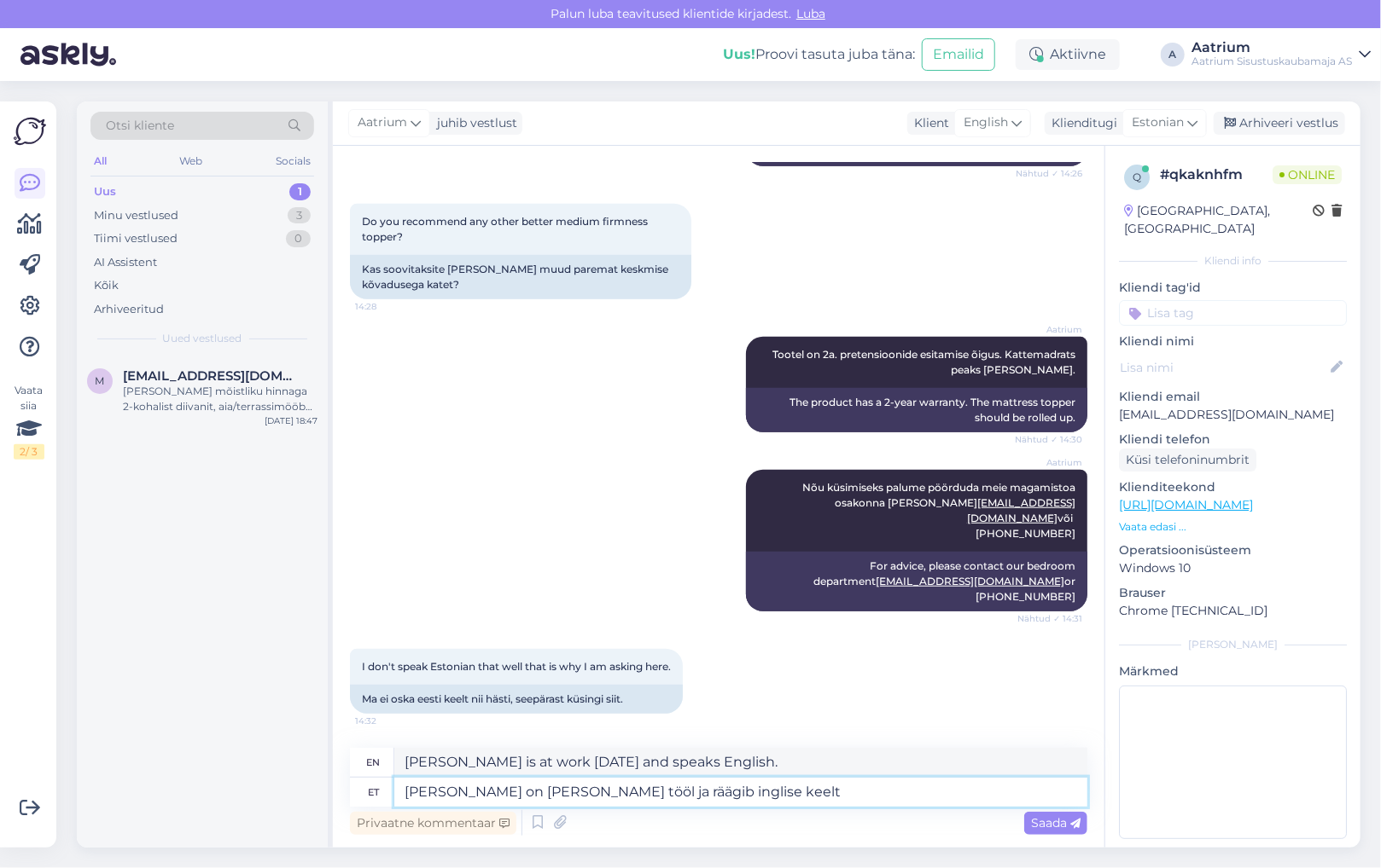
click at [511, 792] on textarea "[PERSON_NAME] on [PERSON_NAME] tööl ja räägib inglise keelt" at bounding box center [740, 792] width 693 height 29
click at [706, 799] on textarea "[PERSON_NAME] on [PERSON_NAME] tööl ja räägib inglise keelt" at bounding box center [740, 792] width 693 height 29
click at [558, 792] on textarea "[PERSON_NAME] on [PERSON_NAME] tööl ja räägib inglise keelt." at bounding box center [740, 792] width 693 height 29
type textarea "[PERSON_NAME] on [PERSON_NAME] töräägib inglise keelt."
type textarea "[PERSON_NAME] is speaking English [DATE]."
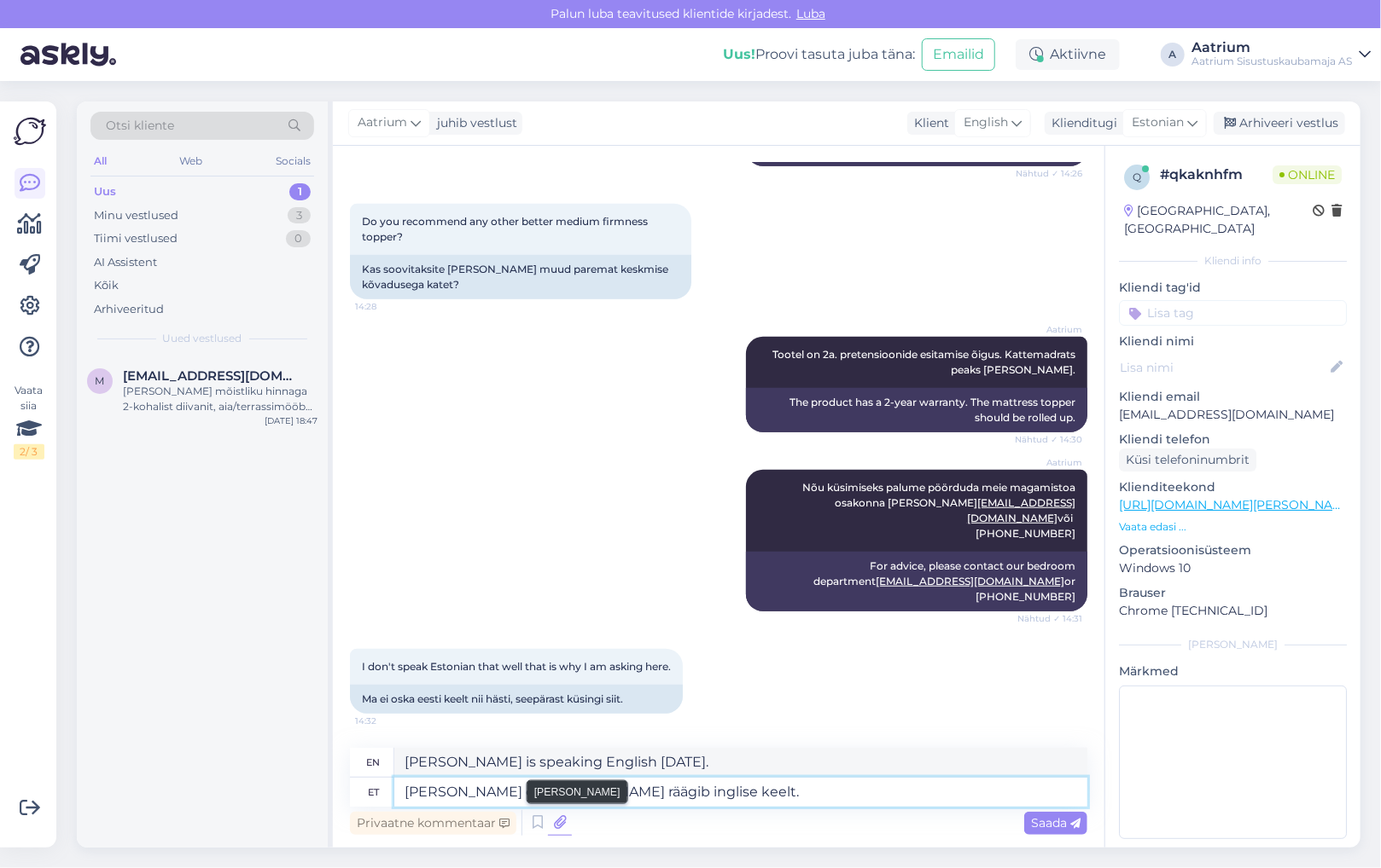
type textarea "[PERSON_NAME] on tänaräägib inglise keelt."
type textarea "[PERSON_NAME] is currently speaking English."
type textarea "[PERSON_NAME] on träägib inglise keelt."
type textarea "[PERSON_NAME] speaks fluent English."
type textarea "[PERSON_NAME] on räägib inglise keelt."
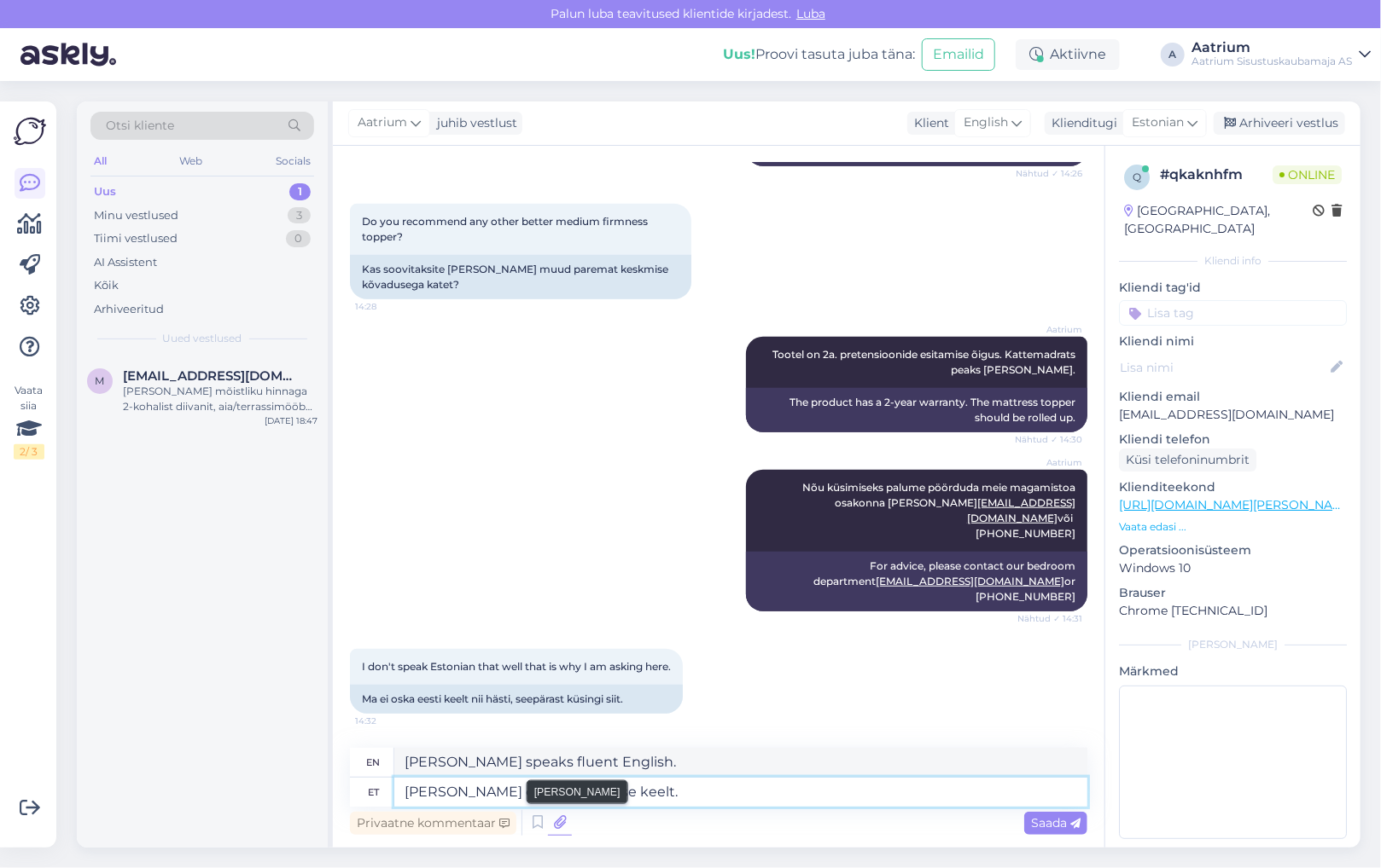
type textarea "[PERSON_NAME] speaks English."
click at [635, 785] on textarea "[PERSON_NAME] räägib inglise keelt." at bounding box center [740, 792] width 693 height 29
type textarea "[PERSON_NAME] räägib inglise keelt. Hetkel"
type textarea "[PERSON_NAME] speaks English. Currently"
type textarea "[PERSON_NAME] räägib inglise keelt. Hetkel on"
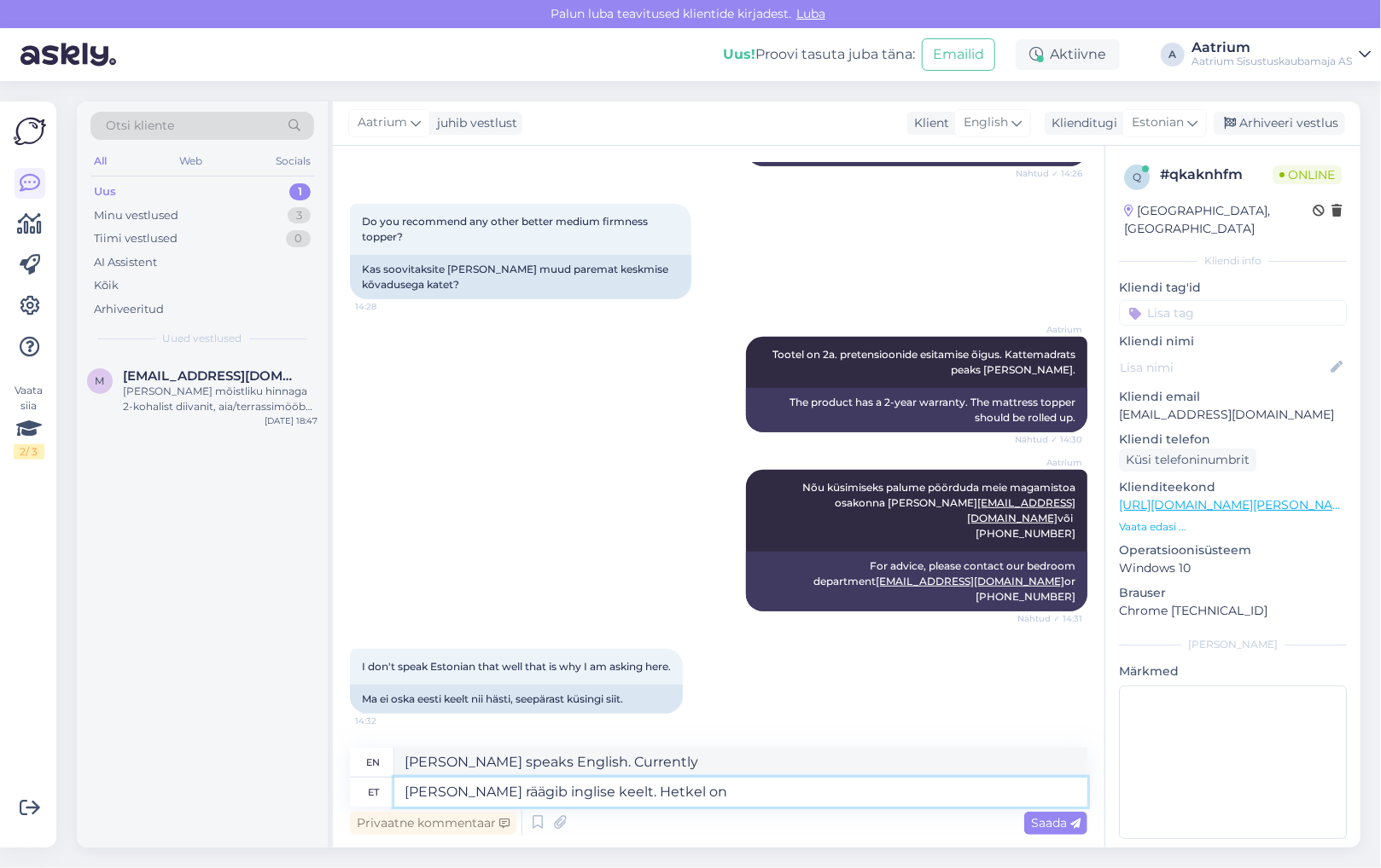
type textarea "[PERSON_NAME] speaks English. Currently,"
type textarea "[PERSON_NAME] räägib inglise keelt. Hetkel"
type textarea "[PERSON_NAME] speaks English. Currently"
type textarea "[PERSON_NAME] räägib inglise keelt."
type textarea "[PERSON_NAME] speaks English."
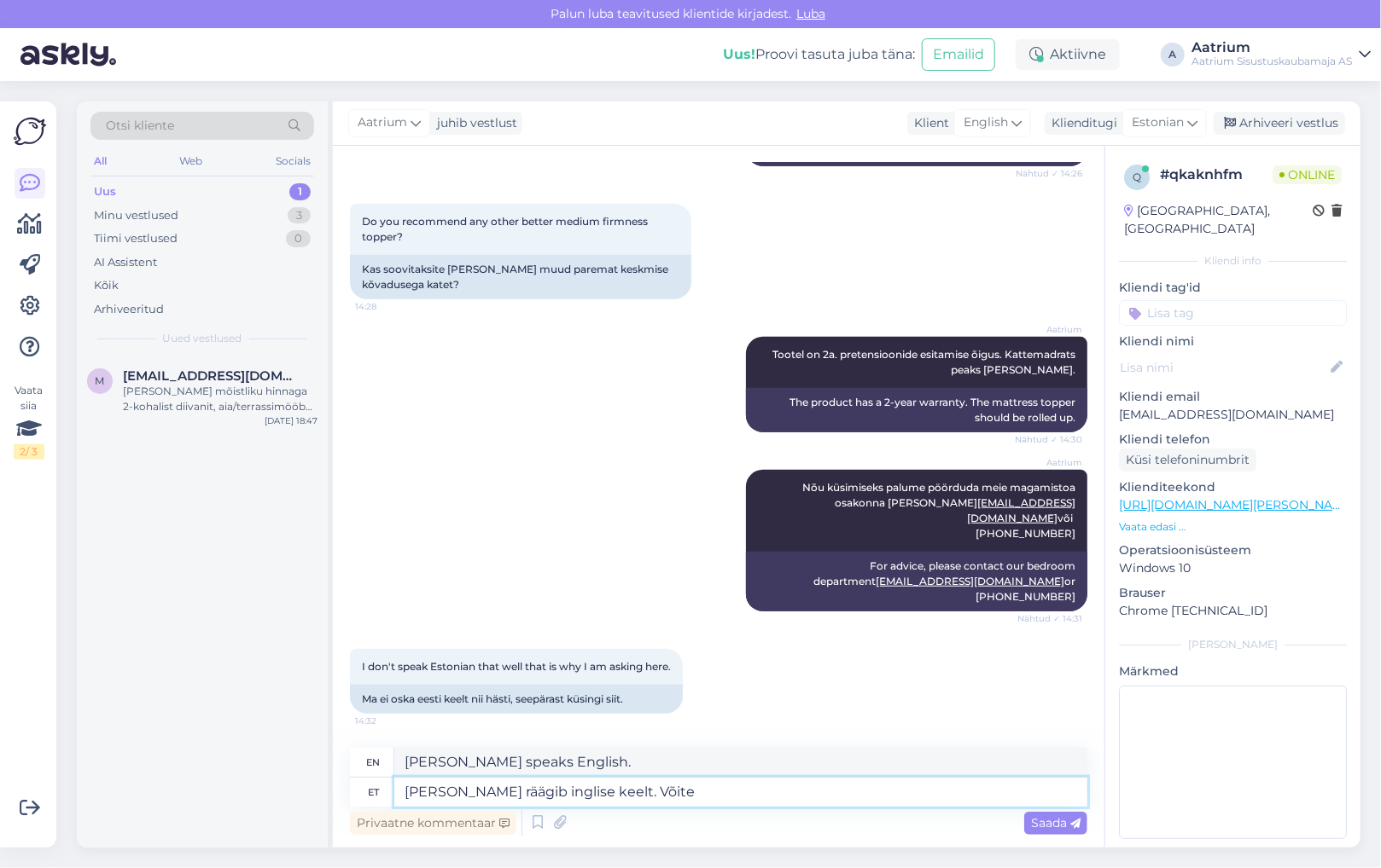
type textarea "[PERSON_NAME] räägib inglise keelt. Võite"
type textarea "[PERSON_NAME] speaks English. You can"
type textarea "[PERSON_NAME] räägib inglise keelt. Ku"
type textarea "[PERSON_NAME] speaks English. Ku"
type textarea "[PERSON_NAME] räägib inglise keelt."
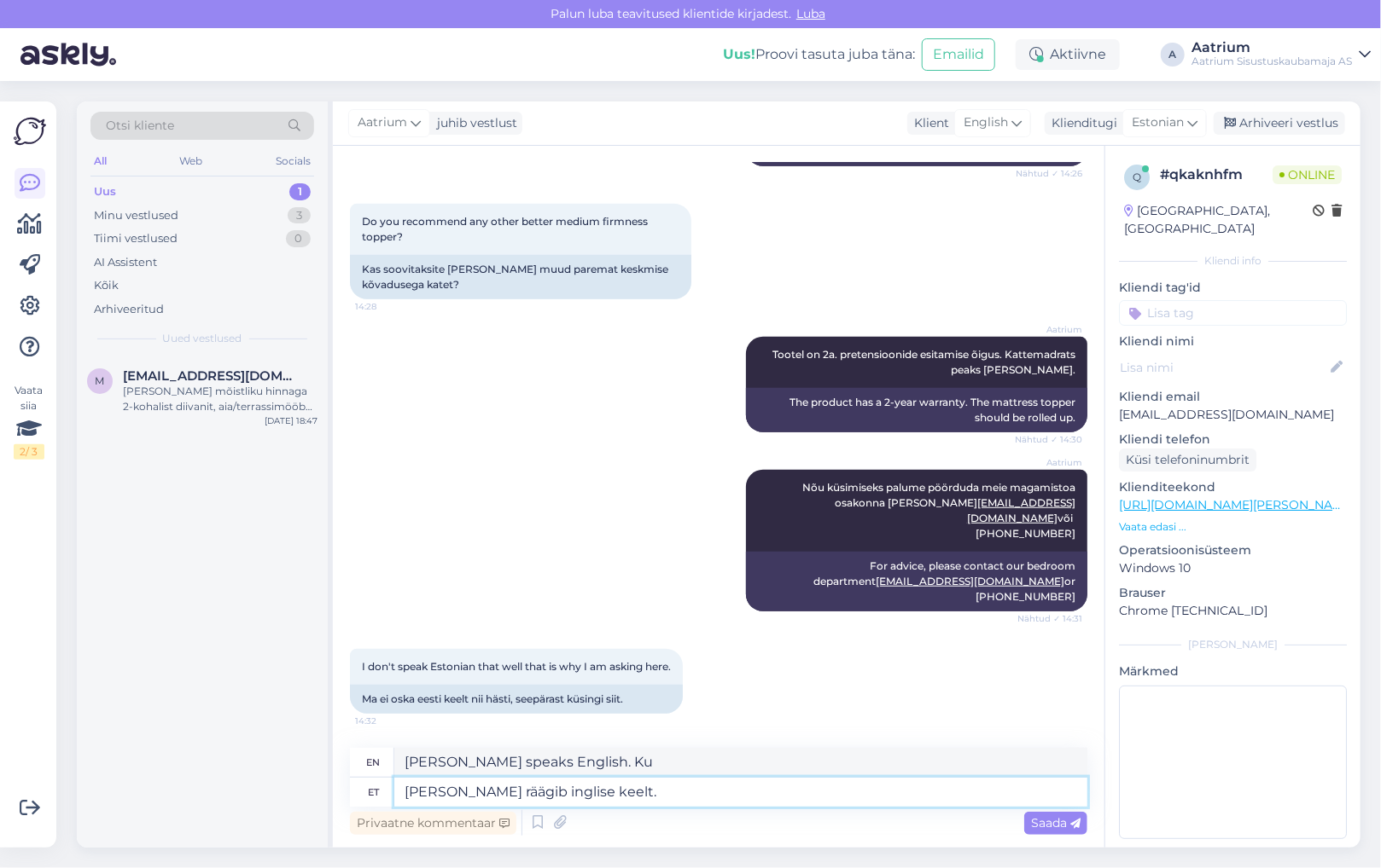
type textarea "[PERSON_NAME] speaks English."
type textarea "[PERSON_NAME] räägib inglise keelt. [PERSON_NAME]"
type textarea "[PERSON_NAME] speaks English. If"
type textarea "[PERSON_NAME] räägib inglise keelt. Kui ta"
type textarea "[PERSON_NAME] speaks English. If she"
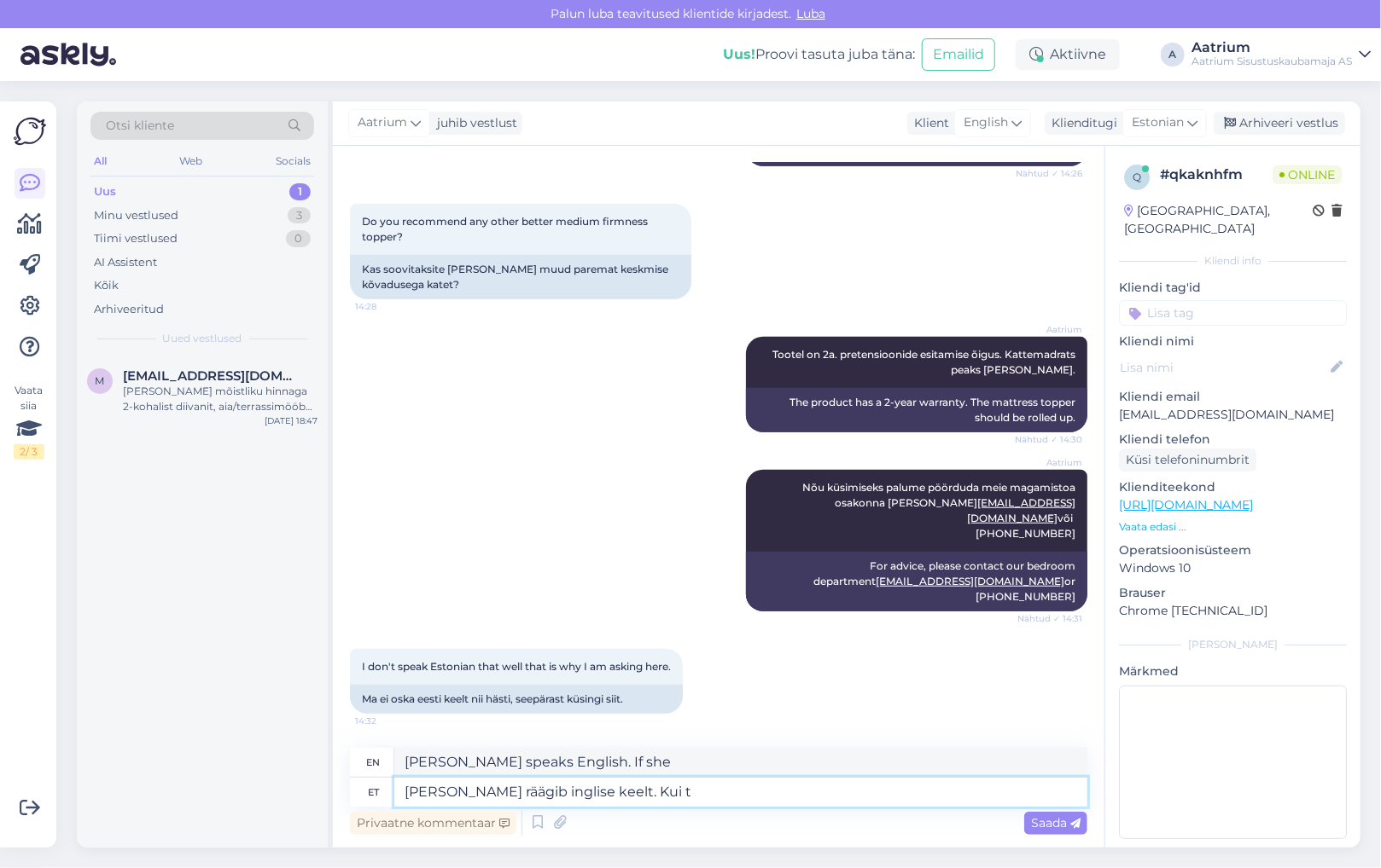
type textarea "[PERSON_NAME] räägib inglise keelt. [PERSON_NAME]"
type textarea "[PERSON_NAME] speaks English. If"
type textarea "[PERSON_NAME] räägib inglise keelt."
type textarea "[PERSON_NAME] speaks English."
type textarea "[PERSON_NAME] räägib inglise keelt ja"
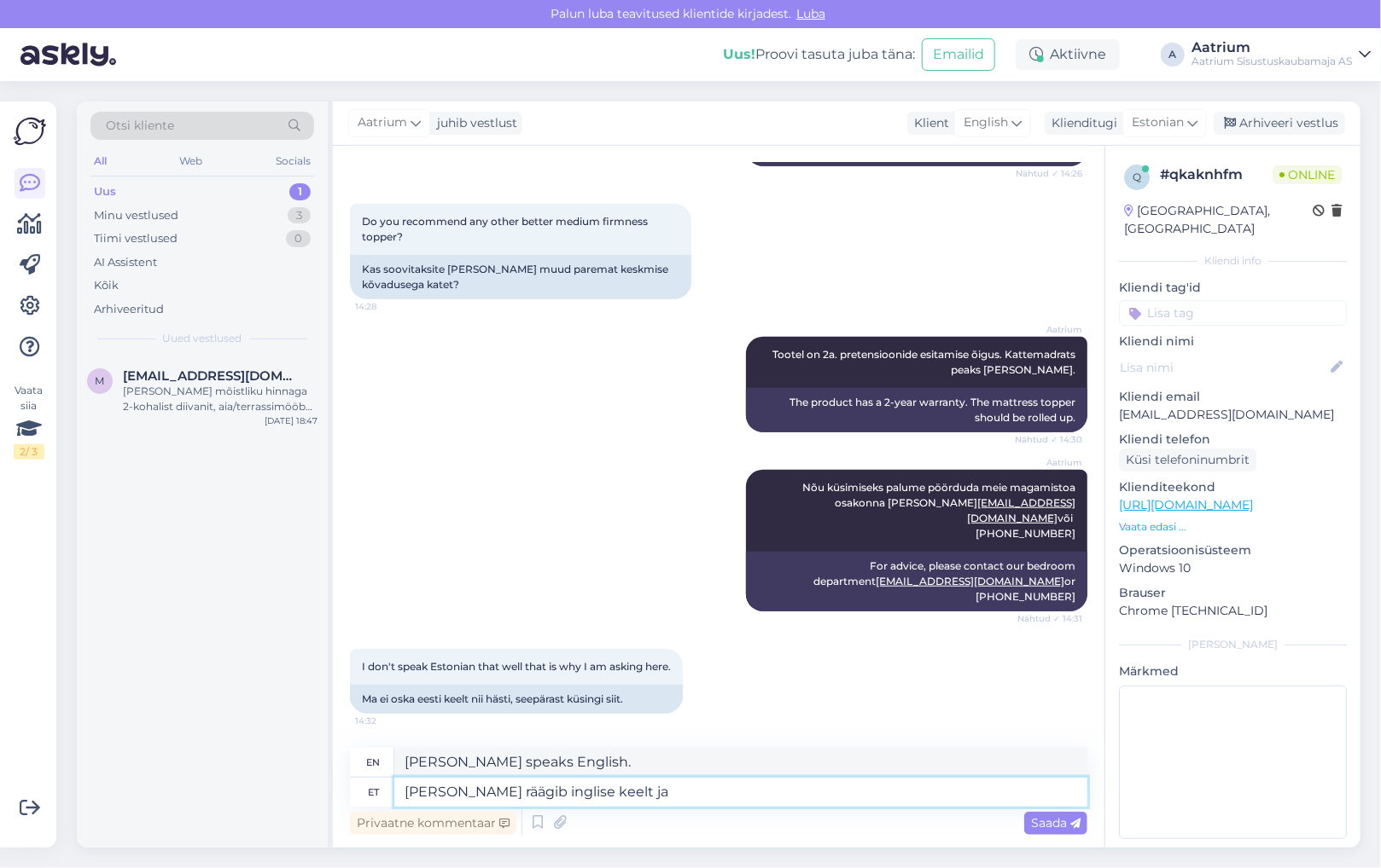
type textarea "[PERSON_NAME] speaks English and"
type textarea "[PERSON_NAME] räägib inglise keelt ja on"
type textarea "[PERSON_NAME] speaks English and is"
type textarea "[PERSON_NAME] räägib inglise keelt ja"
click at [452, 792] on textarea "[PERSON_NAME] räägib inglise keelt ja tunneb madratseid väga hästi." at bounding box center [740, 792] width 693 height 29
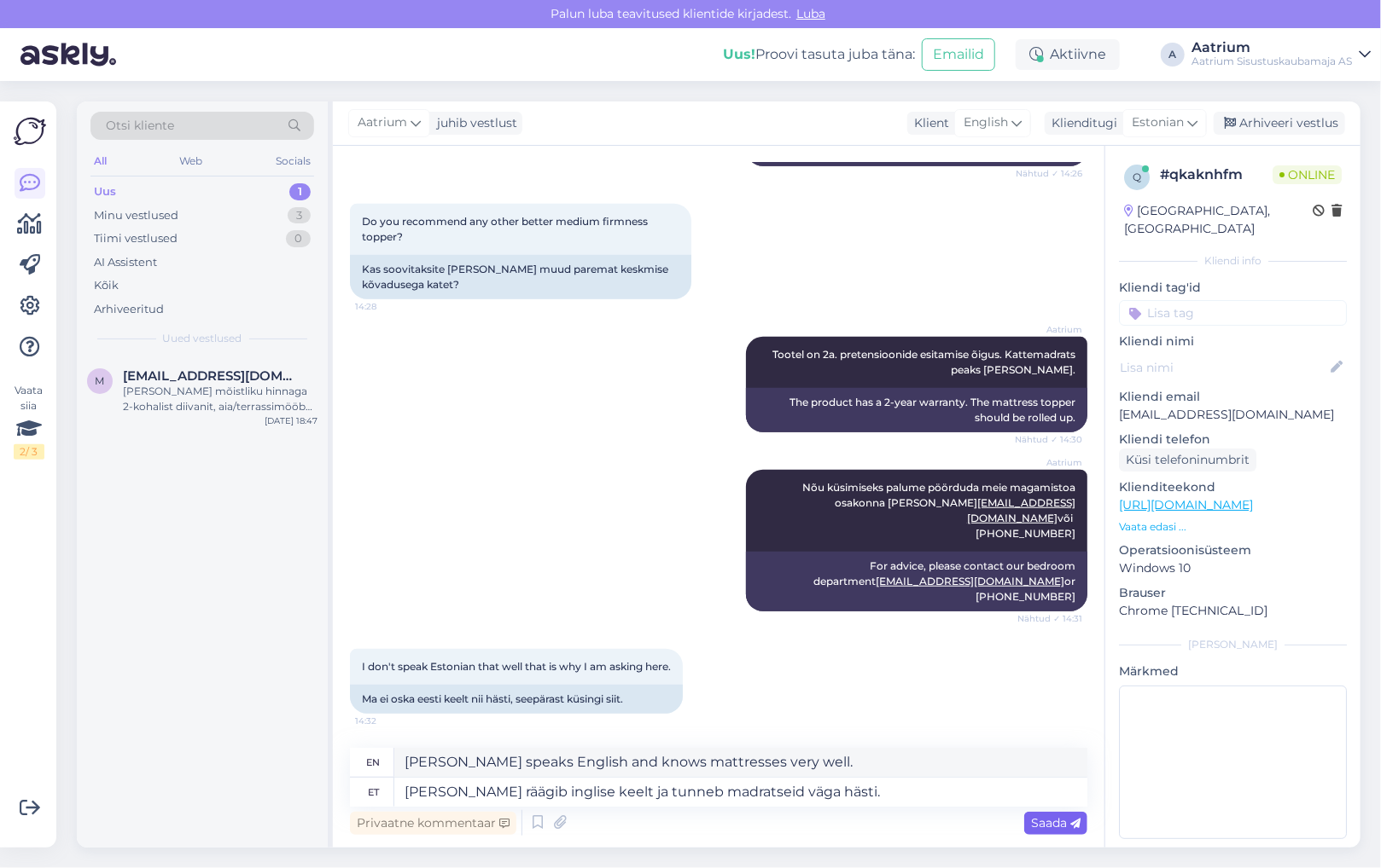
click at [1044, 829] on span "Saada" at bounding box center [1055, 822] width 49 height 15
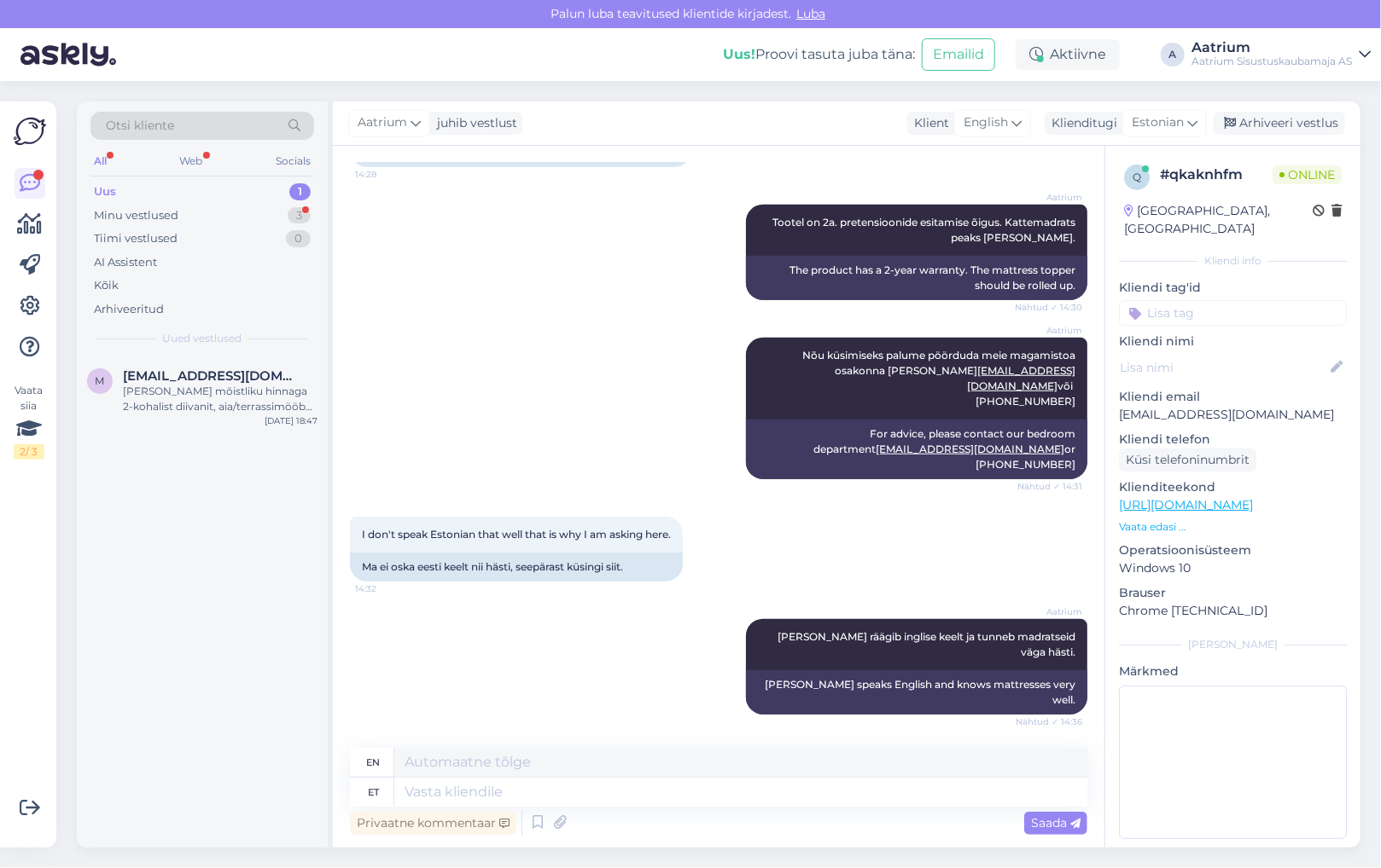
scroll to position [744, 0]
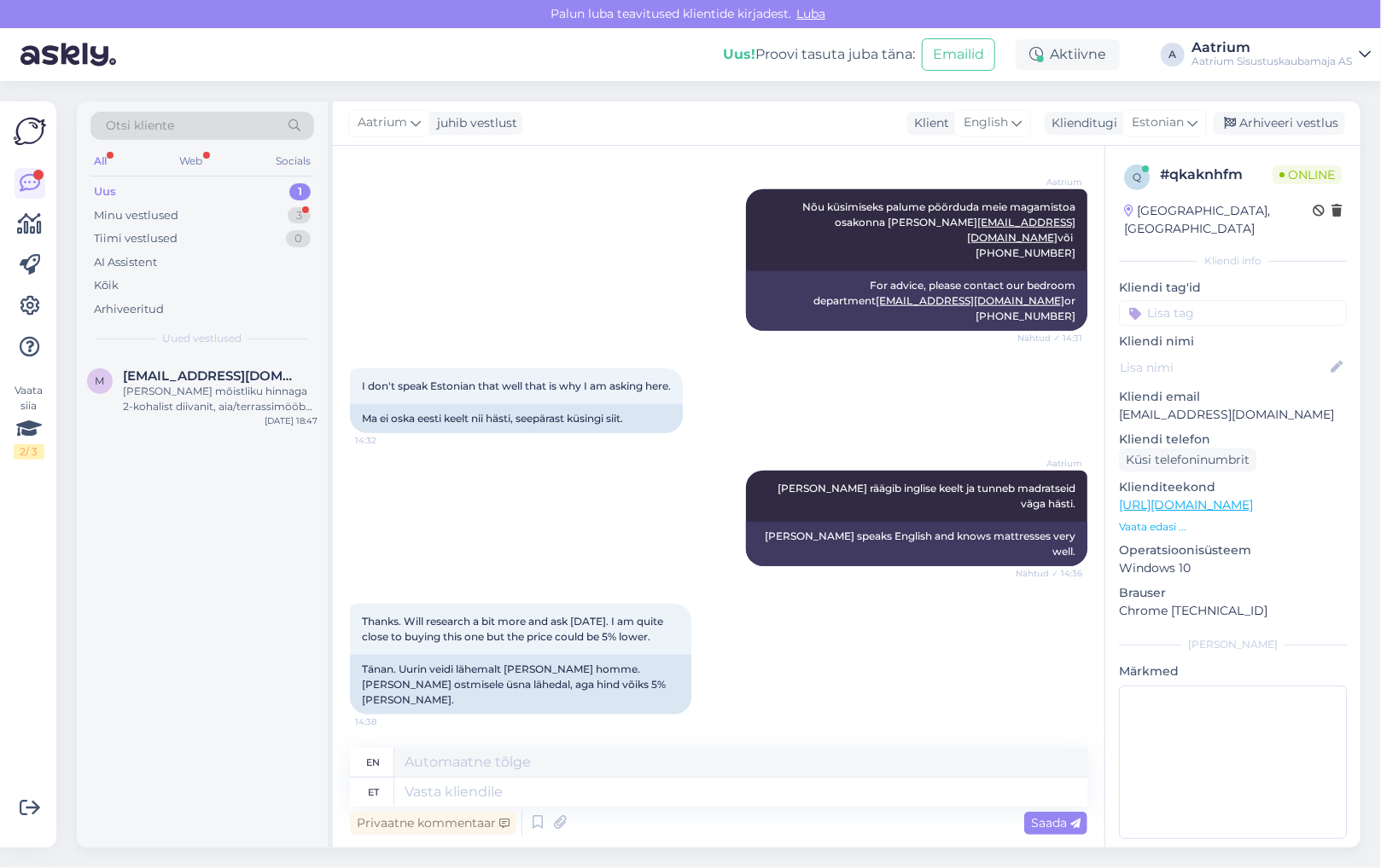
click at [270, 522] on div "m [EMAIL_ADDRESS][DOMAIN_NAME] [PERSON_NAME] mõistliku hinnaga 2-kohalist diiva…" at bounding box center [202, 602] width 251 height 491
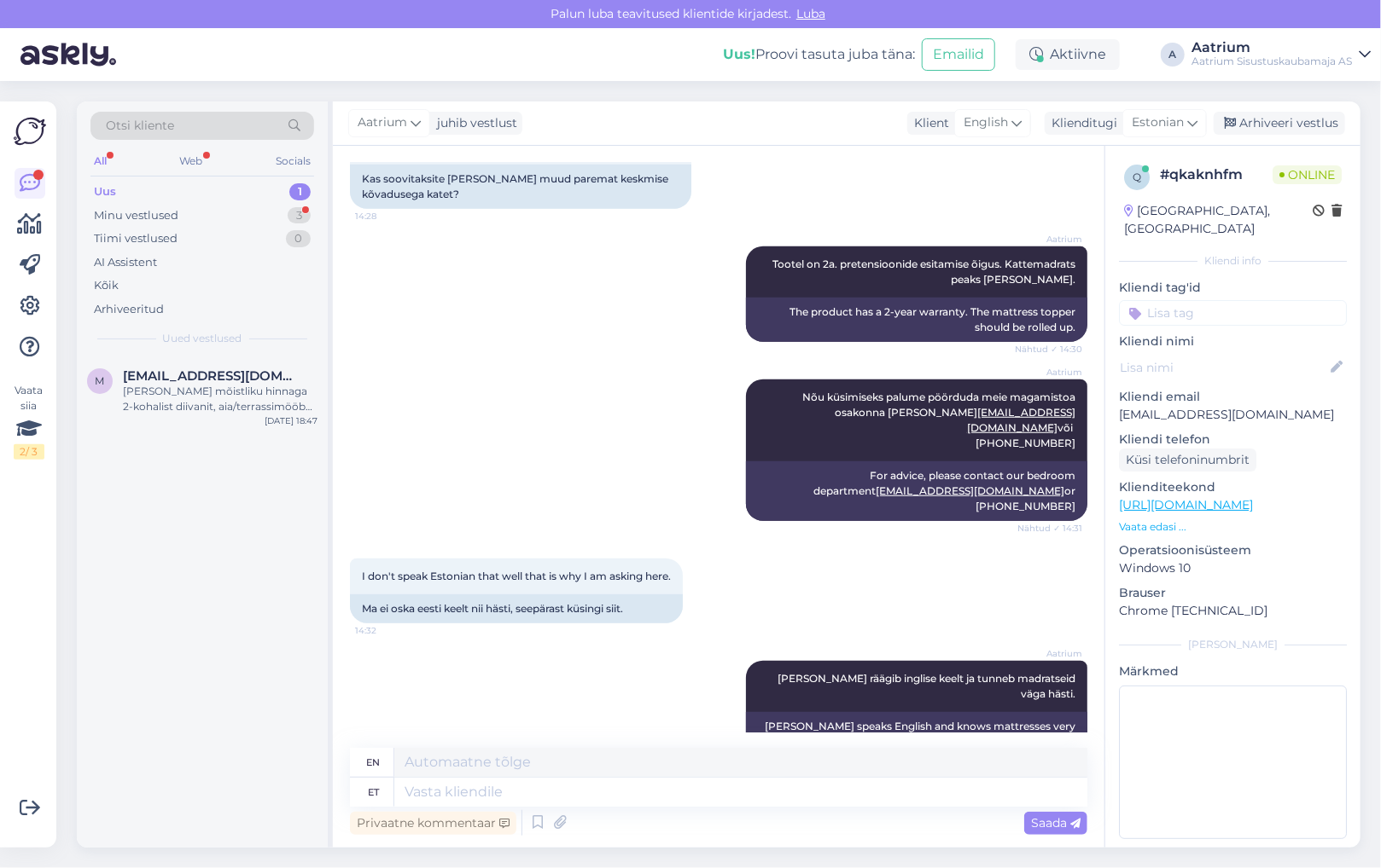
scroll to position [877, 0]
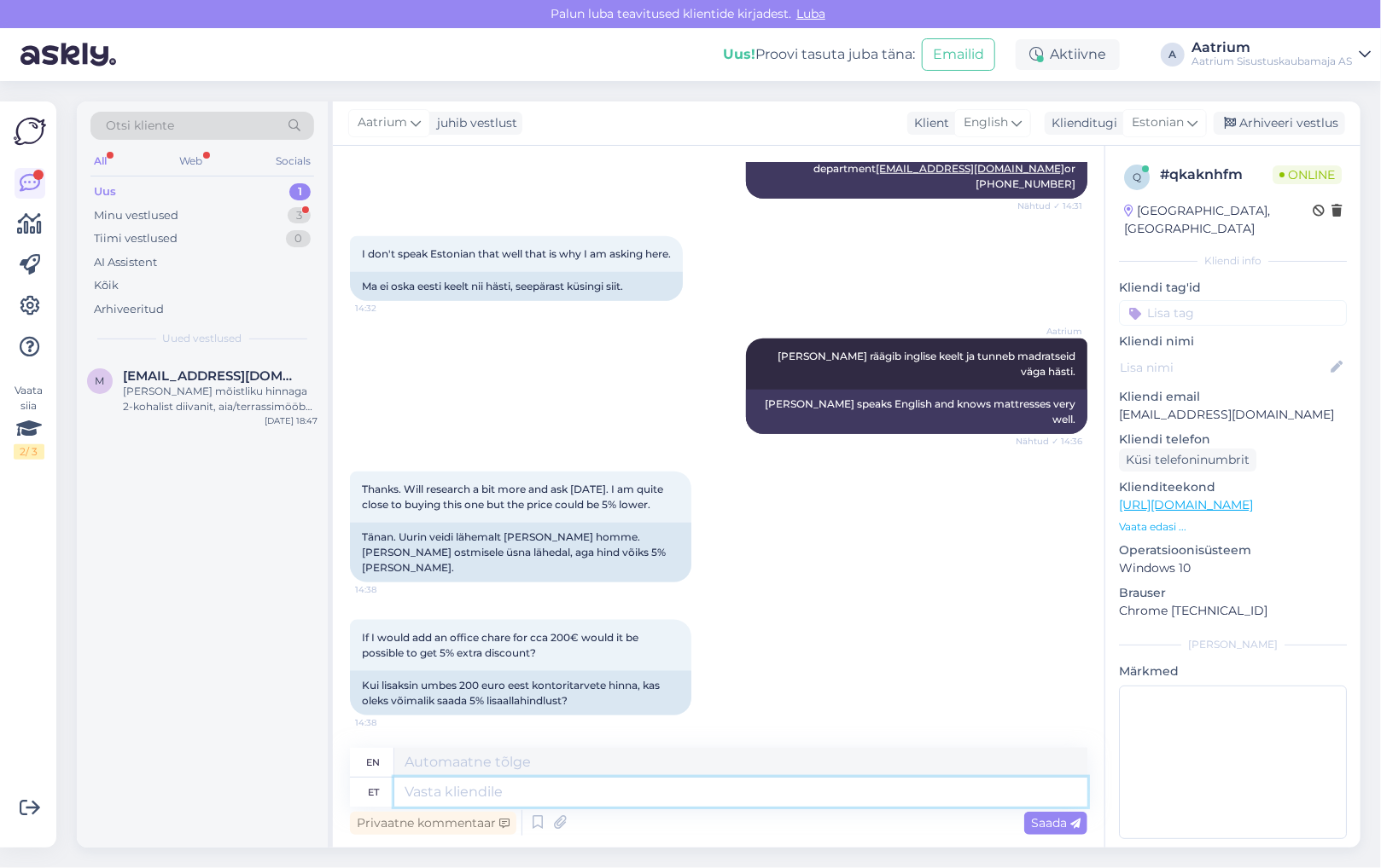
click at [519, 795] on textarea at bounding box center [740, 792] width 693 height 29
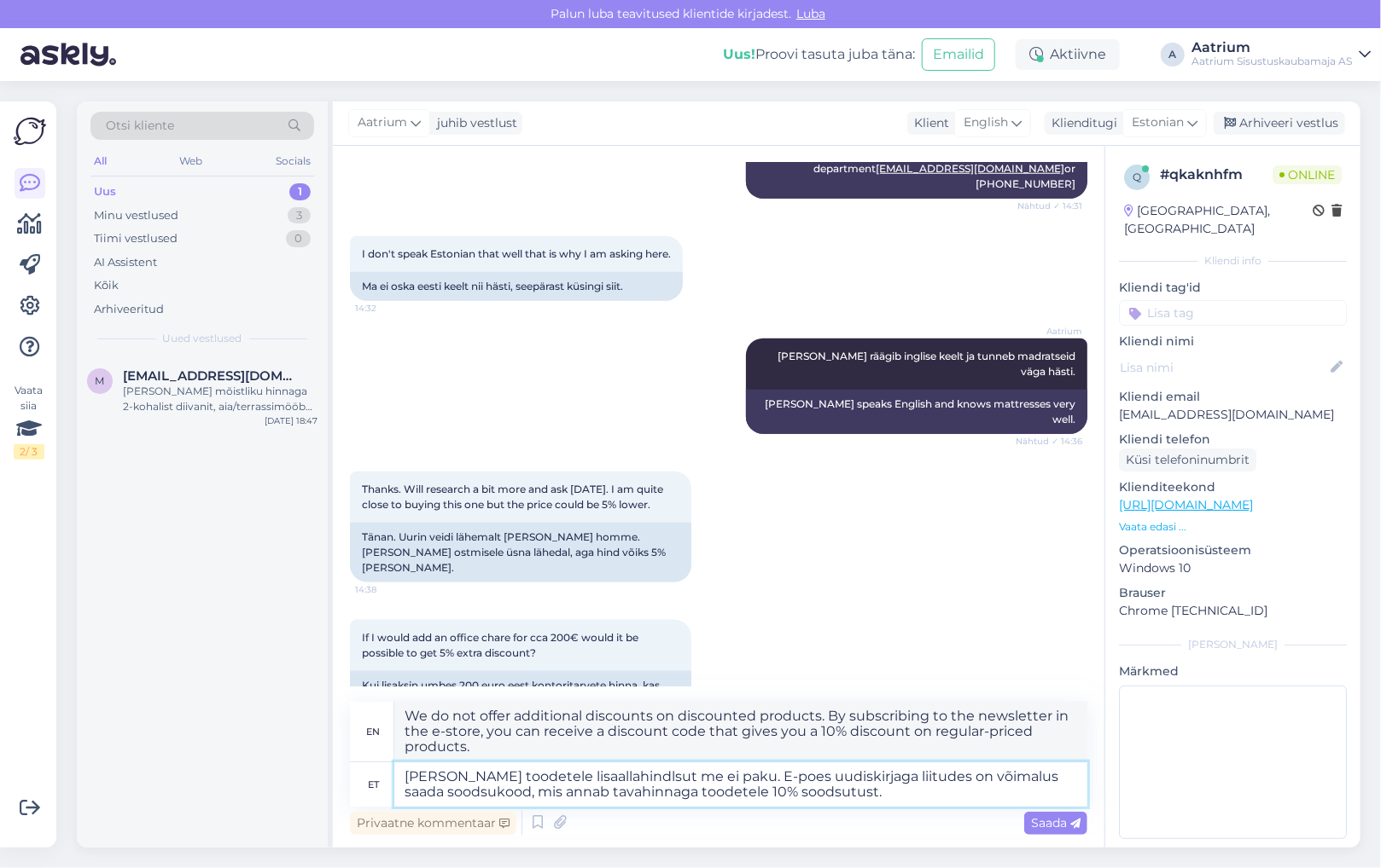
click at [531, 788] on textarea "[PERSON_NAME] toodetele lisaallahindlsut me ei paku. E-poes uudiskirjaga liitud…" at bounding box center [740, 785] width 693 height 45
click at [838, 790] on textarea "[PERSON_NAME] toodetele lisaallahindlsut me ei paku. E-poes uudiskirjaga liitud…" at bounding box center [740, 785] width 693 height 45
click at [918, 789] on textarea "[PERSON_NAME] toodetele lisaallahindlsut me ei paku. E-poes uudiskirjaga liitud…" at bounding box center [740, 785] width 693 height 45
click at [977, 794] on textarea "[PERSON_NAME] toodetele lisaallahindlsut me ei paku. E-poes uudiskirjaga liitud…" at bounding box center [740, 785] width 693 height 45
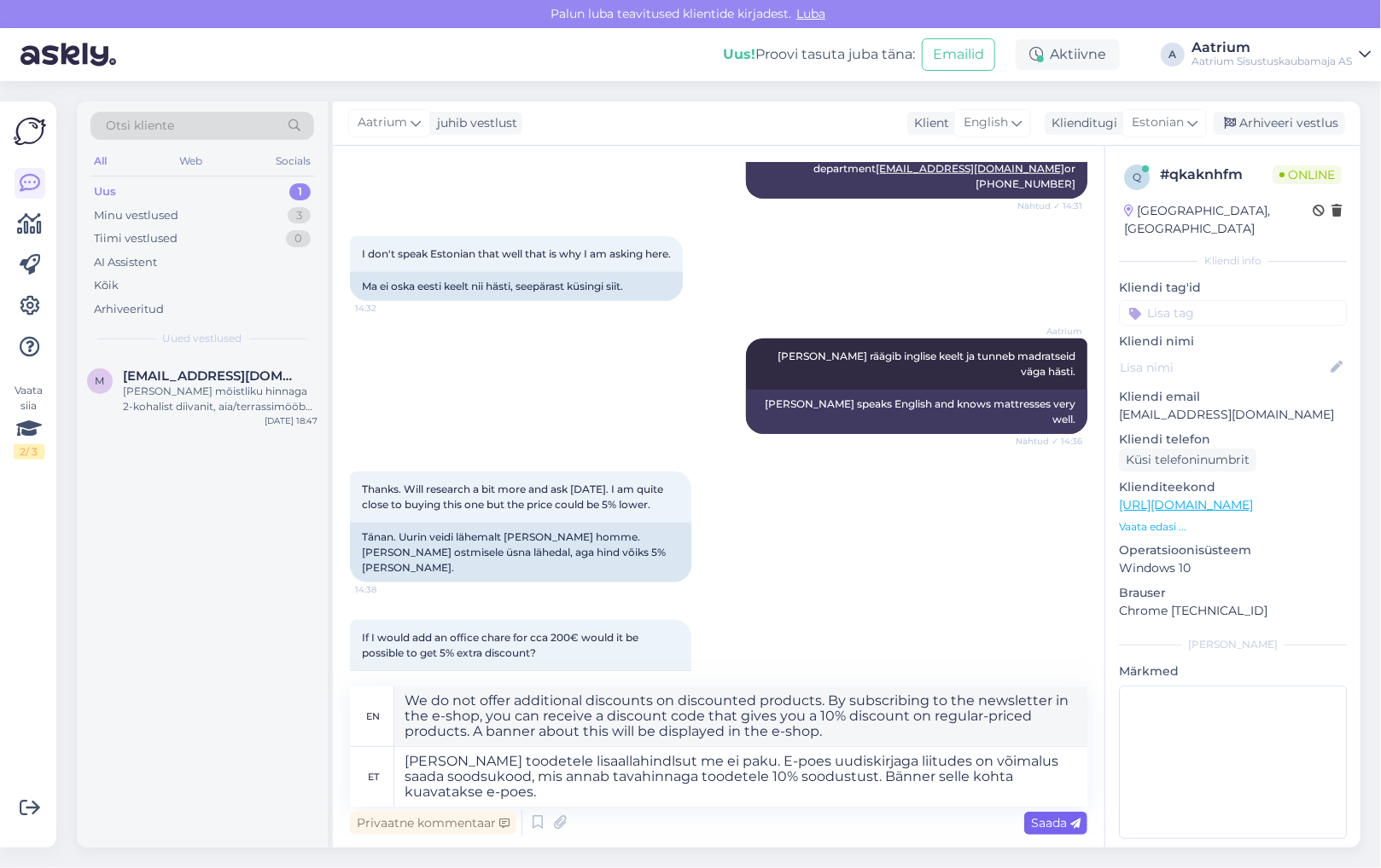
click at [1042, 826] on span "Saada" at bounding box center [1055, 822] width 49 height 15
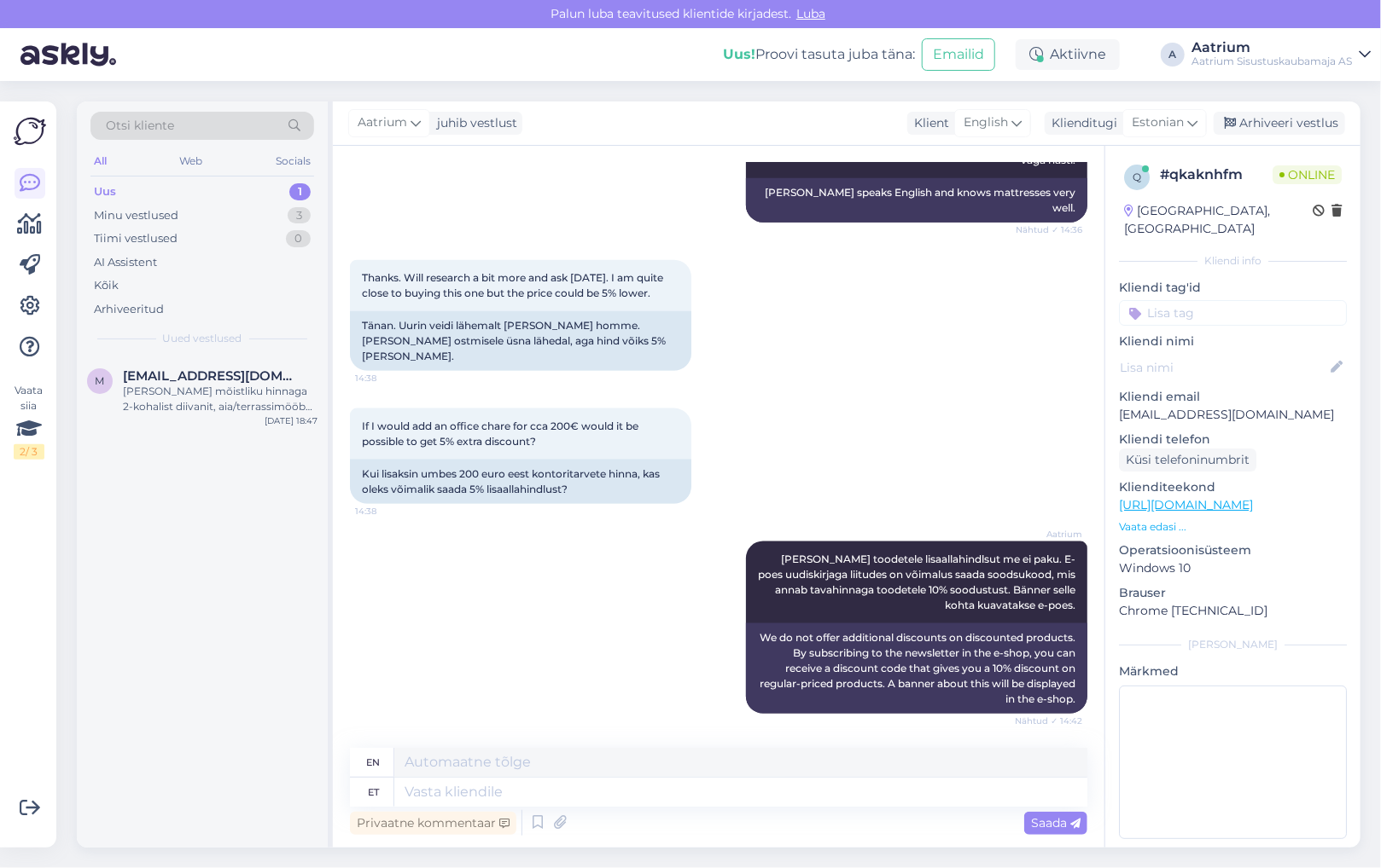
scroll to position [1087, 0]
click at [154, 524] on div "m [EMAIL_ADDRESS][DOMAIN_NAME] [PERSON_NAME] mõistliku hinnaga 2-kohalist diiva…" at bounding box center [202, 602] width 251 height 491
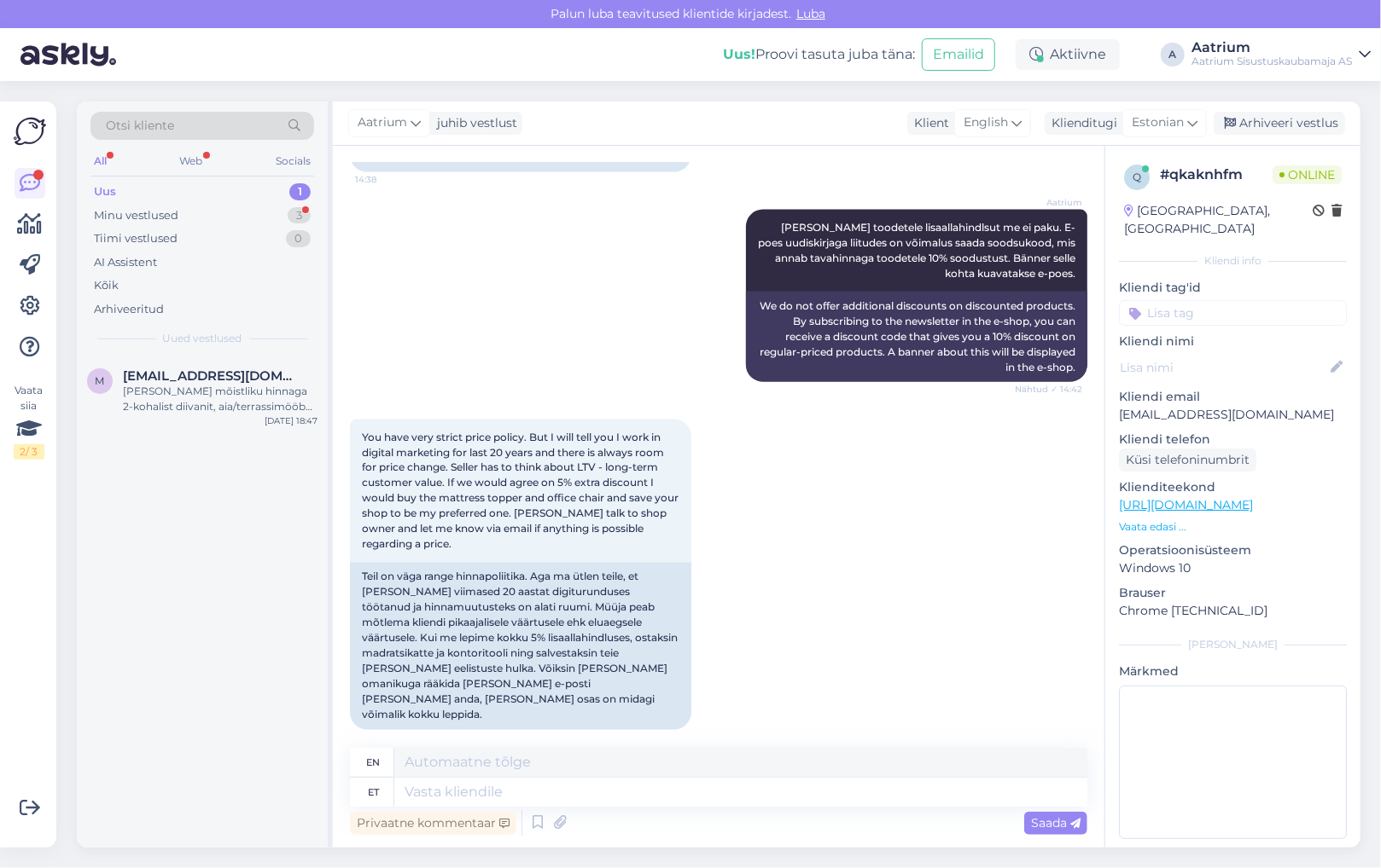
click at [128, 612] on div "m [EMAIL_ADDRESS][DOMAIN_NAME] [PERSON_NAME] mõistliku hinnaga 2-kohalist diiva…" at bounding box center [202, 602] width 251 height 491
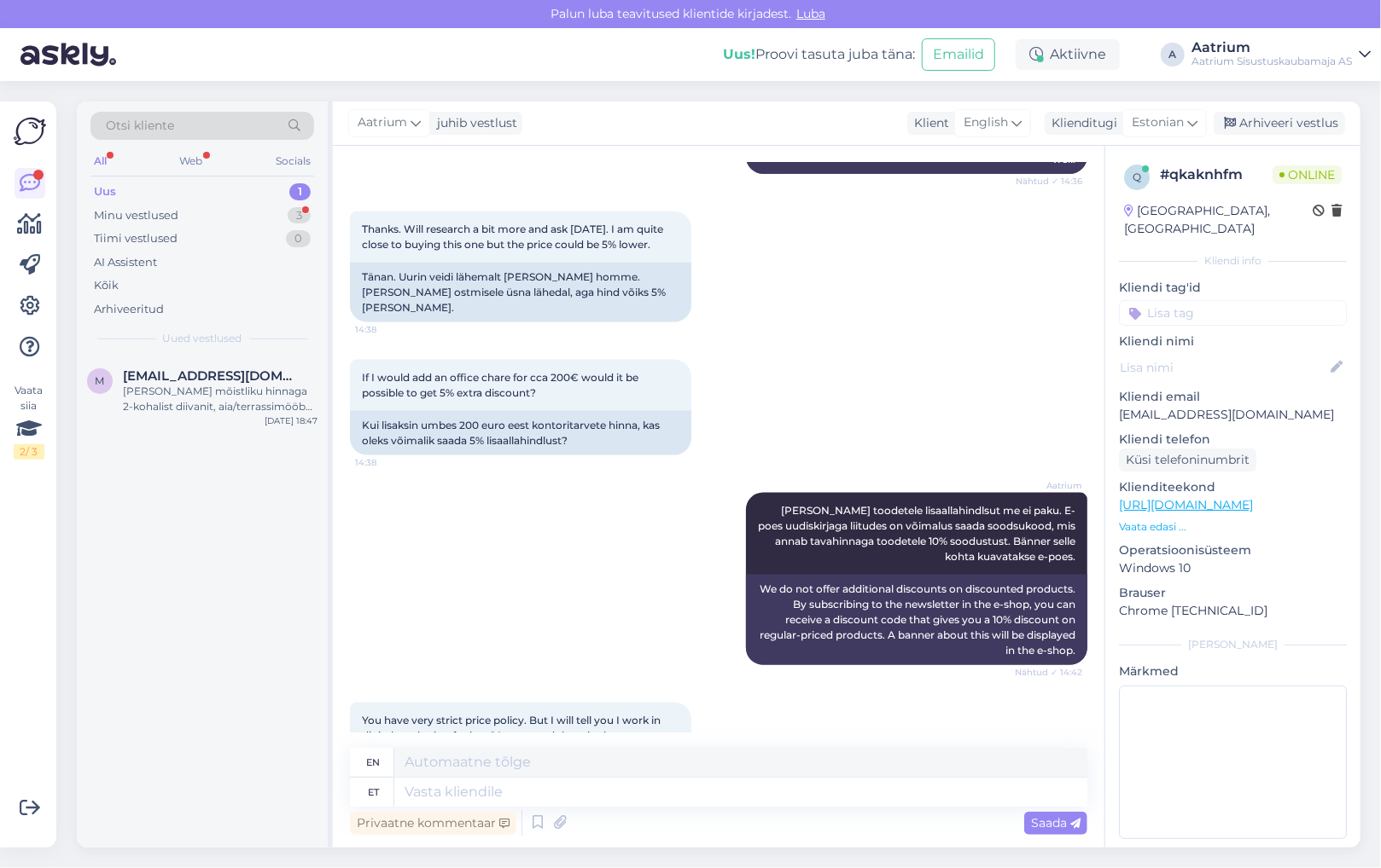
scroll to position [1419, 0]
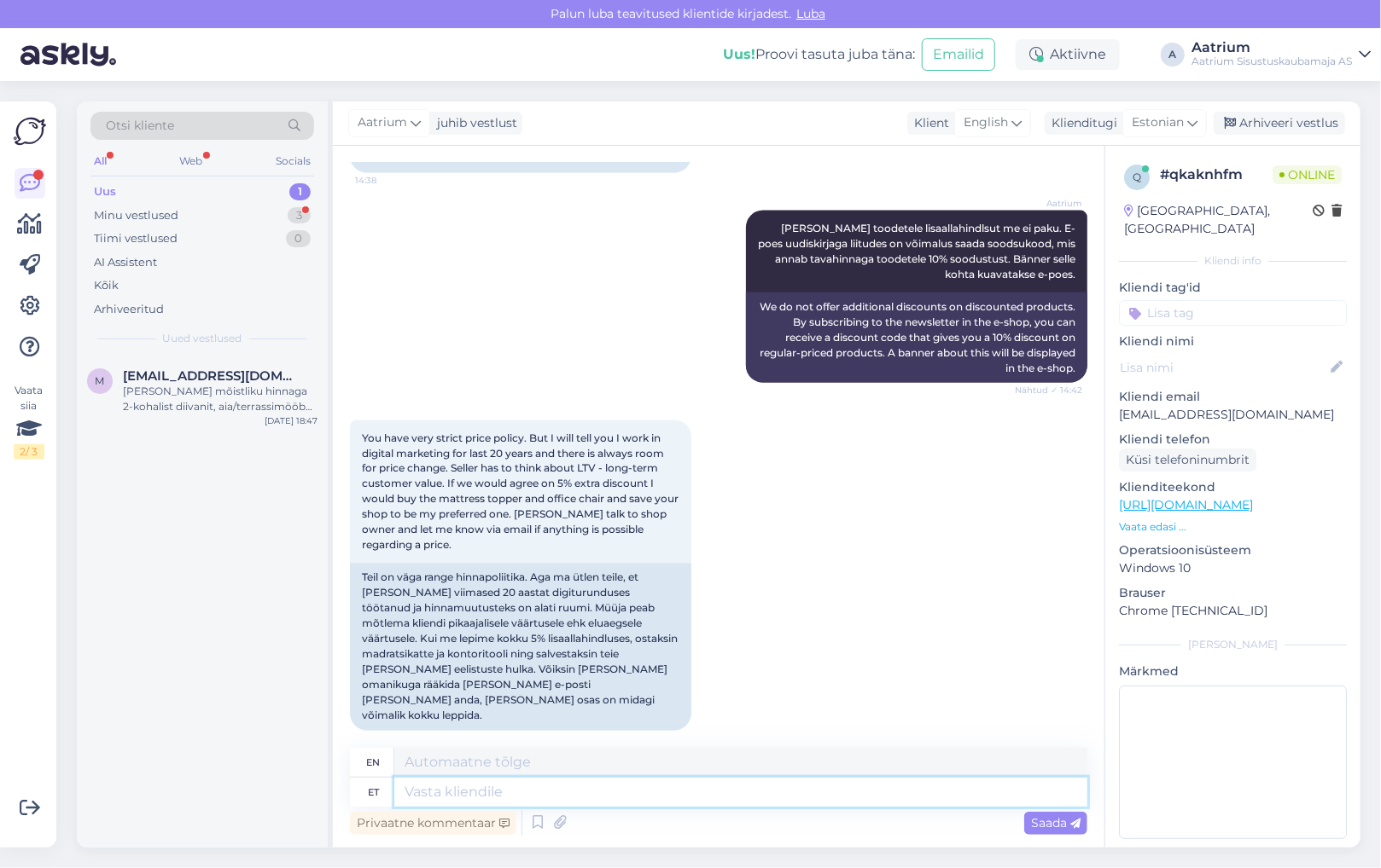
click at [515, 793] on textarea at bounding box center [740, 792] width 693 height 29
click at [1047, 822] on span "Saada" at bounding box center [1055, 822] width 49 height 15
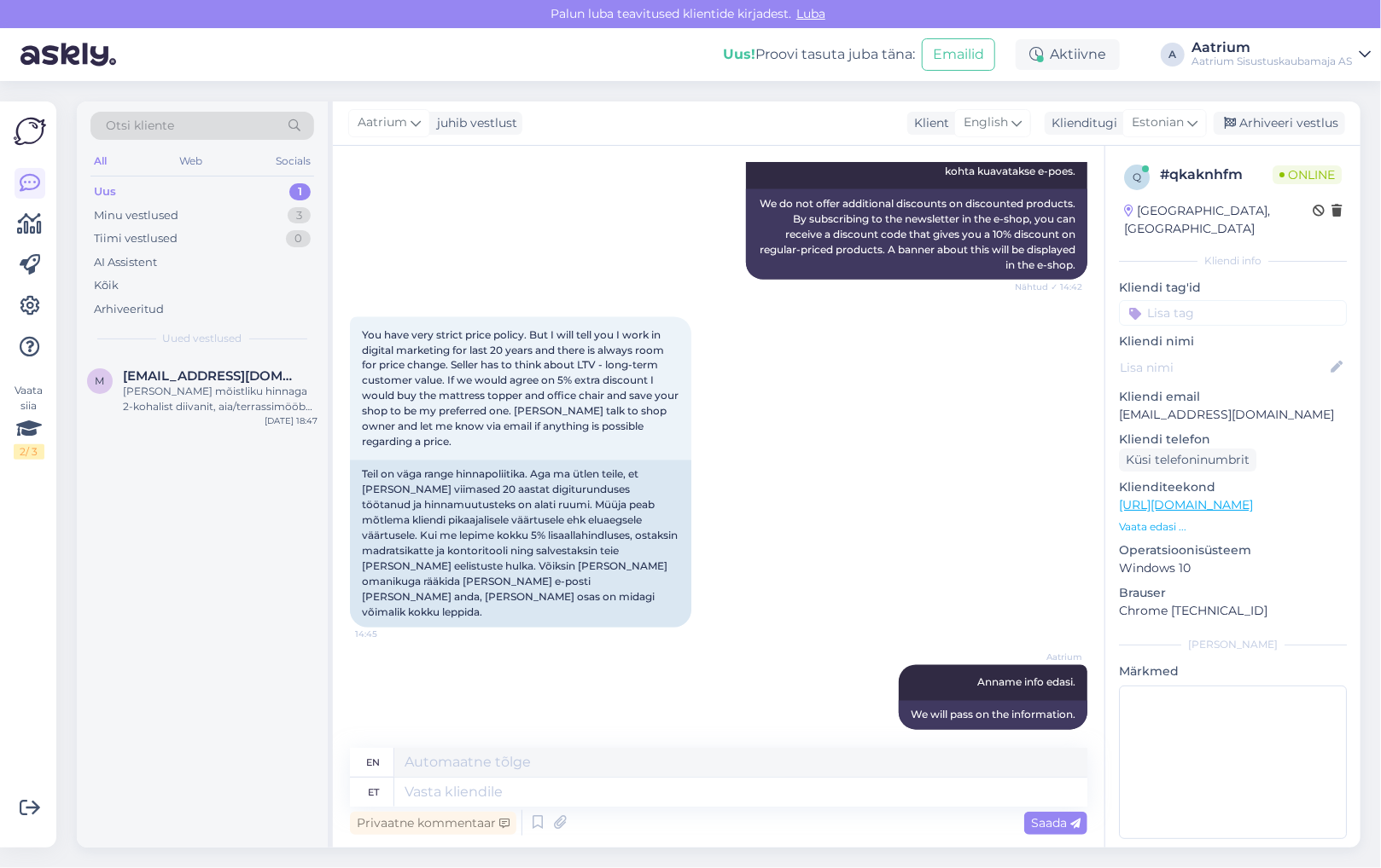
click at [126, 632] on div "m [EMAIL_ADDRESS][DOMAIN_NAME] [PERSON_NAME] mõistliku hinnaga 2-kohalist diiva…" at bounding box center [202, 602] width 251 height 491
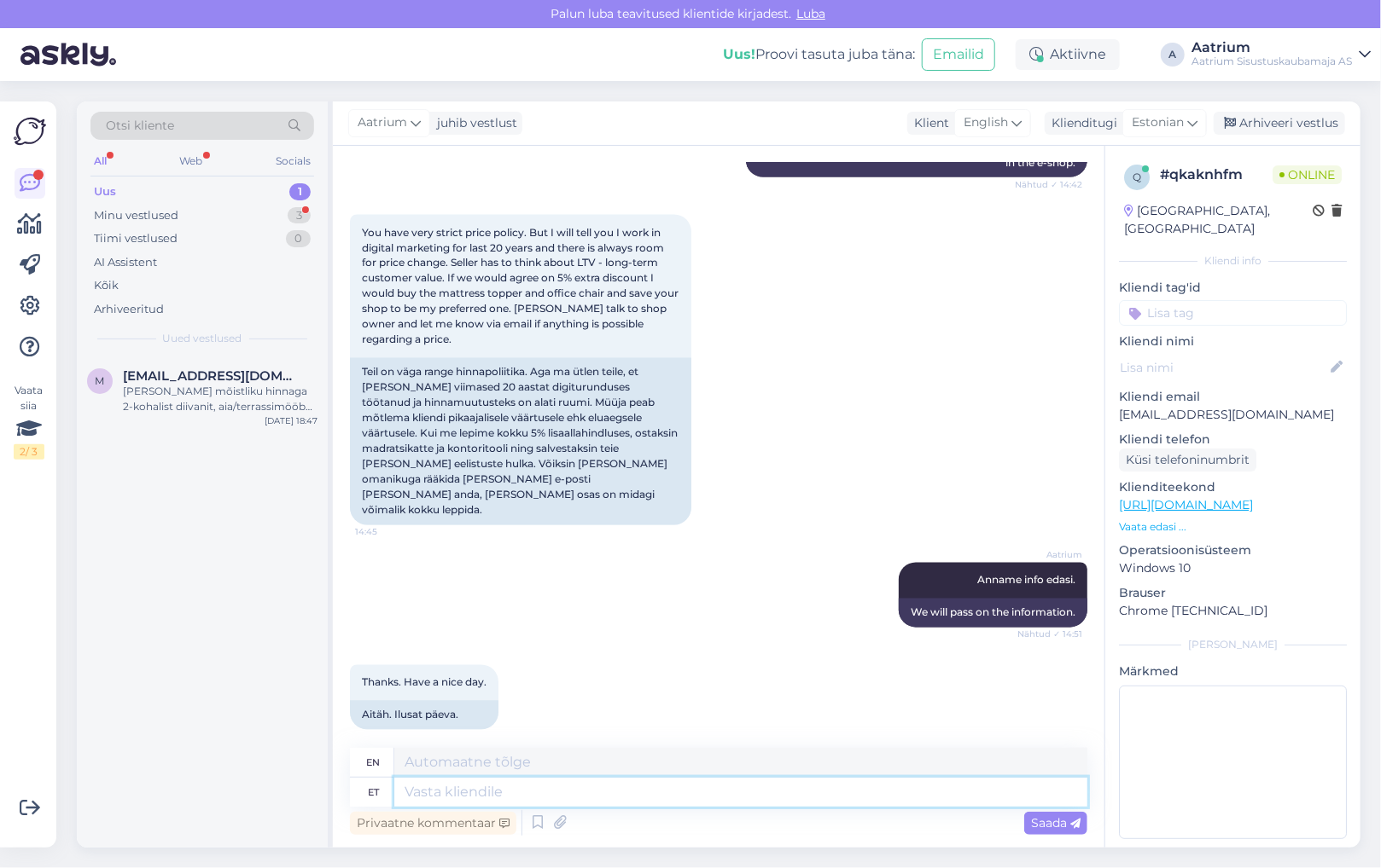
click at [478, 796] on textarea at bounding box center [740, 792] width 693 height 29
click at [1061, 826] on span "Saada" at bounding box center [1055, 822] width 49 height 15
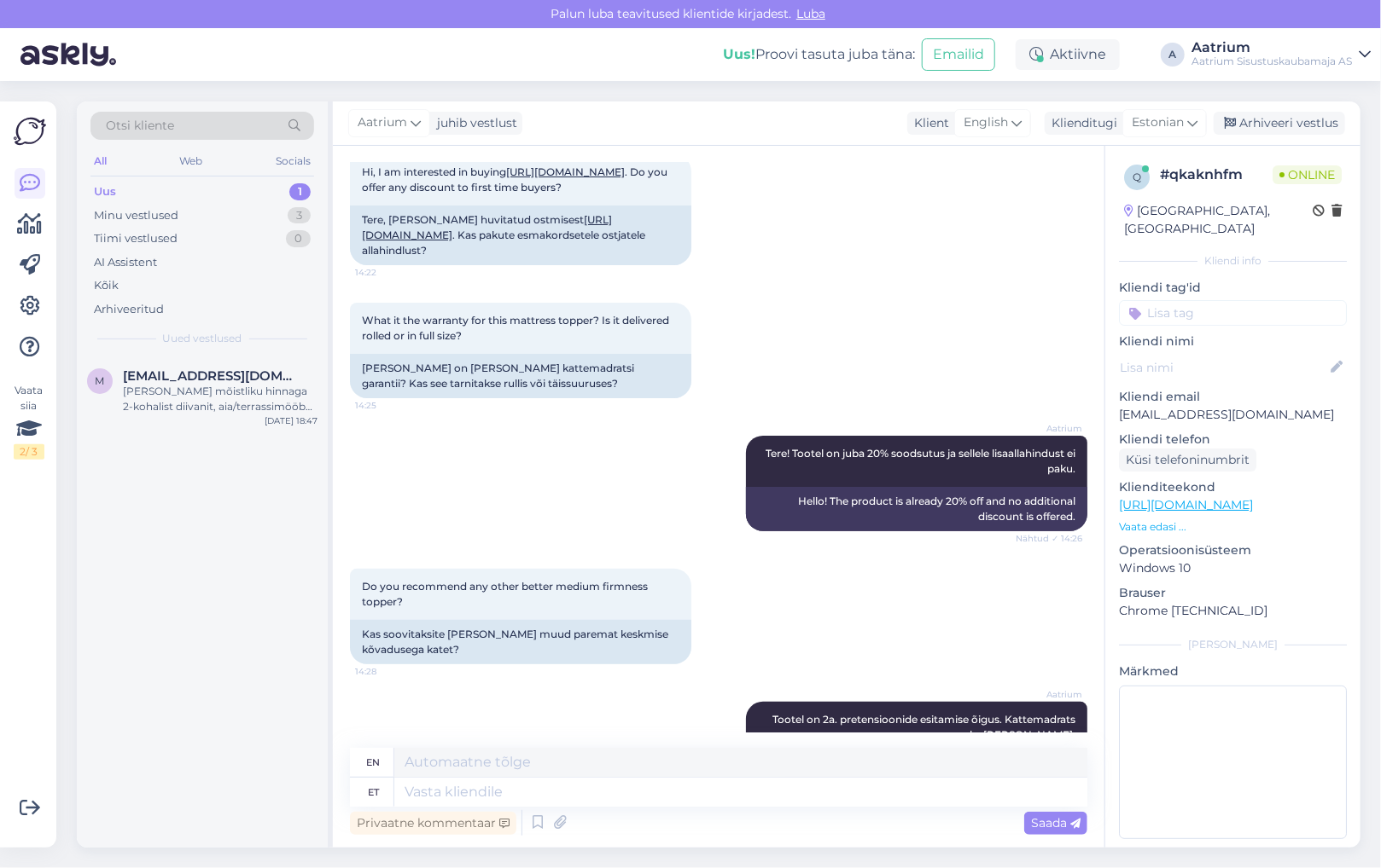
scroll to position [0, 0]
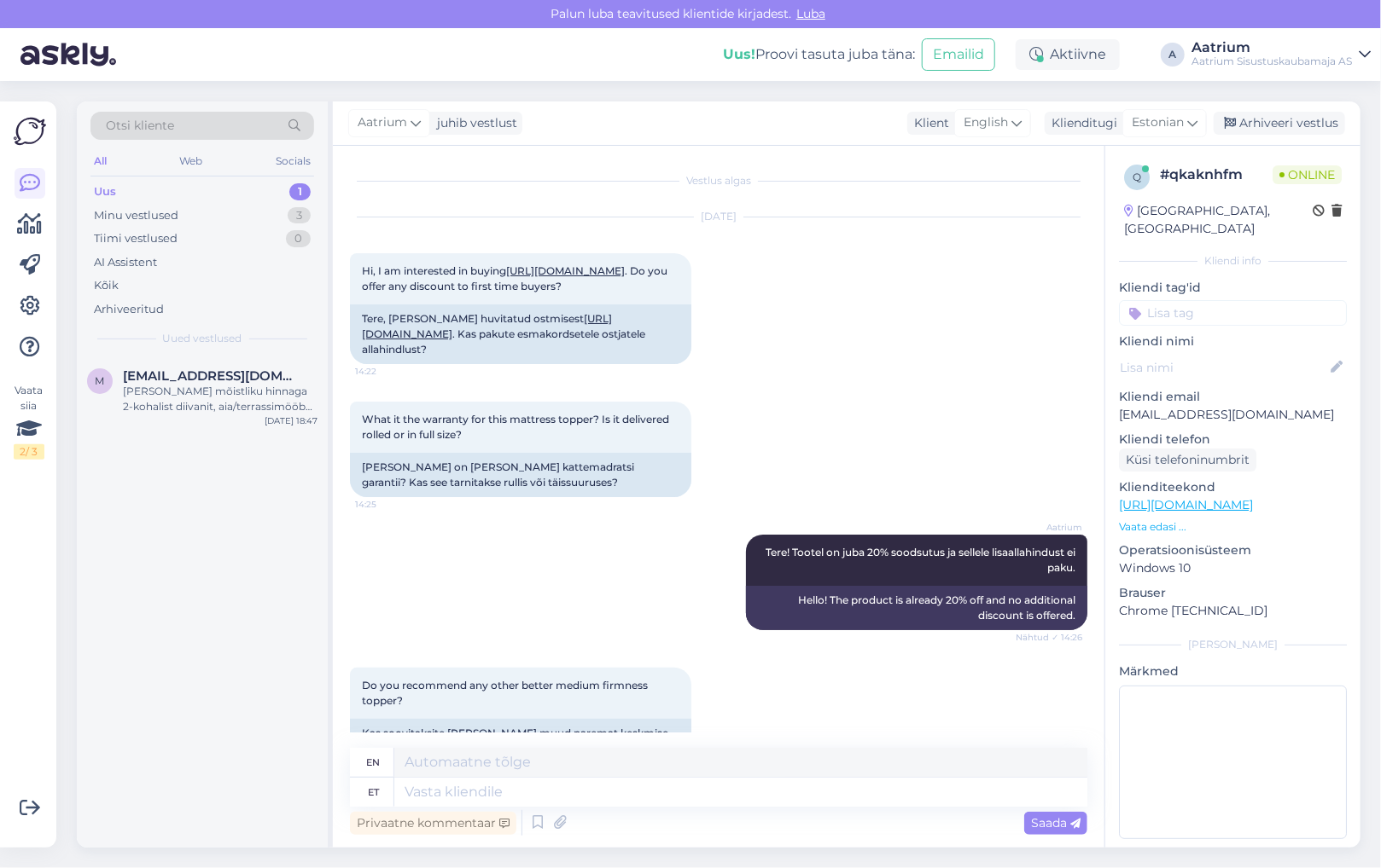
click at [195, 698] on div "m [EMAIL_ADDRESS][DOMAIN_NAME] [PERSON_NAME] mõistliku hinnaga 2-kohalist diiva…" at bounding box center [202, 602] width 251 height 491
click at [1104, 57] on div "Aktiivne" at bounding box center [1068, 54] width 104 height 31
click at [962, 130] on button "15 minutit" at bounding box center [965, 133] width 74 height 18
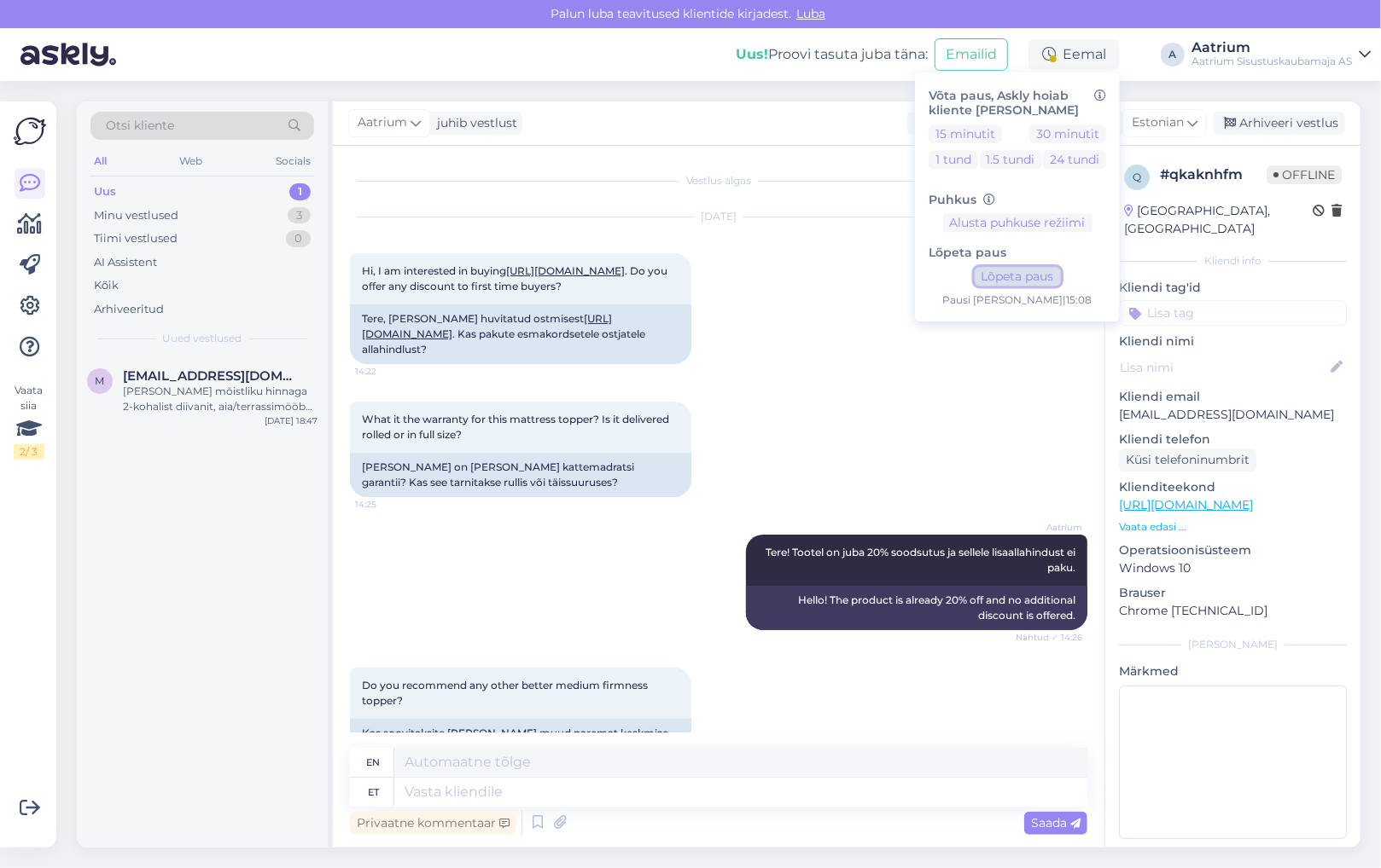
click at [996, 280] on button "Lõpeta paus" at bounding box center [1018, 276] width 86 height 18
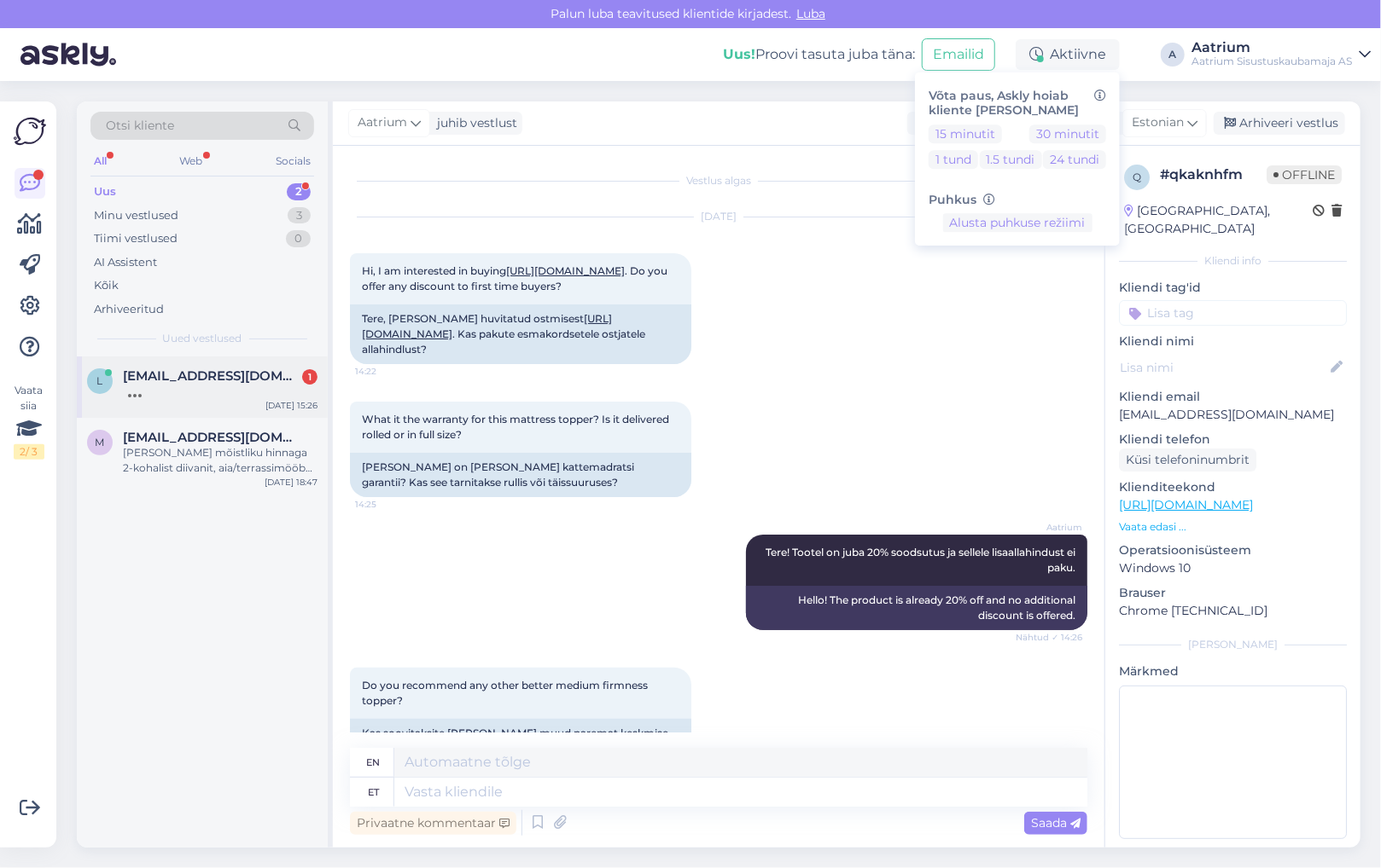
click at [175, 380] on span "[EMAIL_ADDRESS][DOMAIN_NAME]" at bounding box center [212, 376] width 177 height 15
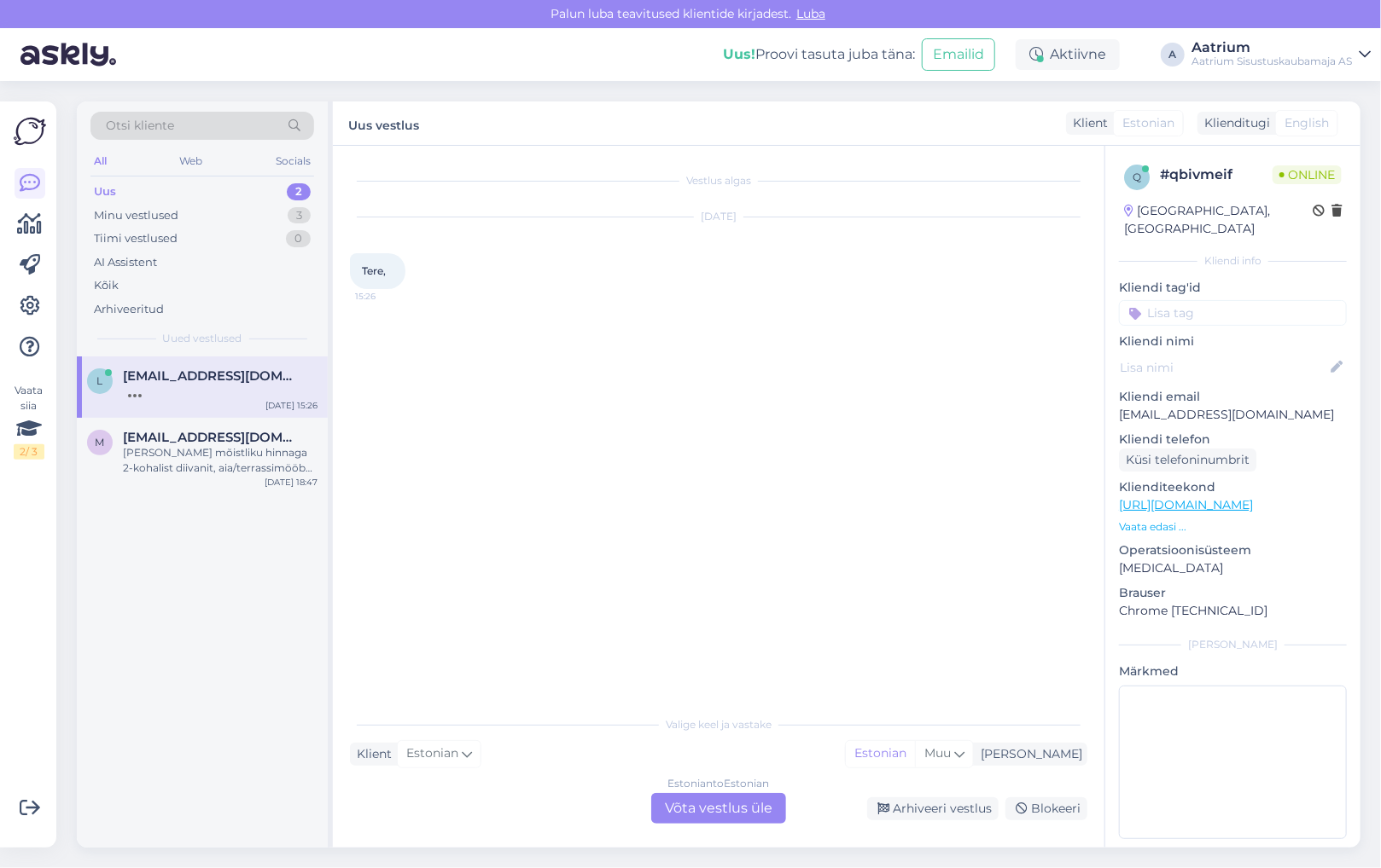
click at [693, 811] on div "Estonian to Estonian Võta vestlus üle" at bounding box center [719, 808] width 135 height 31
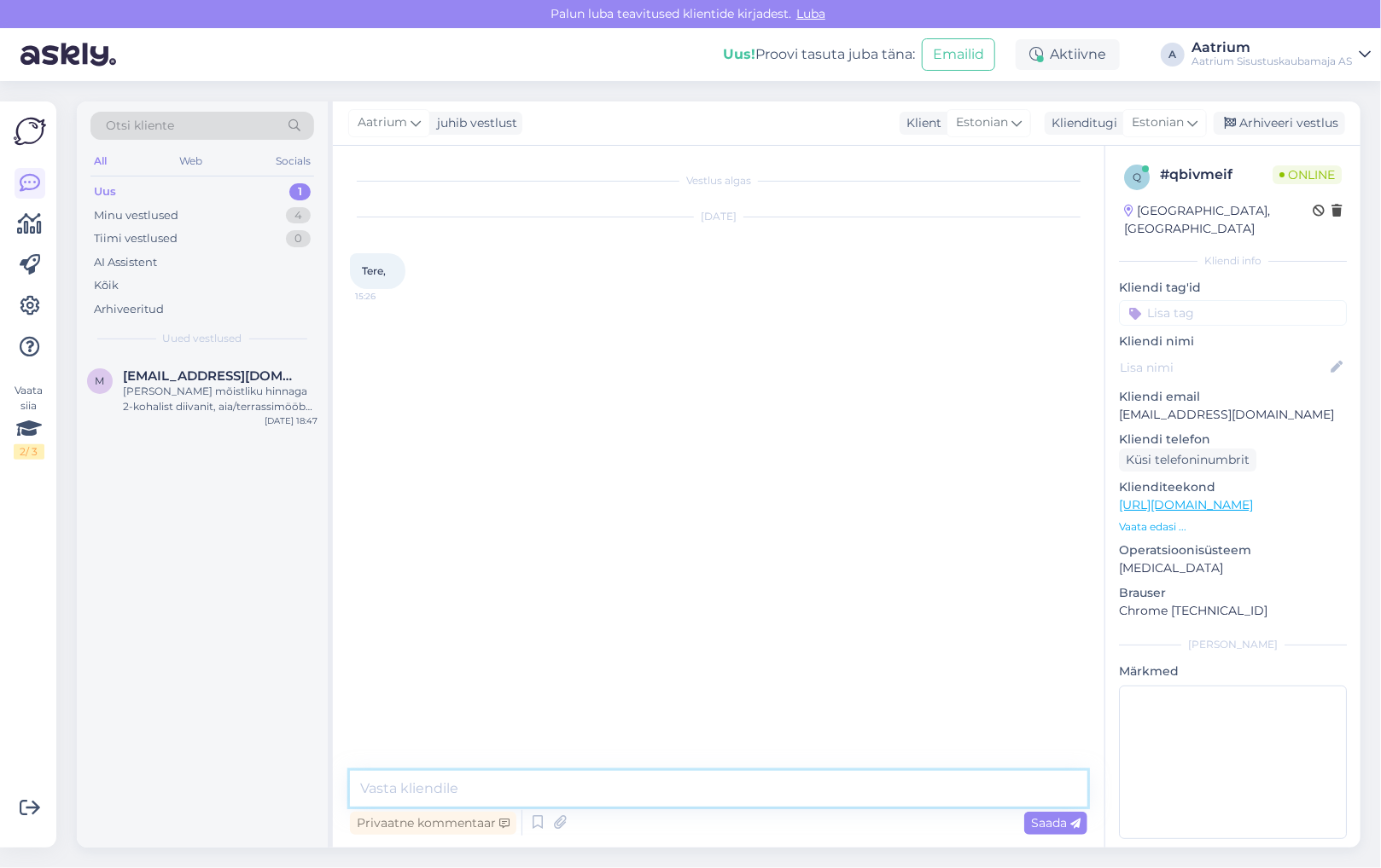
click at [658, 790] on textarea at bounding box center [718, 789] width 737 height 36
click at [1056, 821] on span "Saada" at bounding box center [1055, 822] width 49 height 15
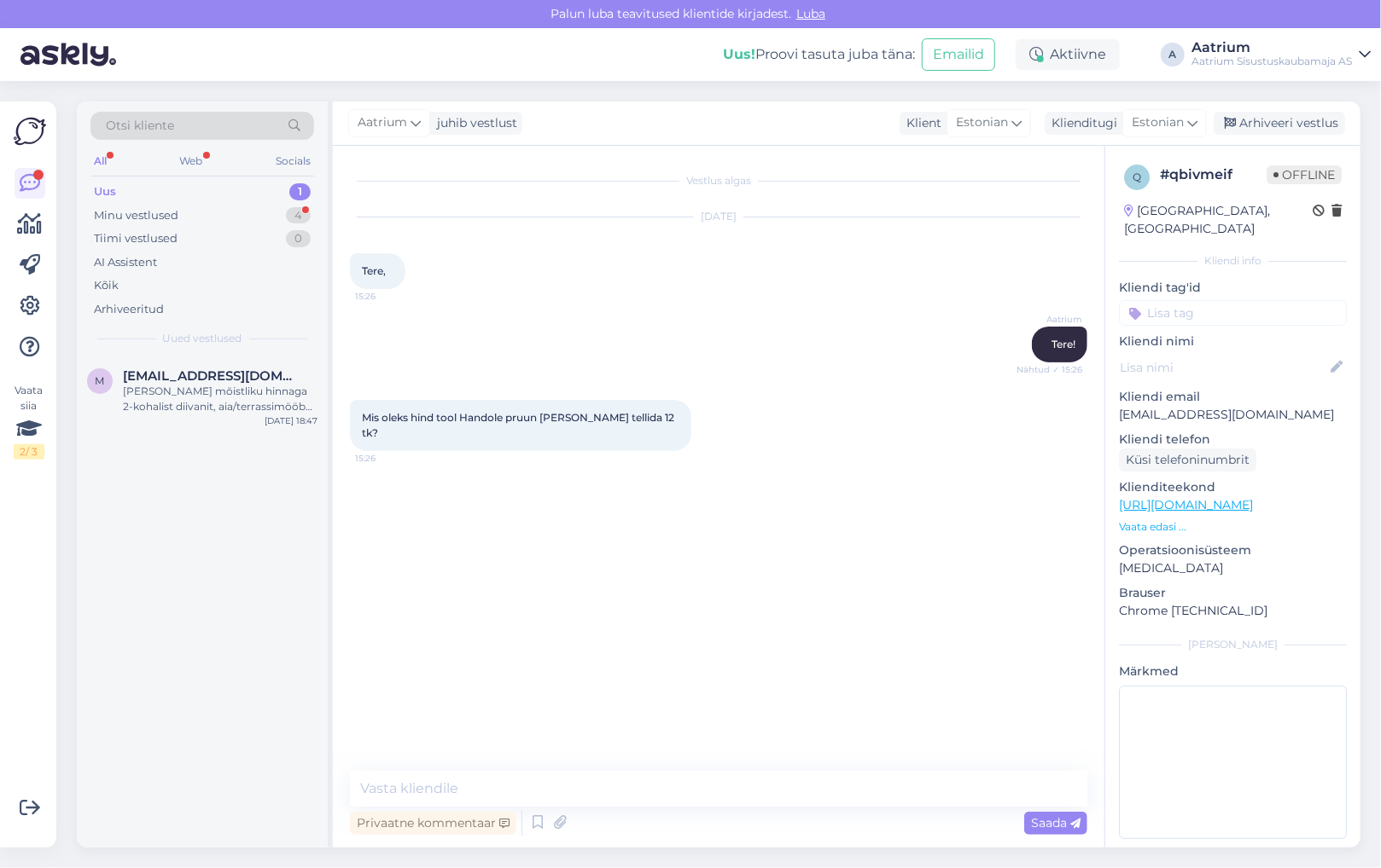
click at [265, 532] on div "m [EMAIL_ADDRESS][DOMAIN_NAME] [PERSON_NAME] mõistliku hinnaga 2-kohalist diiva…" at bounding box center [202, 602] width 251 height 491
click at [527, 783] on textarea at bounding box center [718, 789] width 737 height 36
click at [1048, 822] on span "Saada" at bounding box center [1055, 822] width 49 height 15
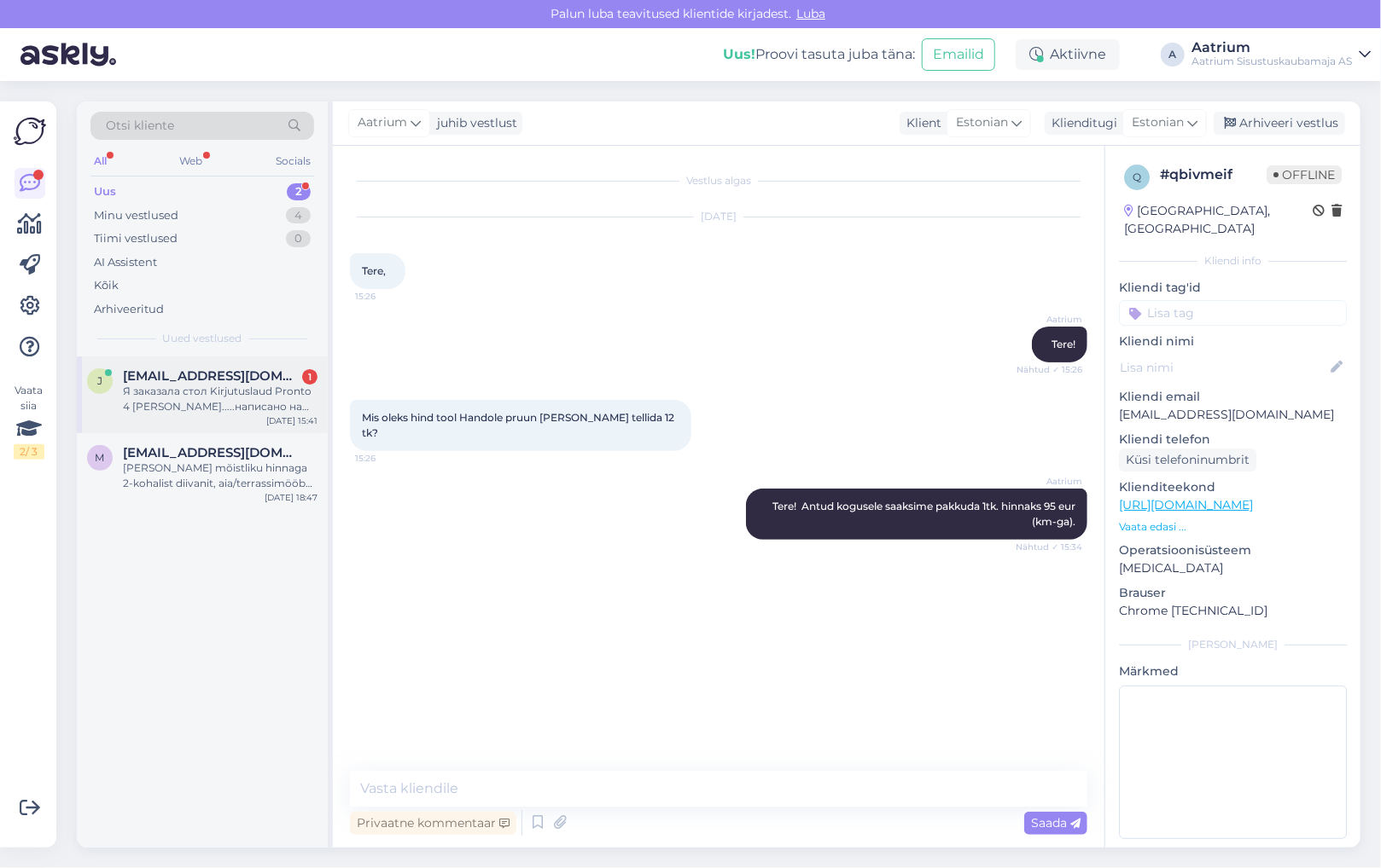
click at [179, 399] on div "Я заказала стол Kirjutuslaud Pronto 4 [PERSON_NAME].....написано на складе 4 шт…" at bounding box center [220, 398] width 195 height 31
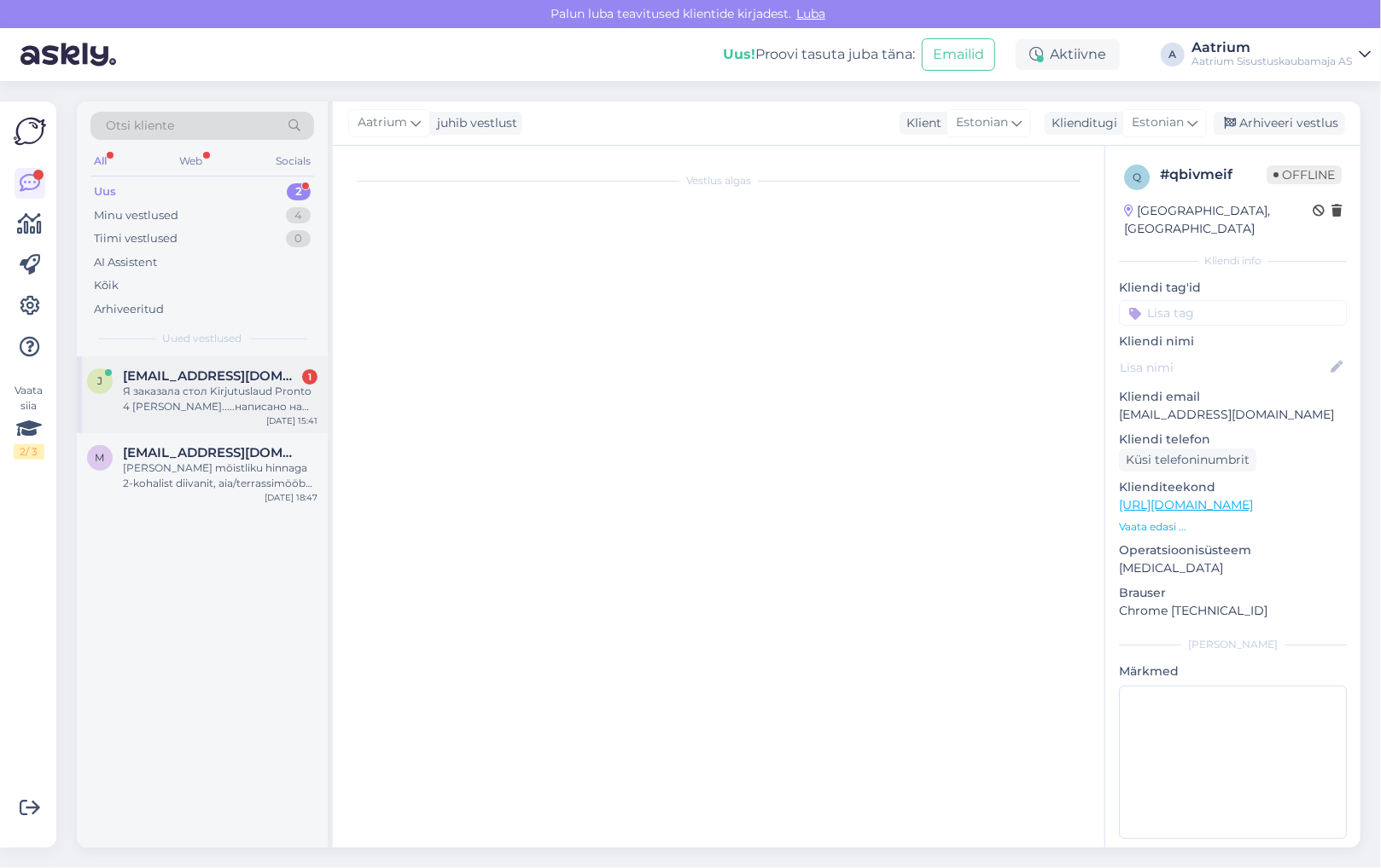
scroll to position [1427, 0]
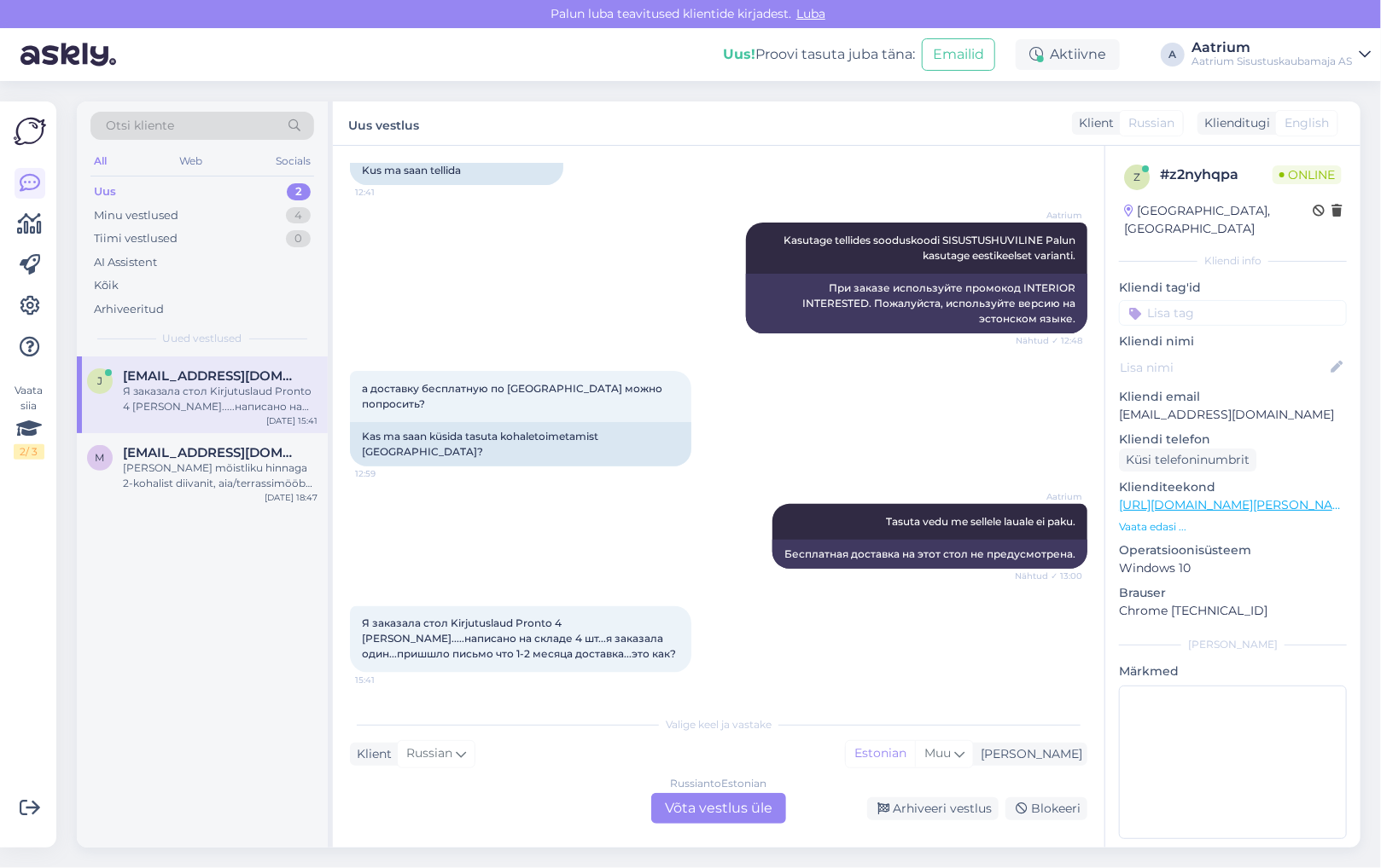
click at [734, 808] on div "Russian to Estonian Võta vestlus üle" at bounding box center [719, 808] width 135 height 31
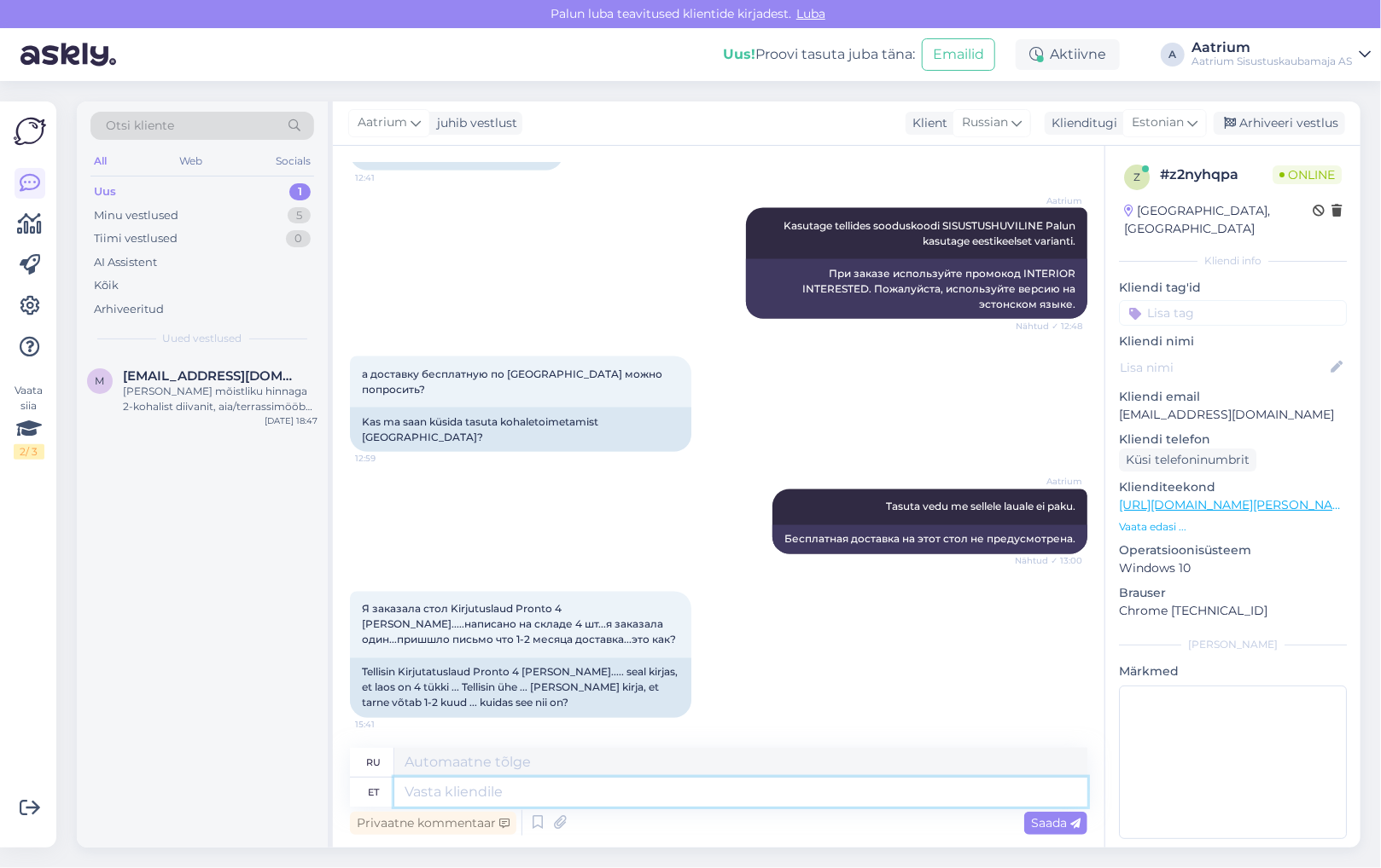
click at [536, 795] on textarea at bounding box center [740, 792] width 693 height 29
click at [763, 793] on textarea "Laos olemas laud, mis on 180cm lai, kuid Te tellisite" at bounding box center [740, 792] width 693 height 29
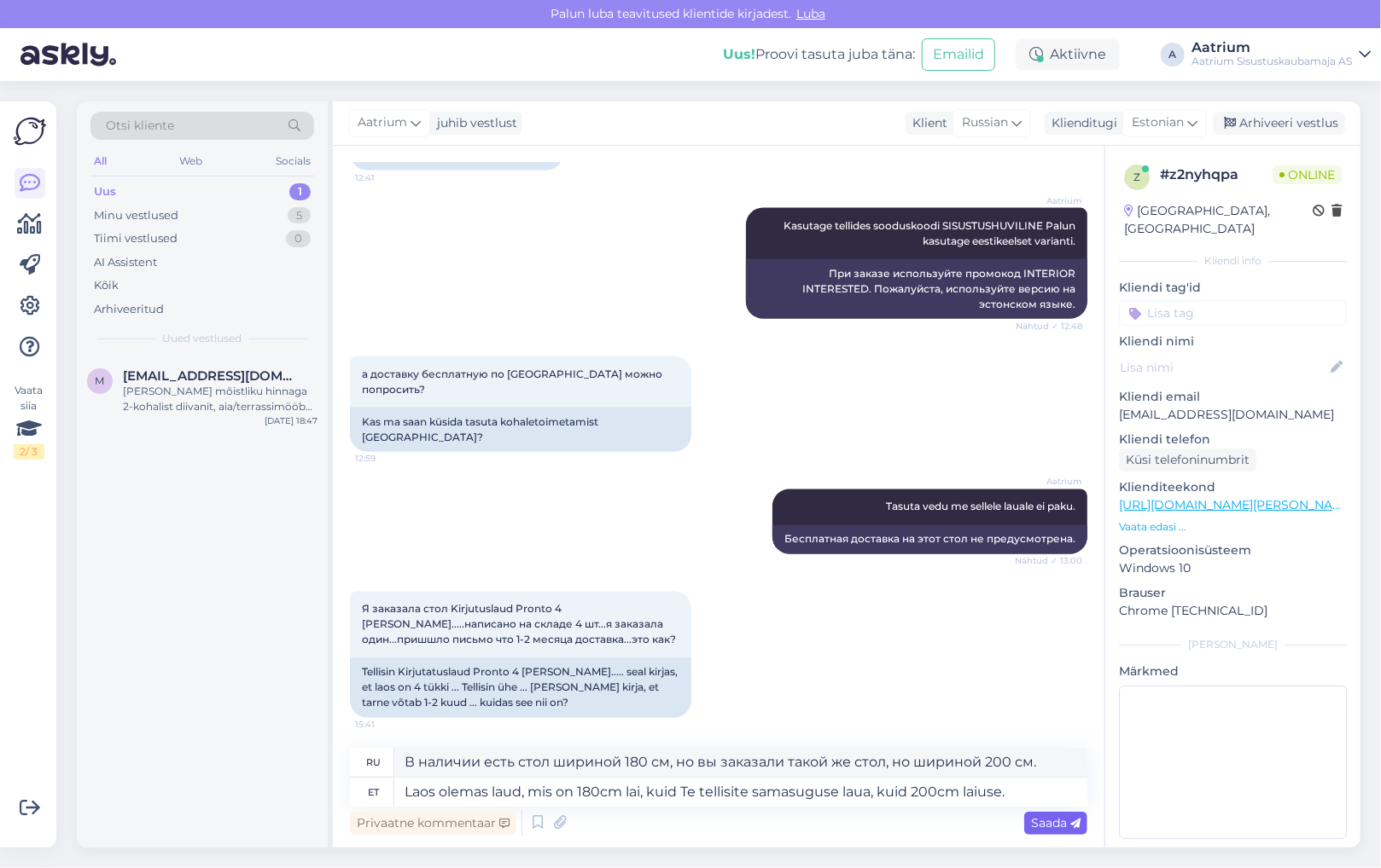
click at [1058, 826] on span "Saada" at bounding box center [1055, 822] width 49 height 15
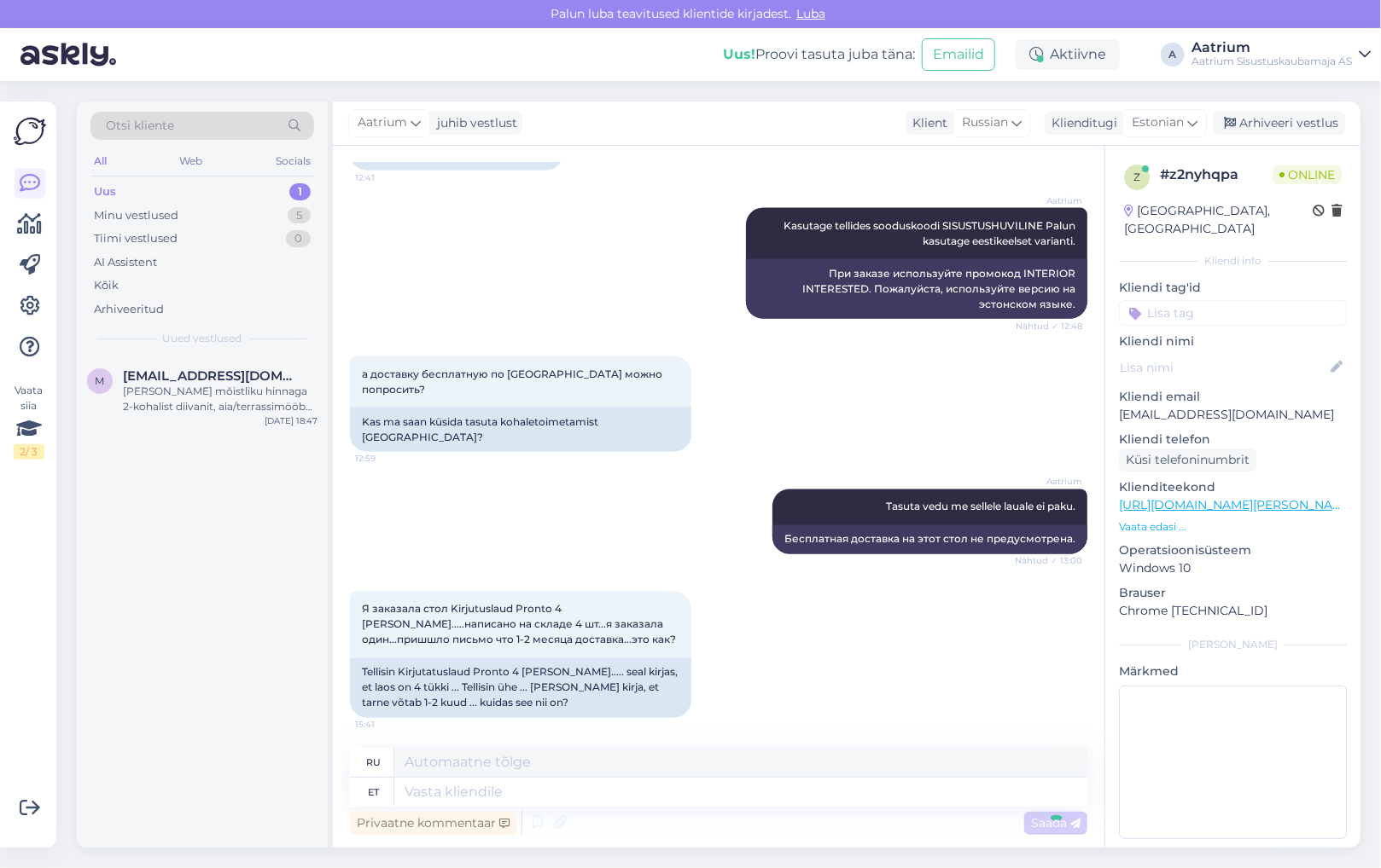
scroll to position [1579, 0]
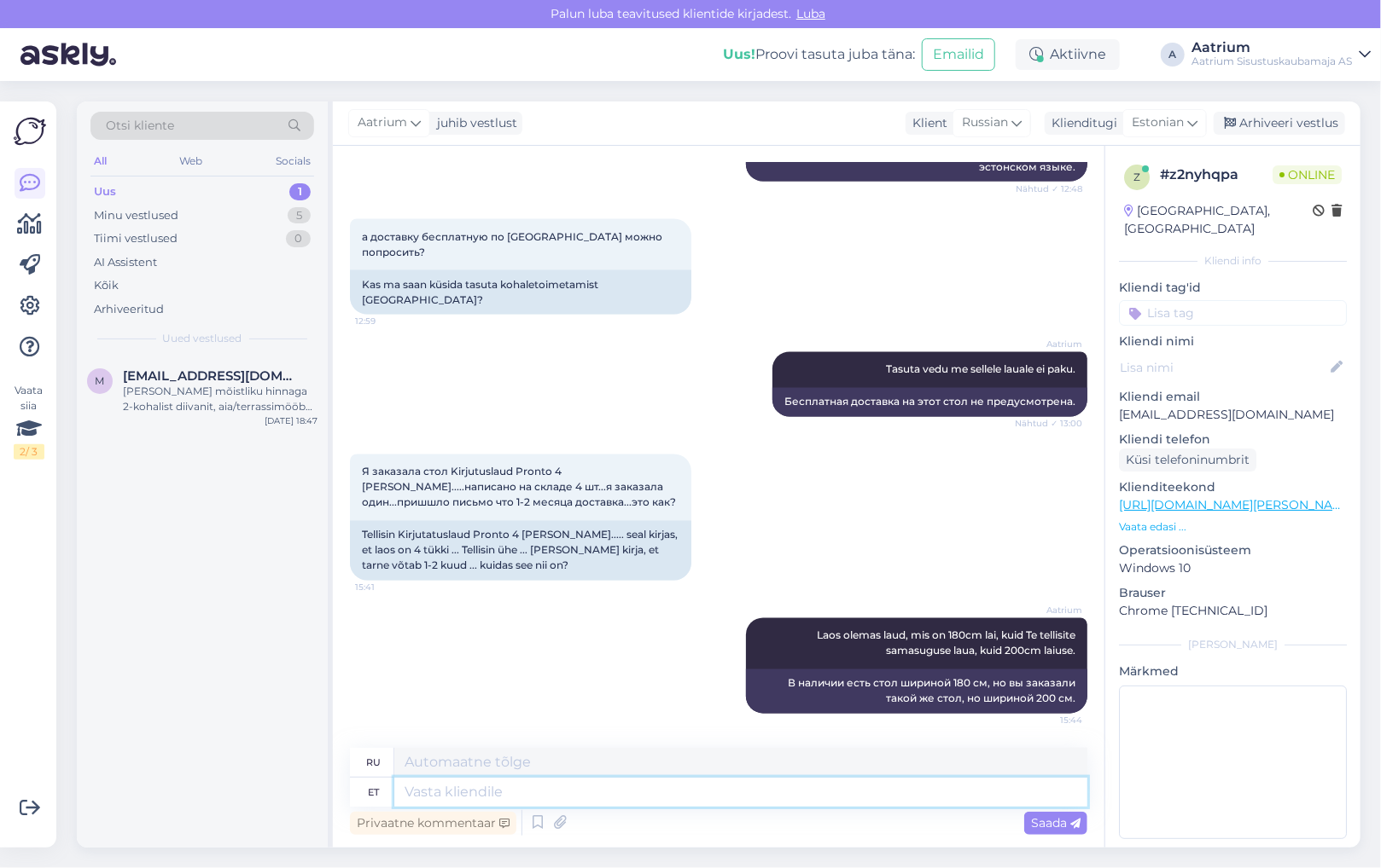
click at [452, 785] on textarea at bounding box center [740, 792] width 693 height 29
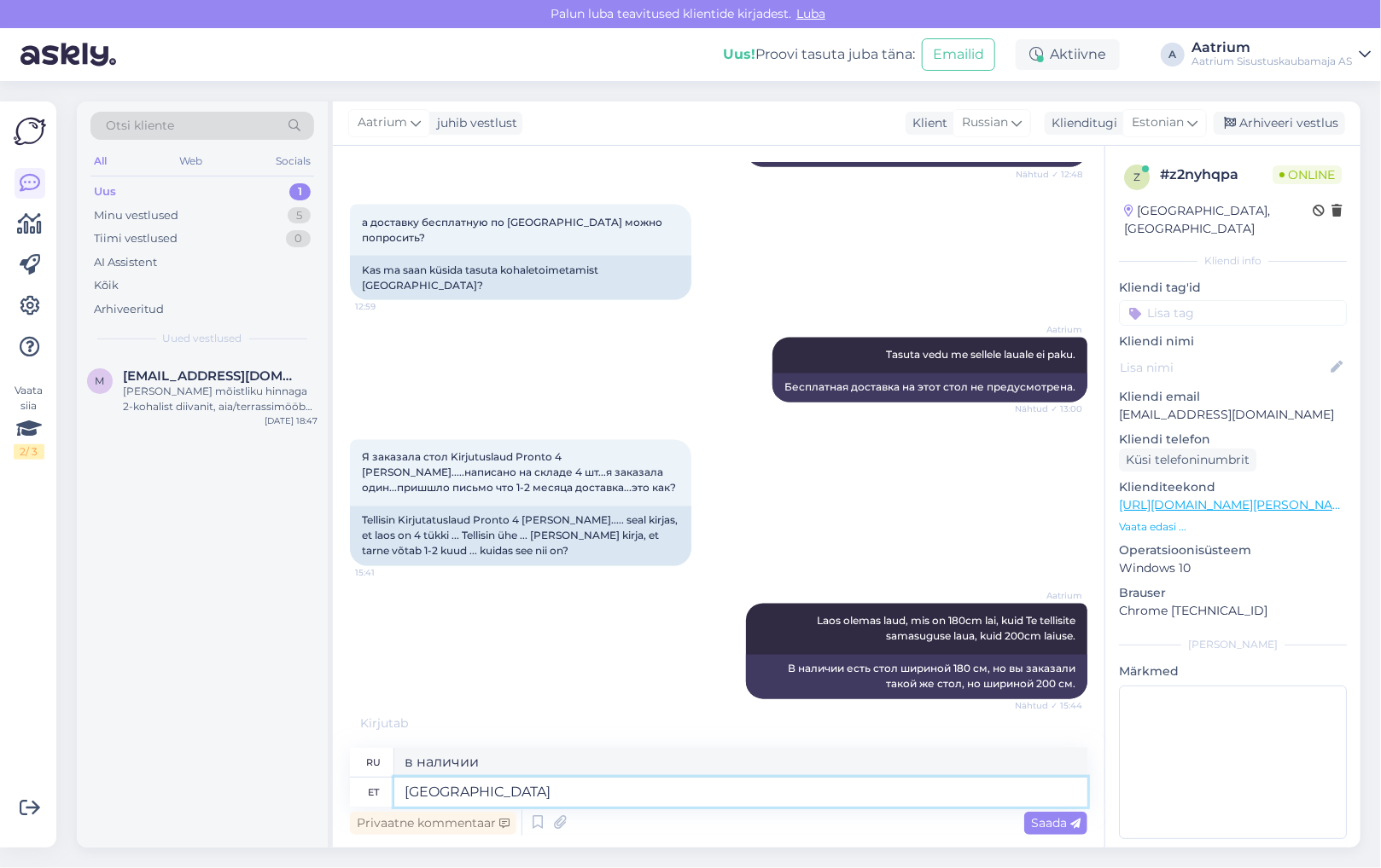
click at [495, 796] on textarea "[GEOGRAPHIC_DATA]" at bounding box center [740, 792] width 693 height 29
paste textarea "[URL][DOMAIN_NAME][PERSON_NAME]"
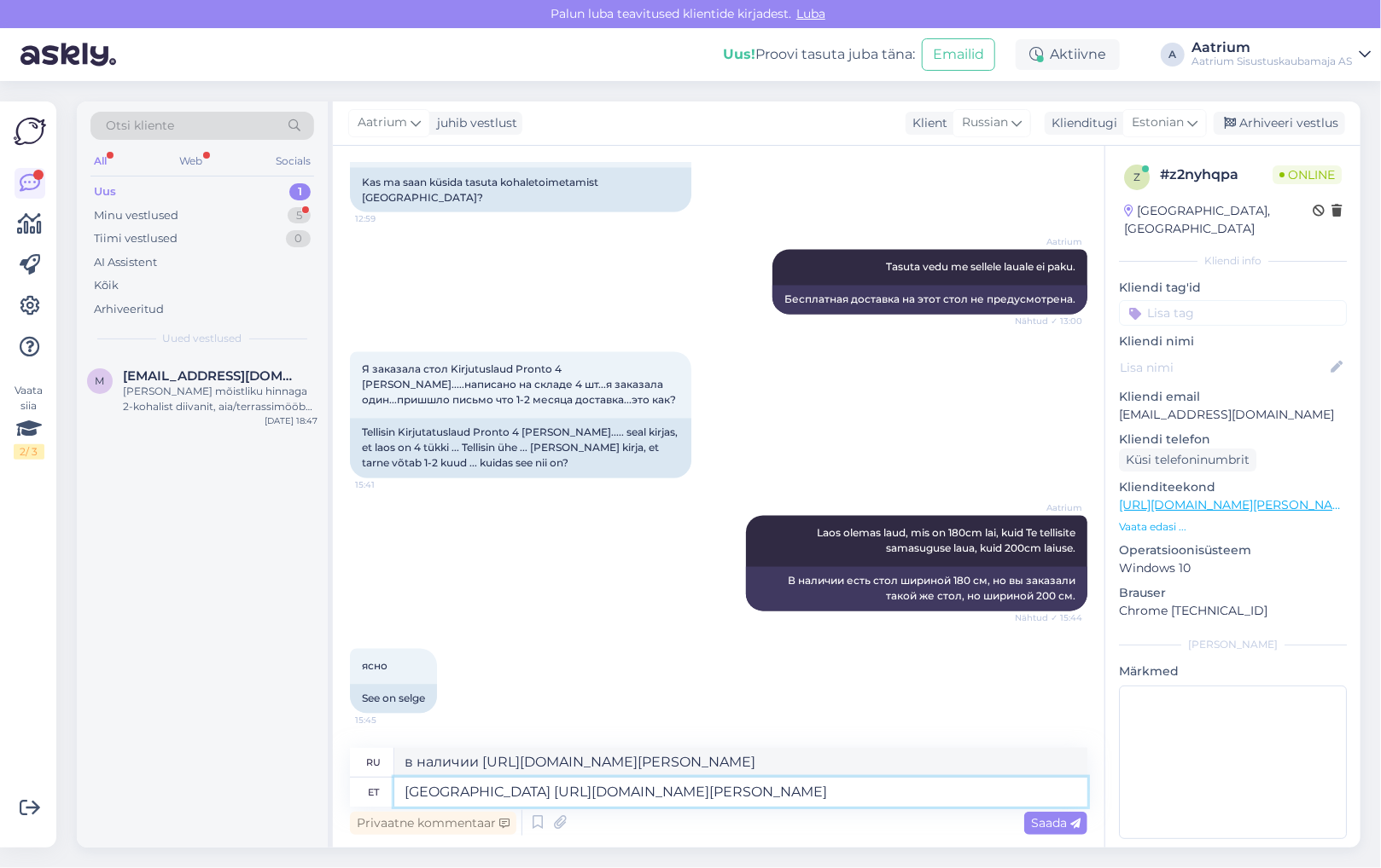
scroll to position [1783, 0]
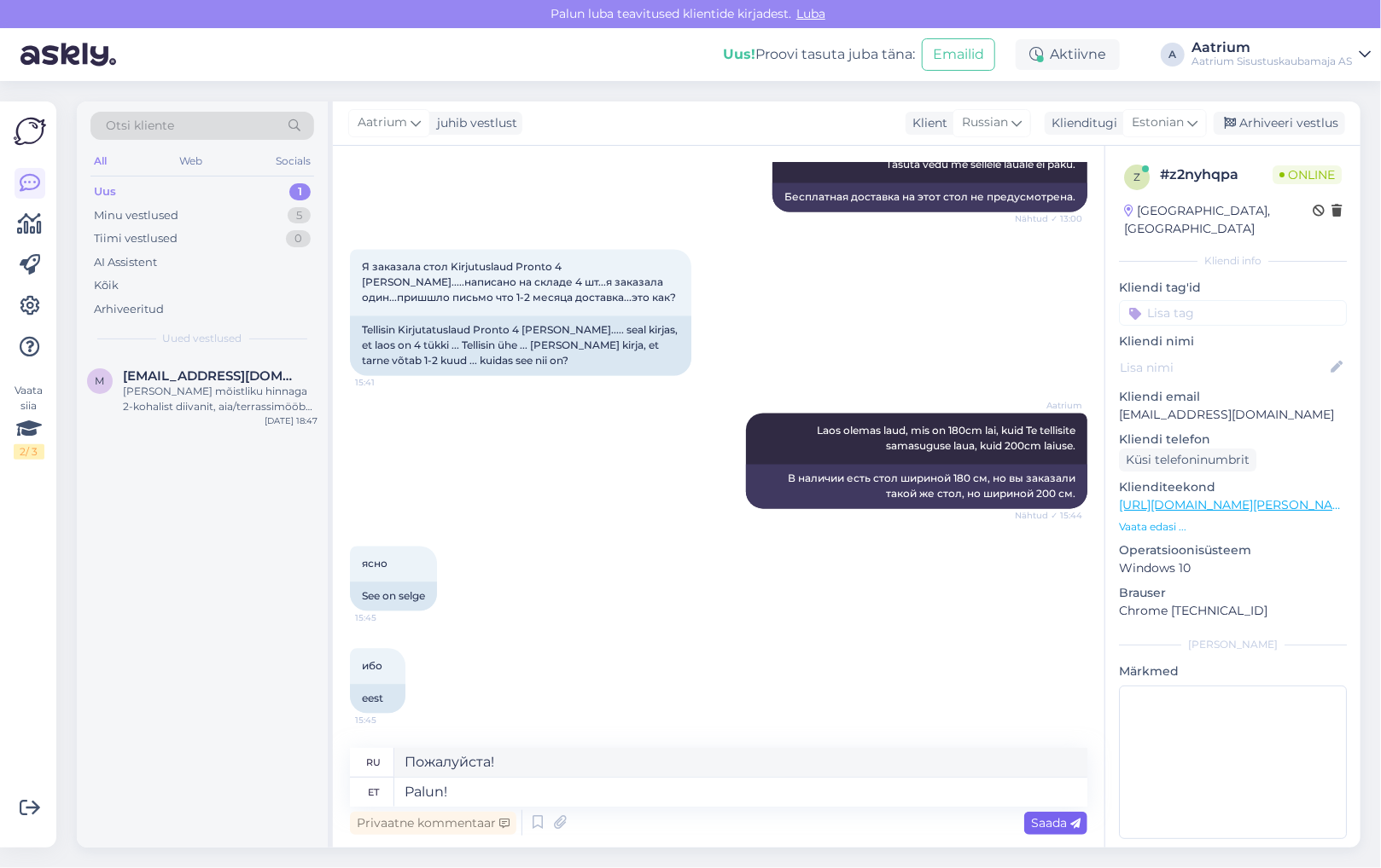
click at [1054, 827] on span "Saada" at bounding box center [1055, 822] width 49 height 15
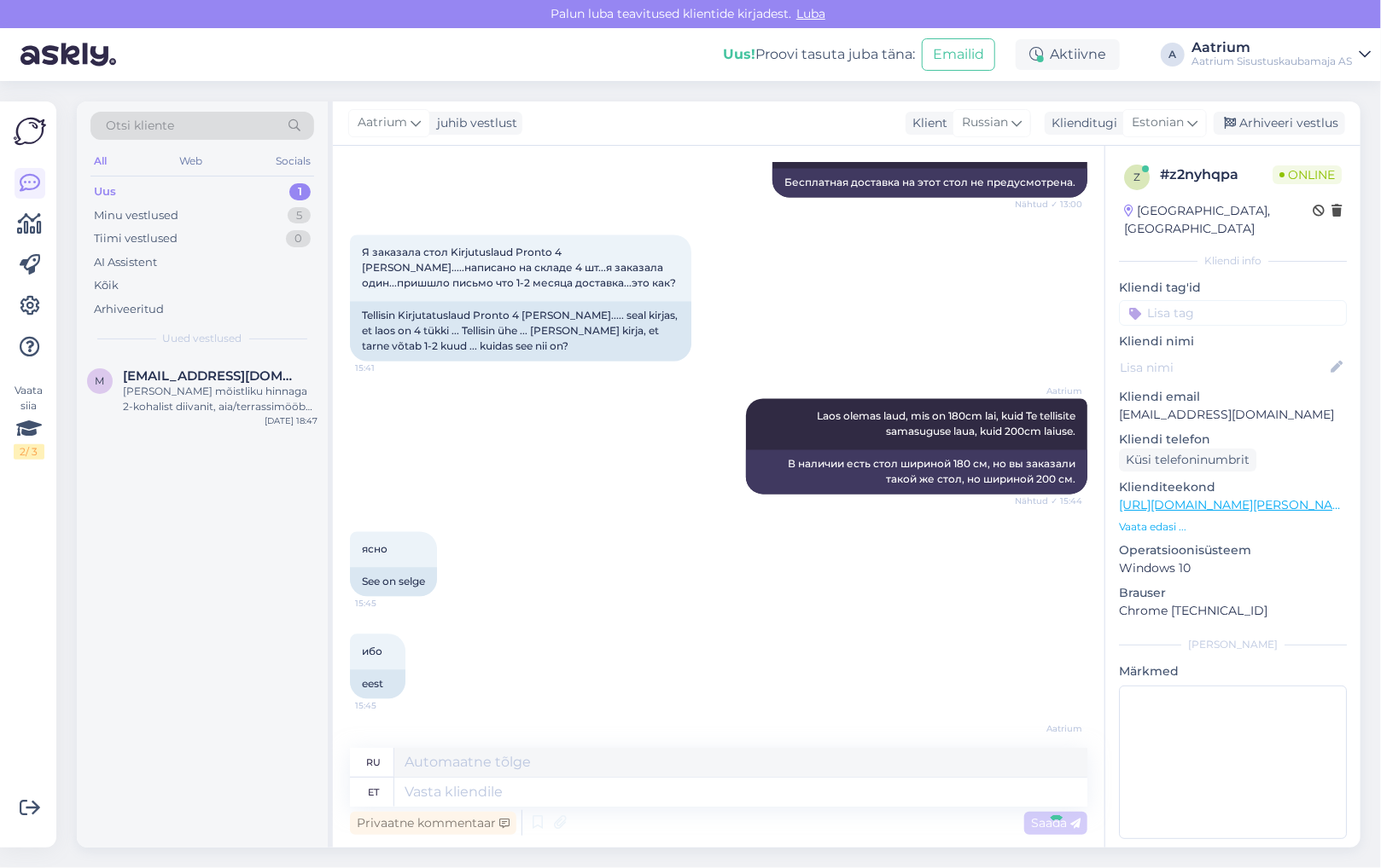
scroll to position [1886, 0]
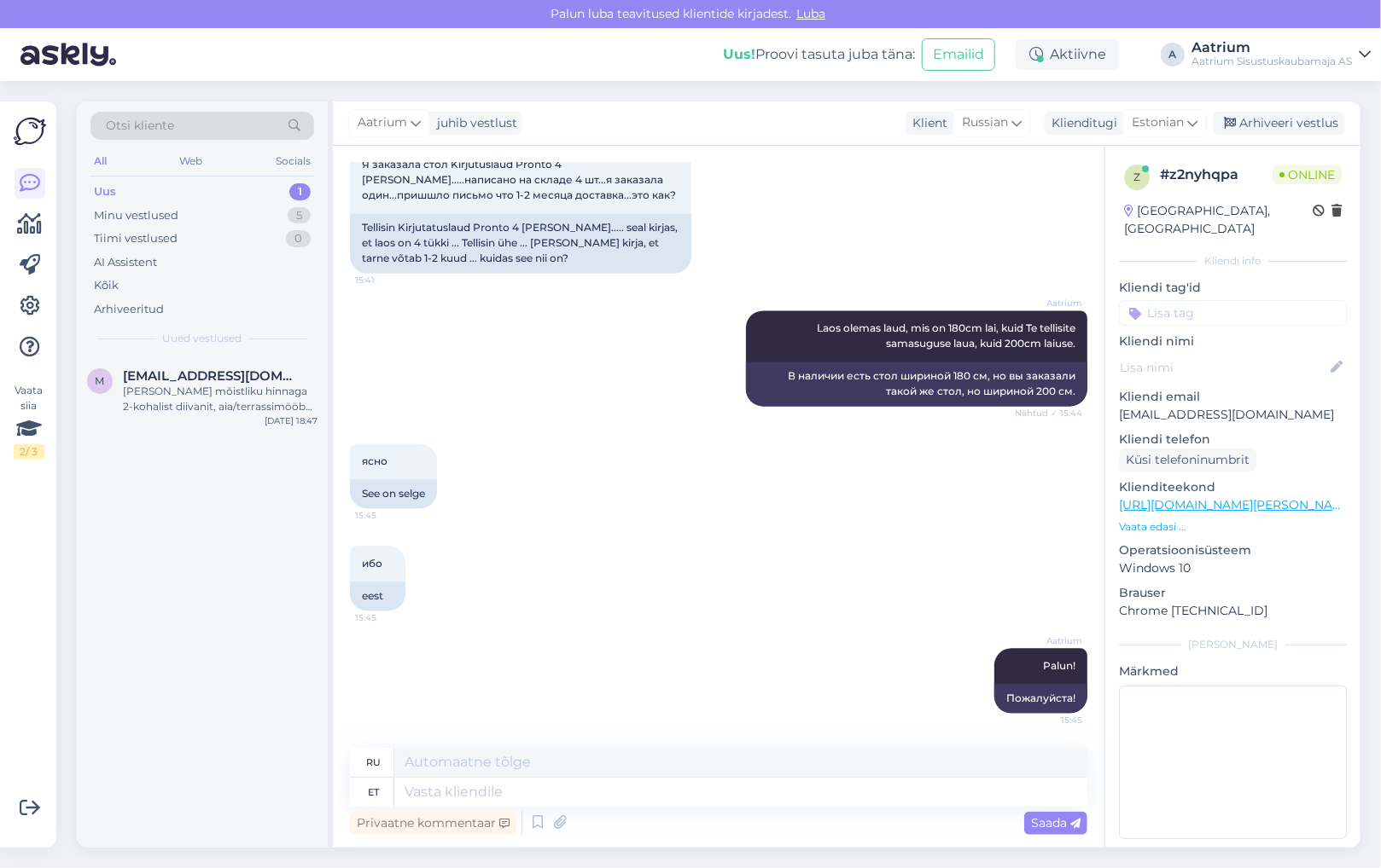
click at [403, 664] on div "Aatrium Palun! 15:45 Пожалуйста!" at bounding box center [718, 681] width 737 height 103
click at [181, 393] on div "[PERSON_NAME] mõistliku hinnaga 2-kohalist diivanit, aia/terrassimööbel. Komple…" at bounding box center [220, 398] width 195 height 31
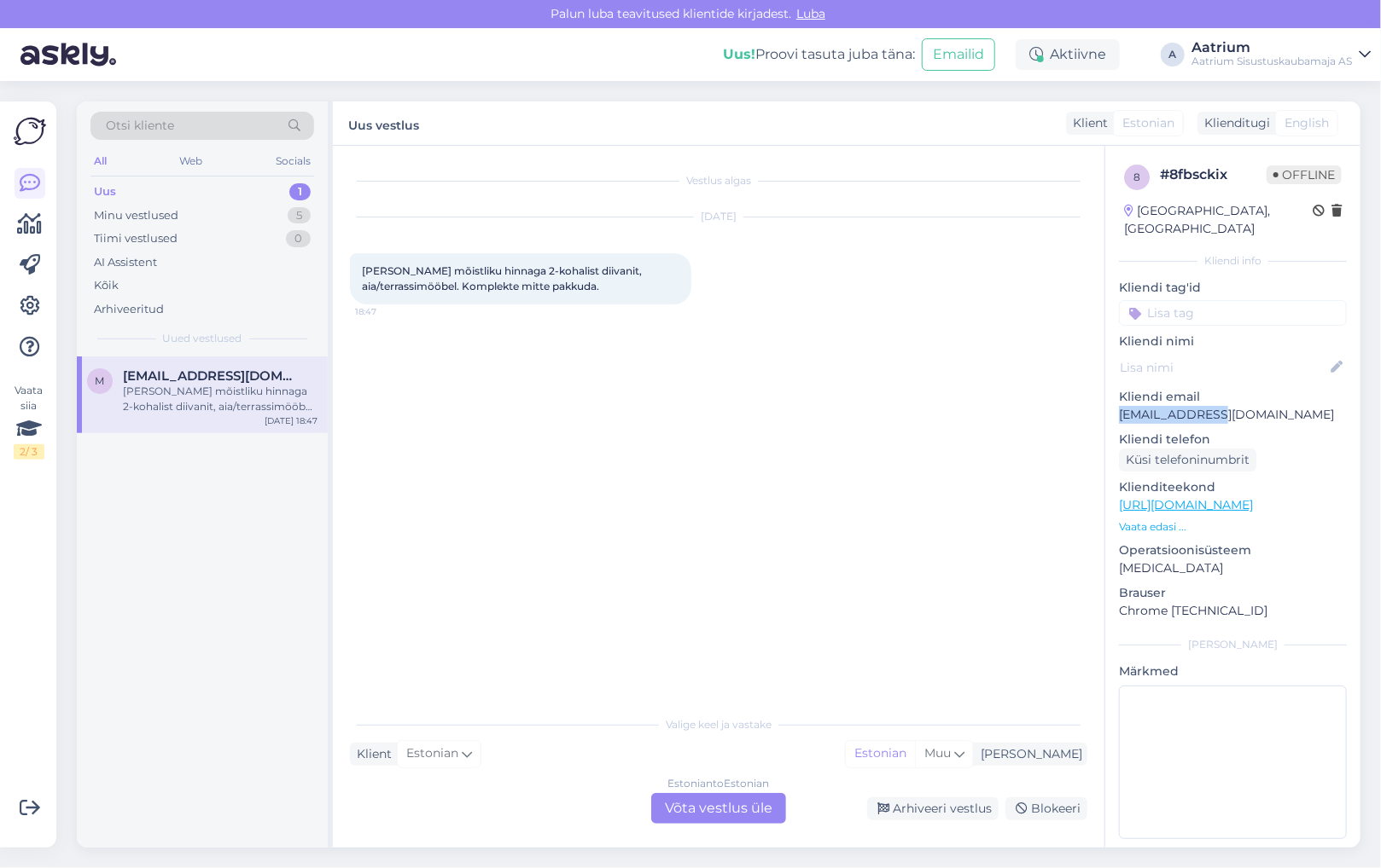
drag, startPoint x: 1222, startPoint y: 392, endPoint x: 1106, endPoint y: 396, distance: 116.1
click at [1106, 396] on div "8 # 8fbsckix Offline [GEOGRAPHIC_DATA], [GEOGRAPHIC_DATA] Kliendi info Kliendi …" at bounding box center [1233, 505] width 255 height 719
copy p "[EMAIL_ADDRESS][DOMAIN_NAME]"
click at [344, 493] on div "Vestlus algas [DATE] [PERSON_NAME] mõistliku hinnaga 2-kohalist diivanit, aia/t…" at bounding box center [718, 497] width 772 height 702
click at [603, 287] on div "[PERSON_NAME] mõistliku hinnaga 2-kohalist diivanit, aia/terrassimööbel. Komple…" at bounding box center [520, 279] width 342 height 51
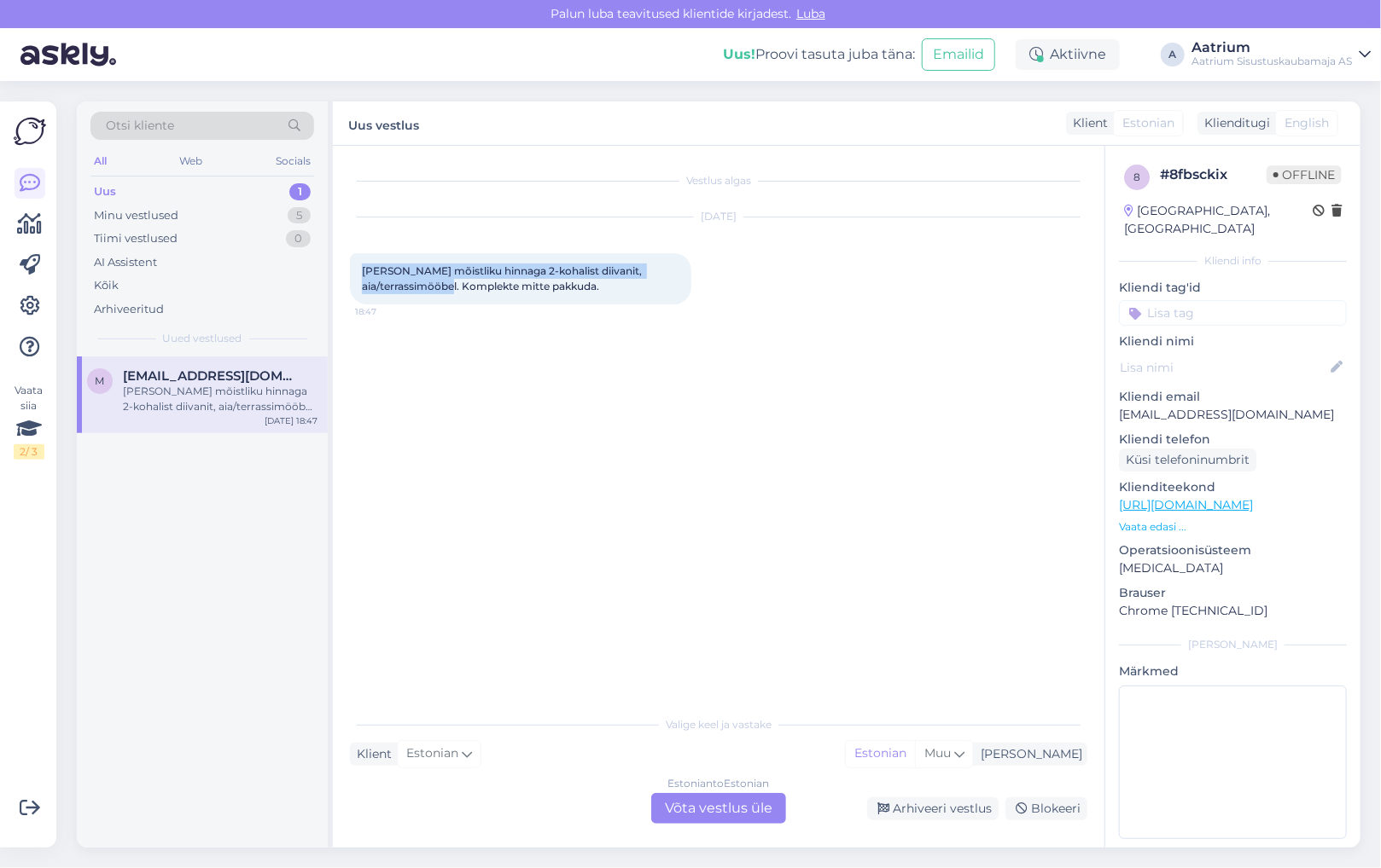
drag, startPoint x: 457, startPoint y: 287, endPoint x: 358, endPoint y: 270, distance: 100.4
click at [358, 270] on div "[PERSON_NAME] mõistliku hinnaga 2-kohalist diivanit, aia/terrassimööbel. Komple…" at bounding box center [520, 279] width 342 height 51
click at [446, 375] on div "Vestlus algas [DATE] [PERSON_NAME] mõistliku hinnaga 2-kohalist diivanit, aia/t…" at bounding box center [725, 427] width 752 height 529
drag, startPoint x: 358, startPoint y: 266, endPoint x: 605, endPoint y: 282, distance: 247.5
click at [605, 282] on div "[PERSON_NAME] mõistliku hinnaga 2-kohalist diivanit, aia/terrassimööbel. Komple…" at bounding box center [520, 279] width 342 height 51
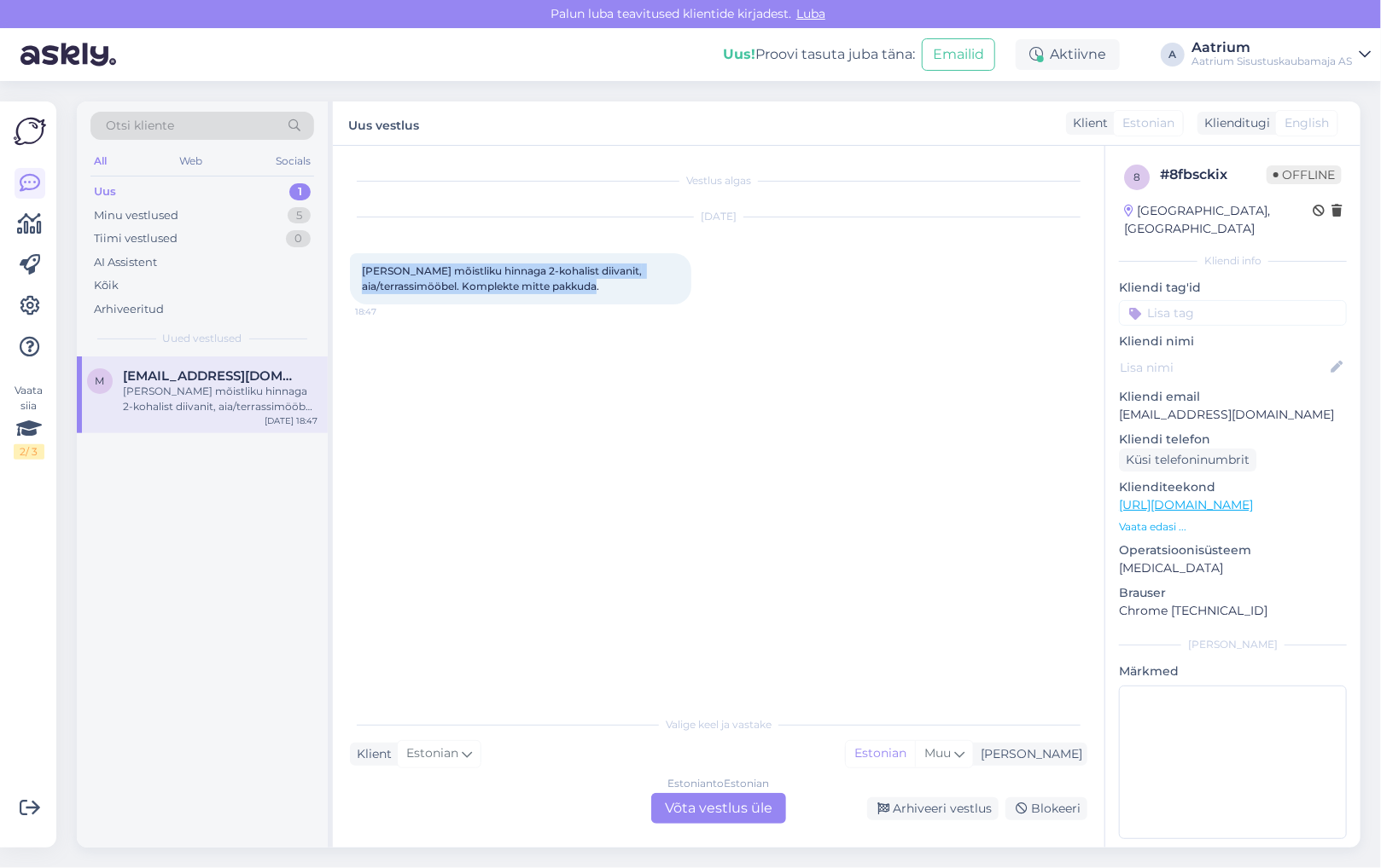
copy span "[PERSON_NAME] mõistliku hinnaga 2-kohalist diivanit, aia/terrassimööbel. Komple…"
click at [936, 809] on div "Arhiveeri vestlus" at bounding box center [932, 809] width 132 height 23
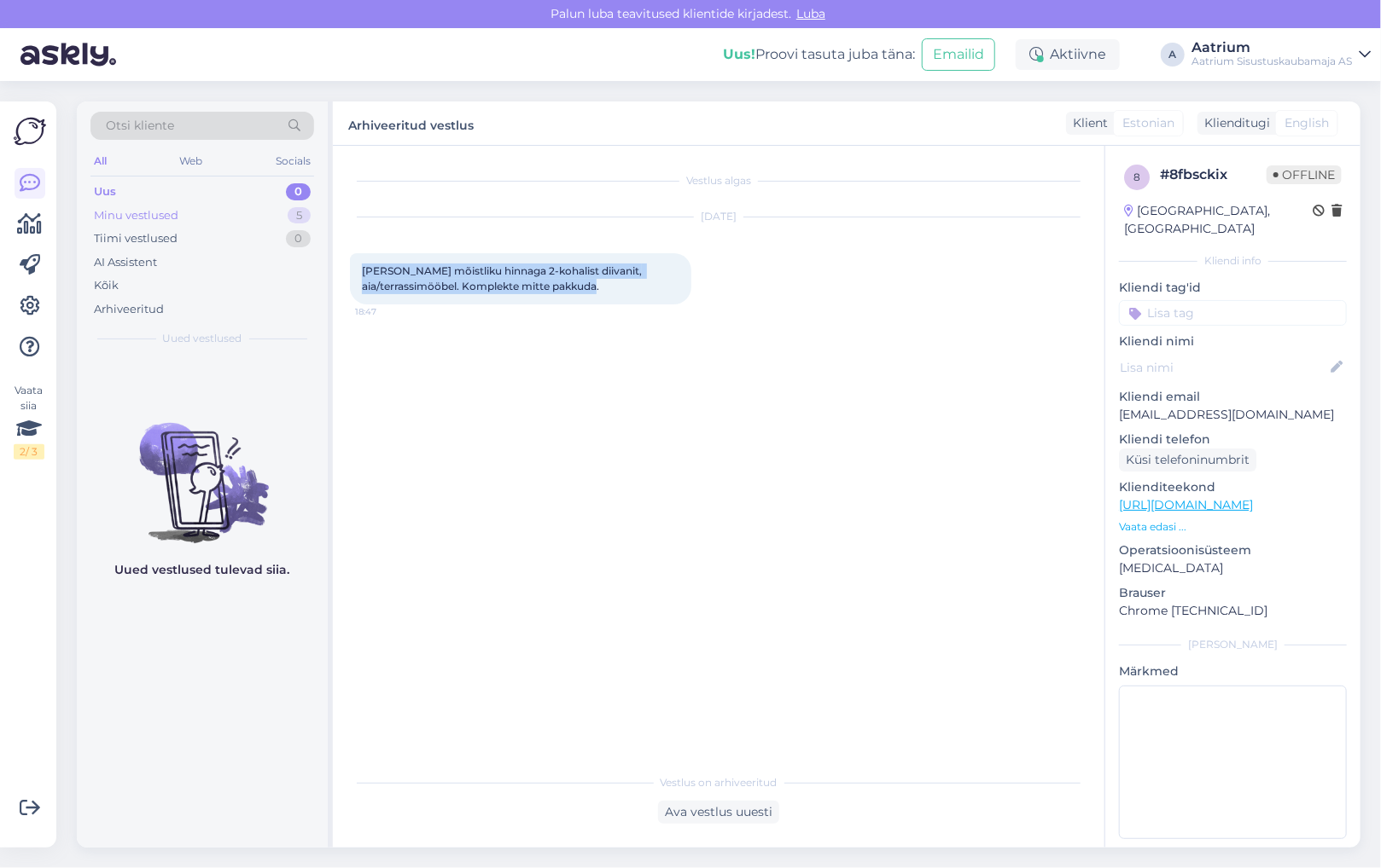
click at [125, 208] on div "Minu vestlused" at bounding box center [136, 215] width 84 height 17
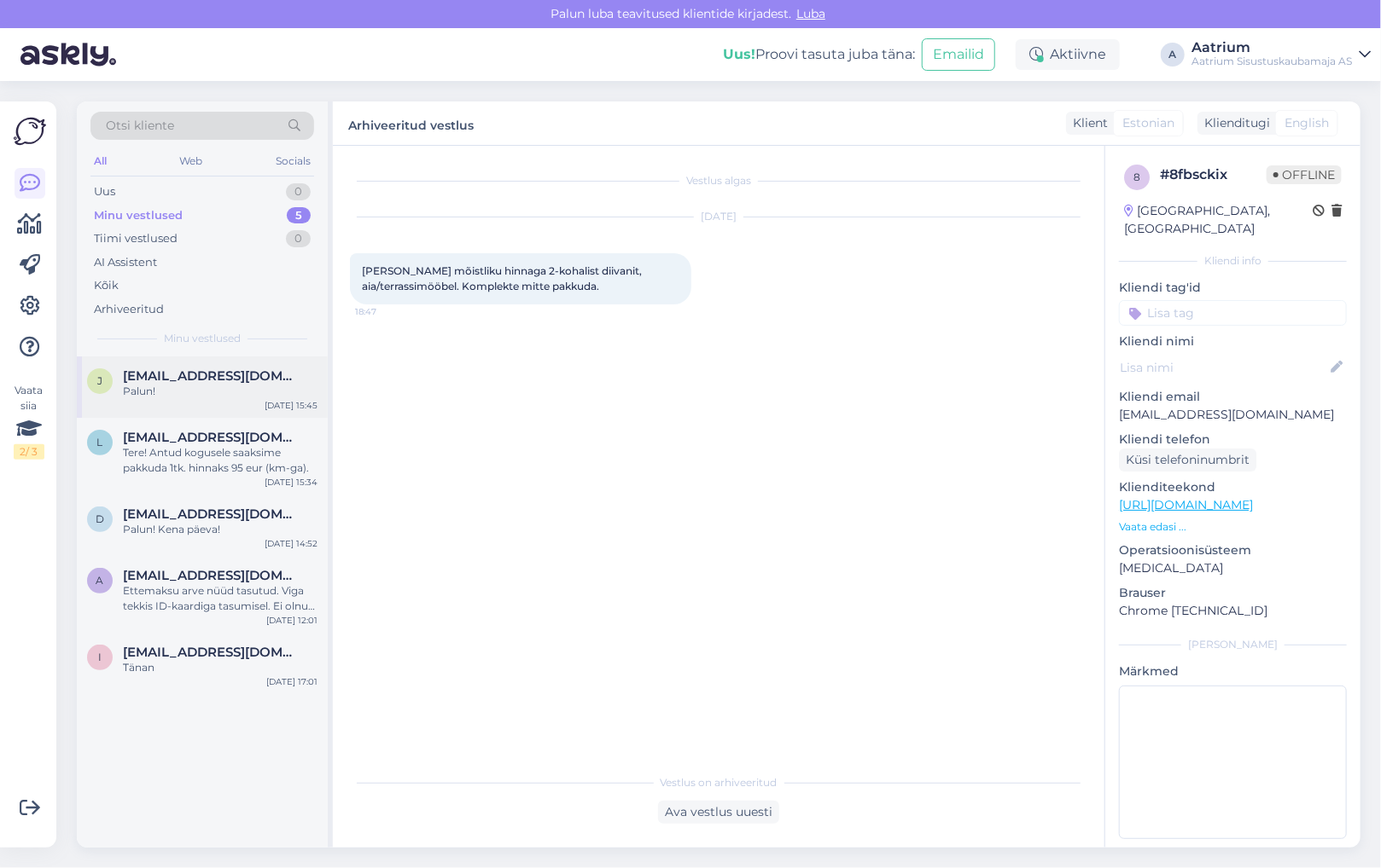
click at [198, 398] on div "Palun!" at bounding box center [220, 391] width 195 height 15
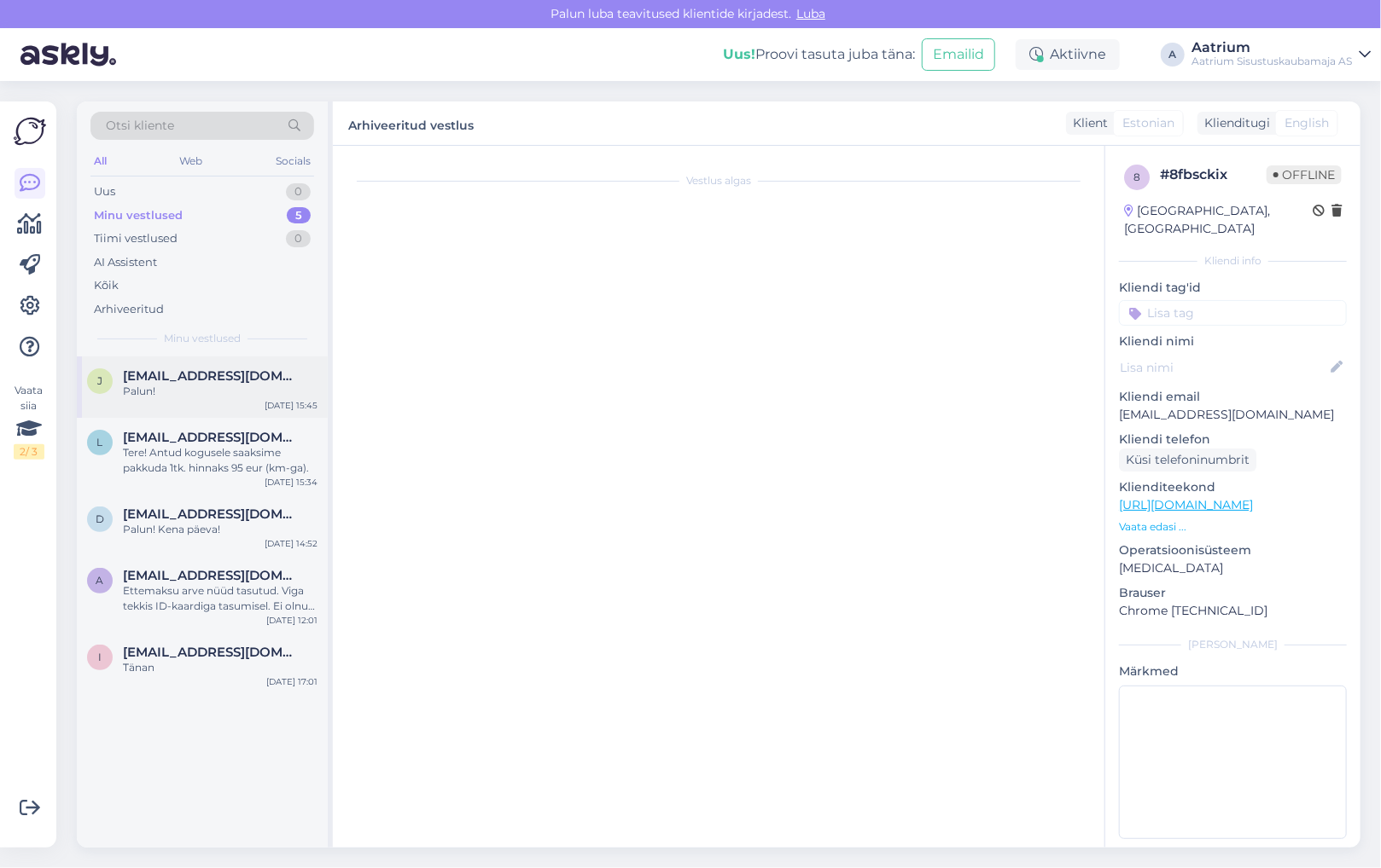
scroll to position [1886, 0]
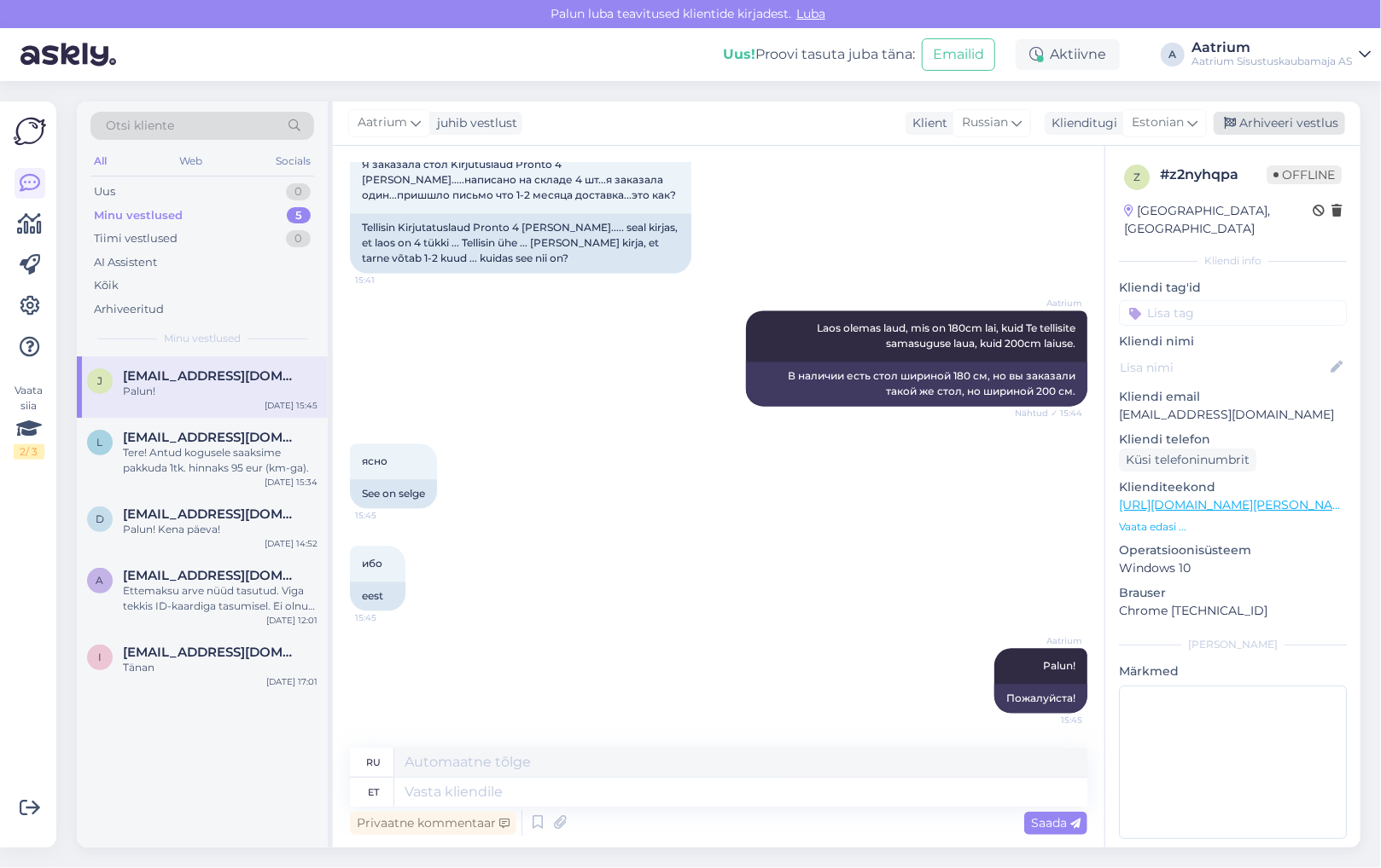
click at [1317, 120] on div "Arhiveeri vestlus" at bounding box center [1279, 123] width 132 height 23
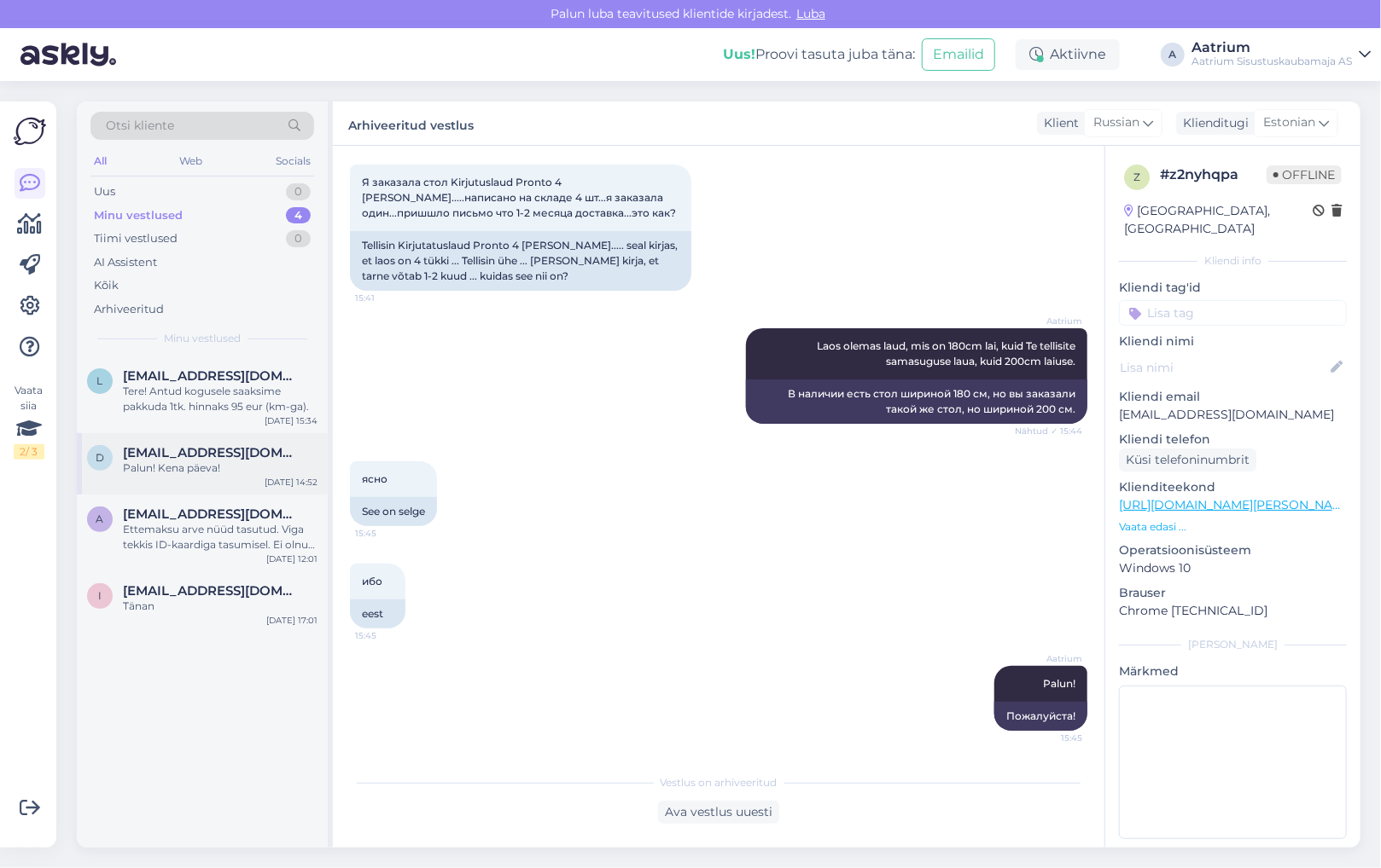
click at [165, 482] on div "d [EMAIL_ADDRESS][DOMAIN_NAME] Palun! Kena päeva! [DATE] 14:52" at bounding box center [202, 464] width 251 height 61
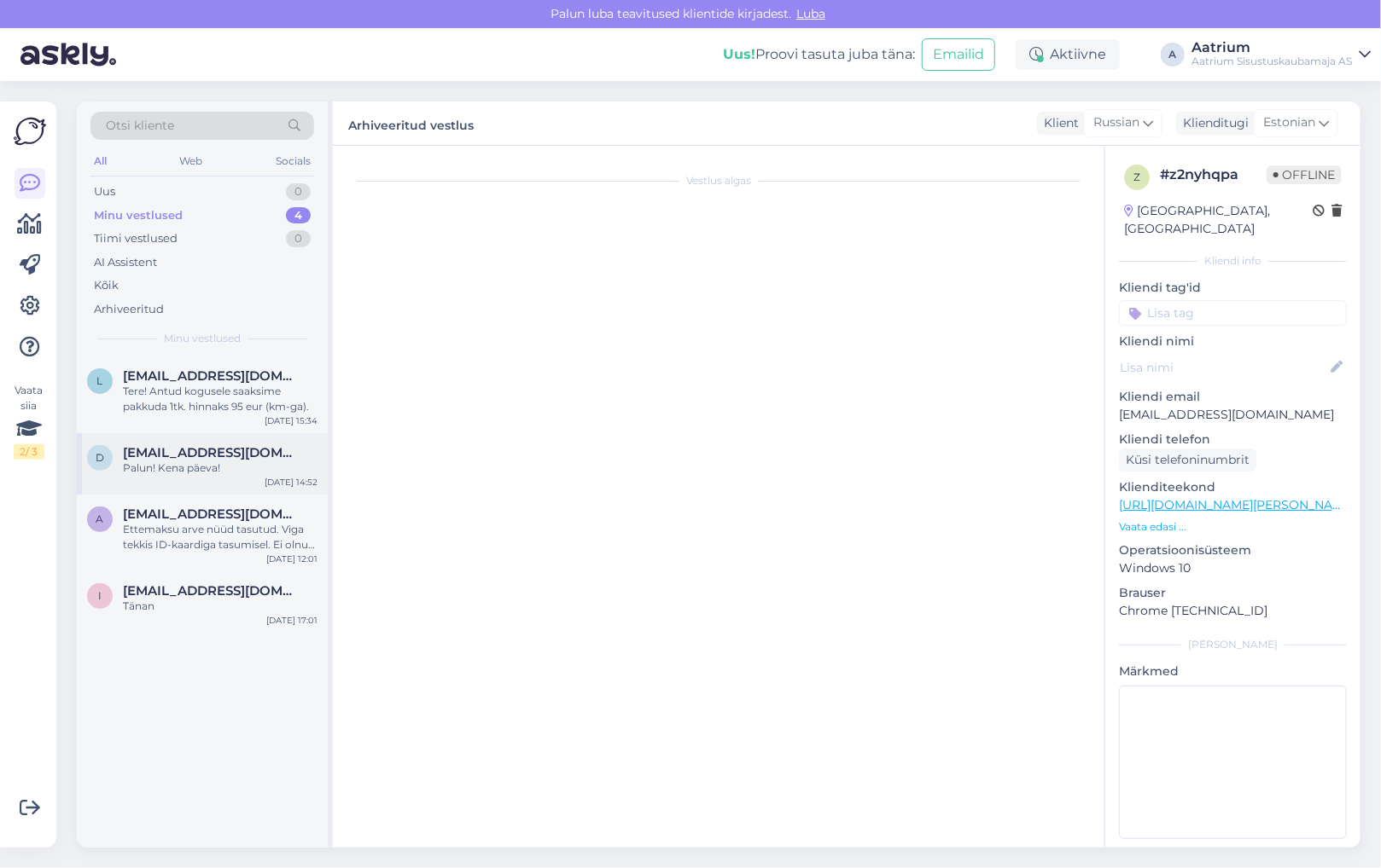
scroll to position [1727, 0]
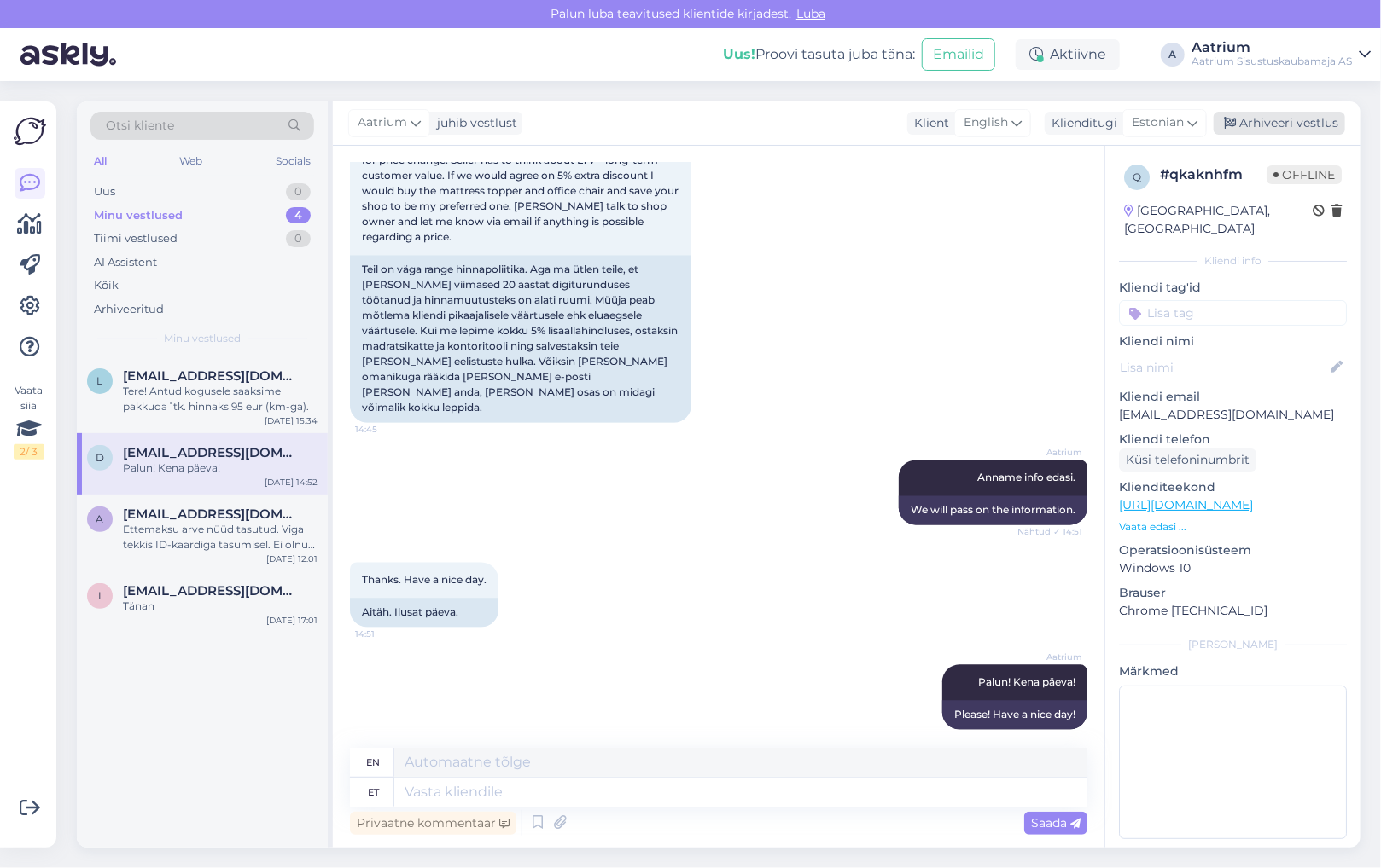
click at [1291, 126] on div "Arhiveeri vestlus" at bounding box center [1279, 123] width 132 height 23
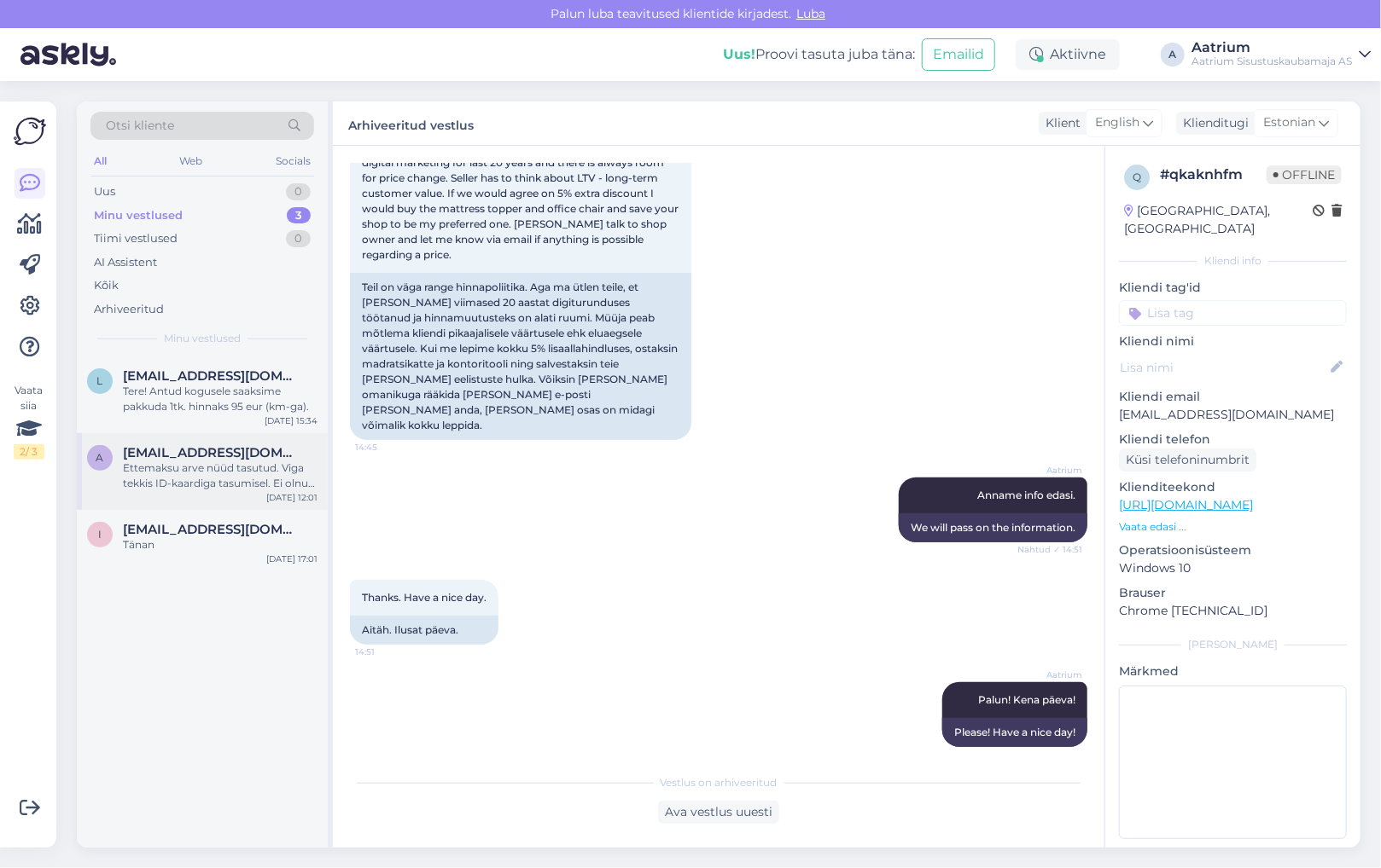
click at [220, 482] on div "Ettemaksu arve nüüd tasutud. Viga tekkis ID-kaardiga tasumisel. Ei olnud pangap…" at bounding box center [220, 476] width 195 height 31
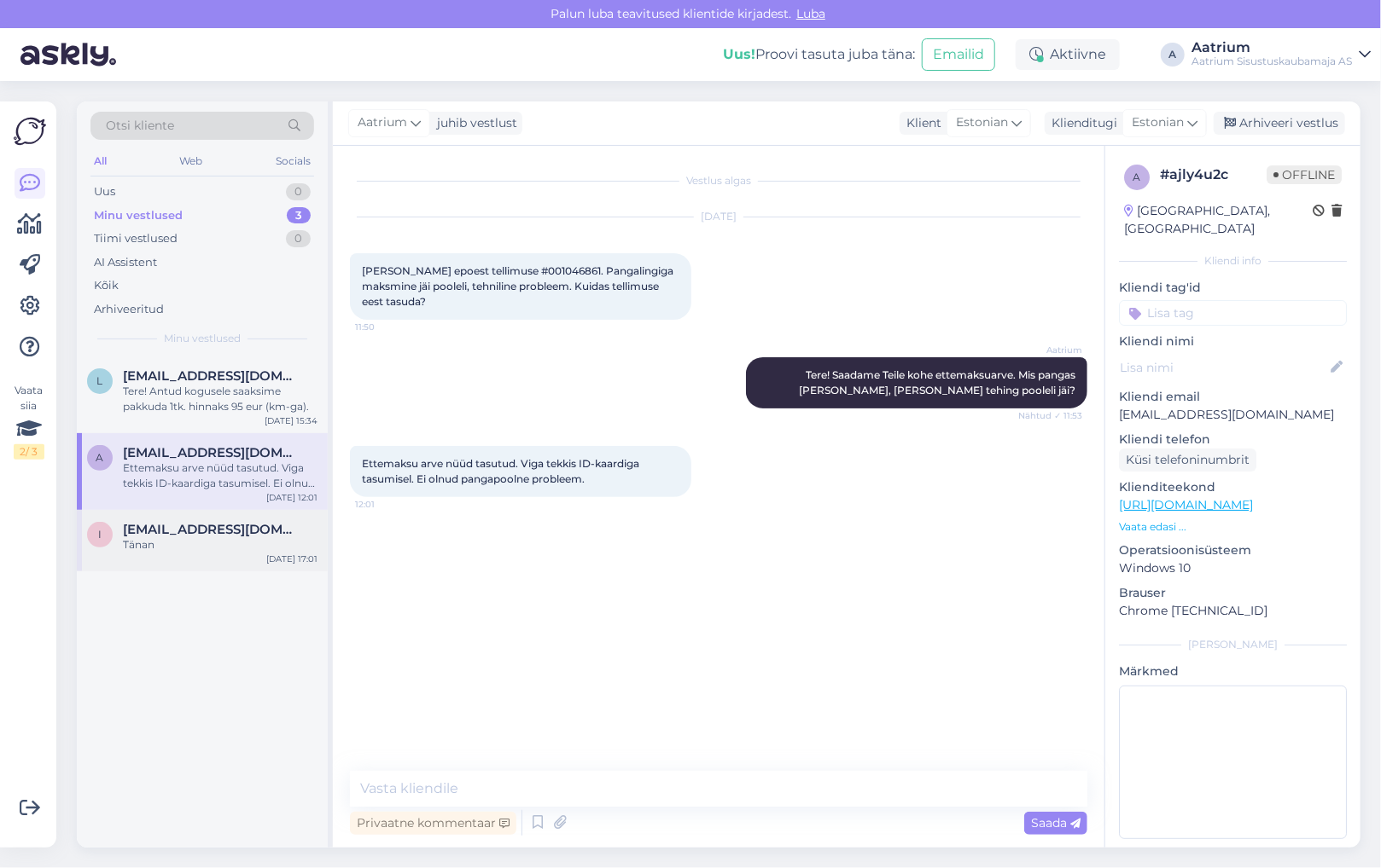
click at [175, 534] on span "[EMAIL_ADDRESS][DOMAIN_NAME]" at bounding box center [212, 529] width 177 height 15
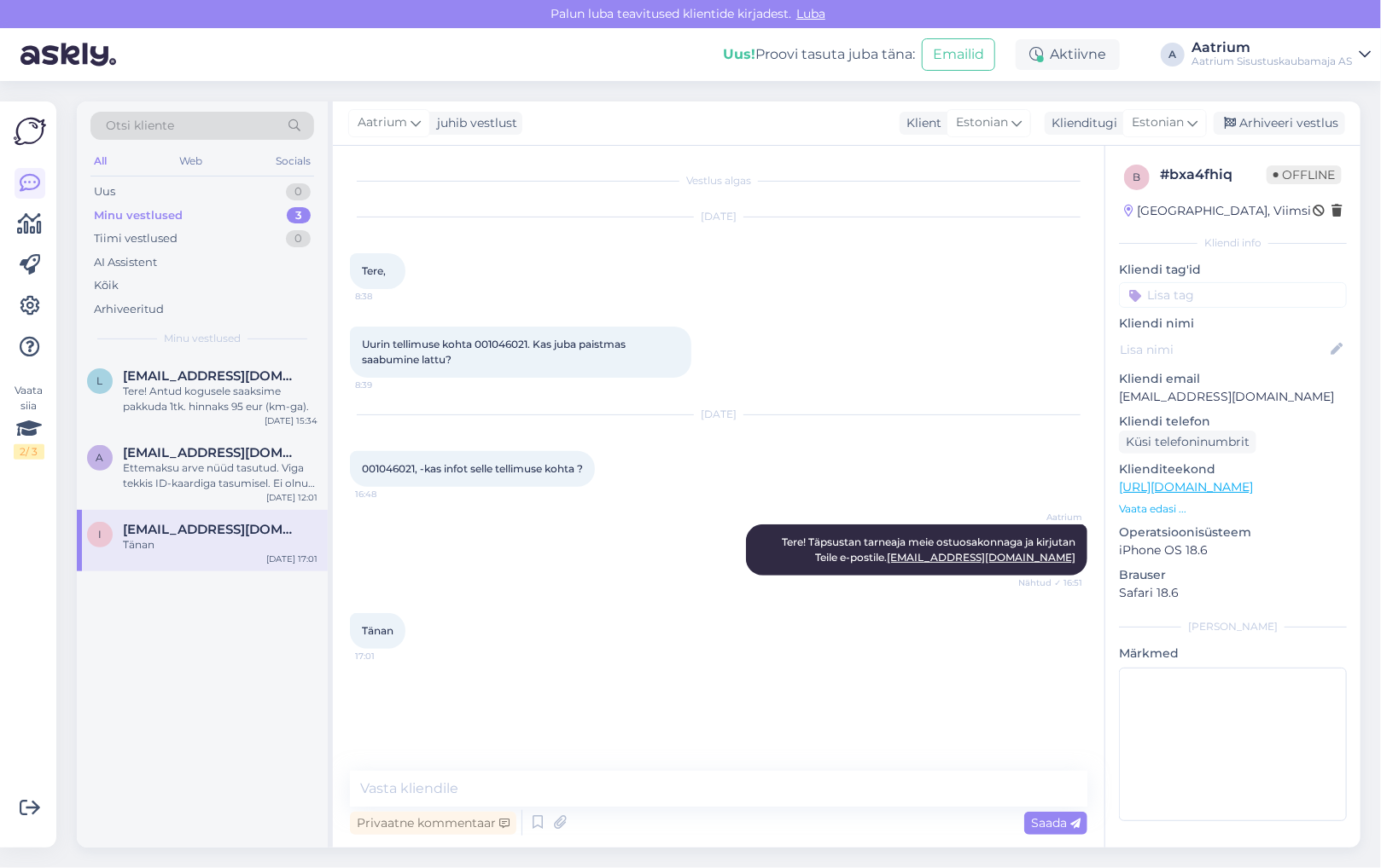
click at [444, 547] on div "Aatrium Tere! Täpsustan tarneaja meie ostuosakonnaga ja kirjutan Teile e-postil…" at bounding box center [718, 549] width 737 height 89
click at [445, 712] on div "Vestlus algas [DATE] Tere, 8:38 Uurin tellimuse kohta 001046021. Kas juba paist…" at bounding box center [725, 459] width 752 height 592
drag, startPoint x: 1256, startPoint y: 394, endPoint x: 1116, endPoint y: 405, distance: 140.4
click at [1116, 405] on div "b # bxa4fhiq Offline [GEOGRAPHIC_DATA], Viimsi Kliendi info Kliendi tag'id Klie…" at bounding box center [1233, 496] width 255 height 701
copy p "[EMAIL_ADDRESS][DOMAIN_NAME]"
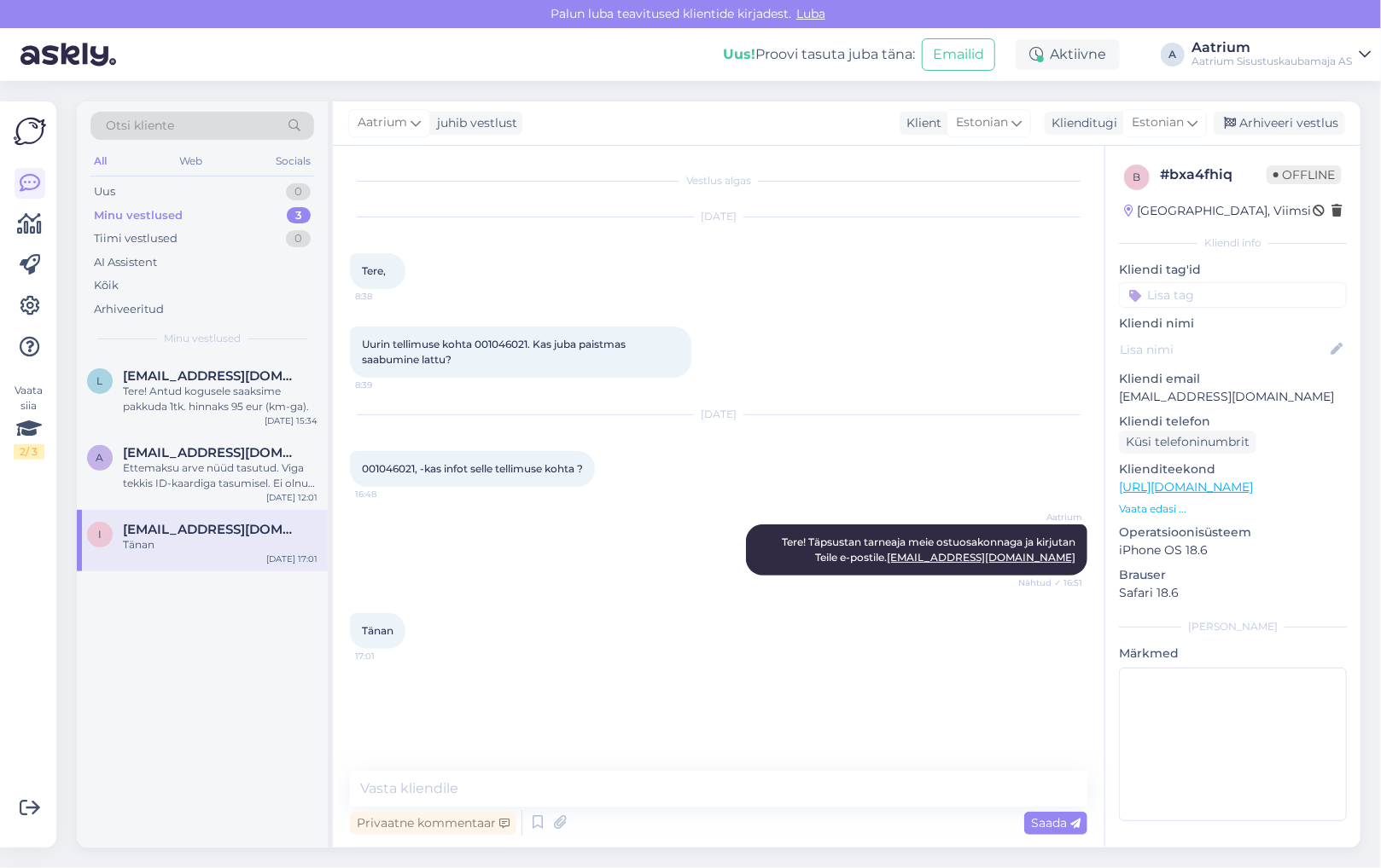
click at [209, 703] on div "l [EMAIL_ADDRESS][DOMAIN_NAME] Tere! Antud kogusele saaksime pakkuda 1tk. hinna…" at bounding box center [202, 602] width 251 height 491
click at [1249, 123] on div "Arhiveeri vestlus" at bounding box center [1279, 123] width 132 height 23
